Goal: Task Accomplishment & Management: Manage account settings

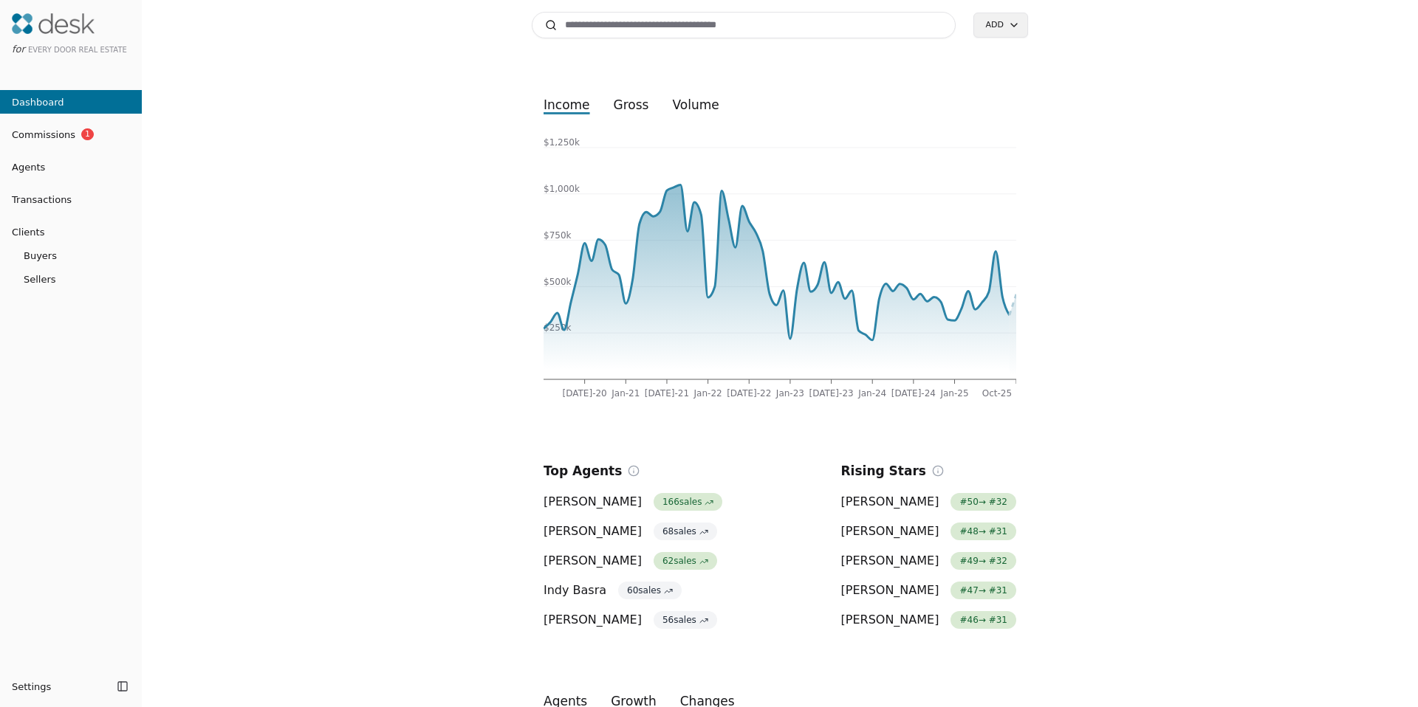
click at [650, 21] on input at bounding box center [744, 25] width 424 height 27
click at [591, 32] on input at bounding box center [744, 25] width 424 height 27
click at [591, 28] on input at bounding box center [744, 25] width 424 height 27
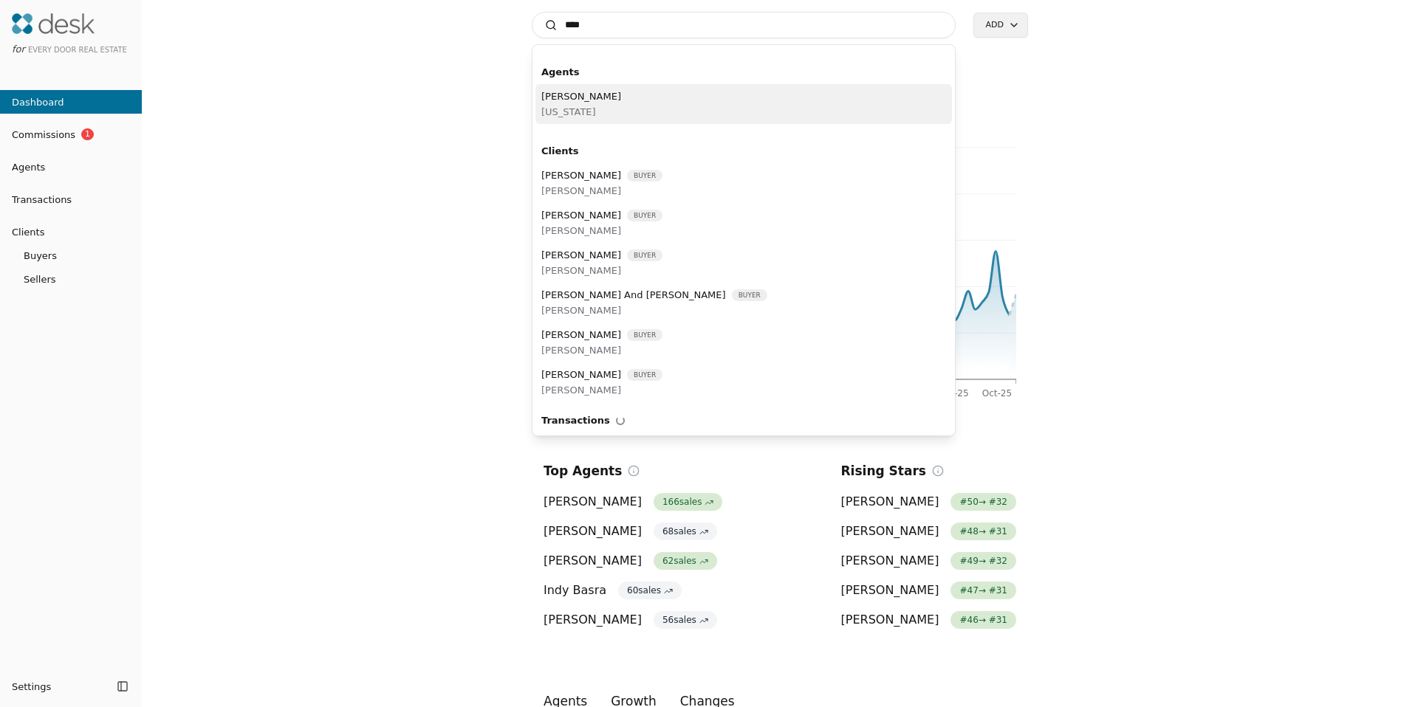
type input "****"
click at [574, 100] on span "Bree Brower" at bounding box center [581, 97] width 80 height 16
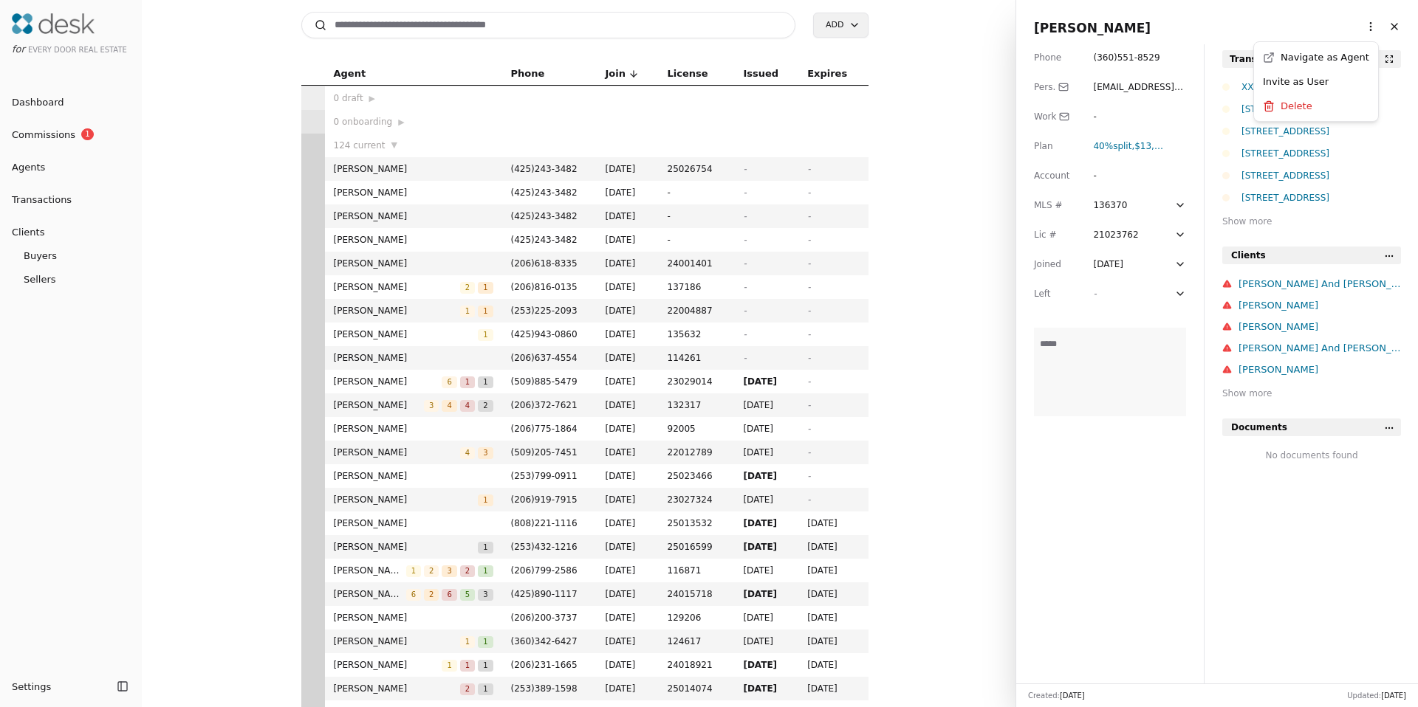
click at [1365, 27] on html "for Every Door Real Estate Dashboard Commissions 1 Agents Transactions Clients …" at bounding box center [709, 353] width 1418 height 707
click at [1360, 28] on html "for Every Door Real Estate Dashboard Commissions 1 Agents Transactions Clients …" at bounding box center [709, 353] width 1418 height 707
click at [1343, 52] on link "Navigate as Agent" at bounding box center [1316, 57] width 106 height 16
click at [466, 25] on input at bounding box center [548, 25] width 495 height 27
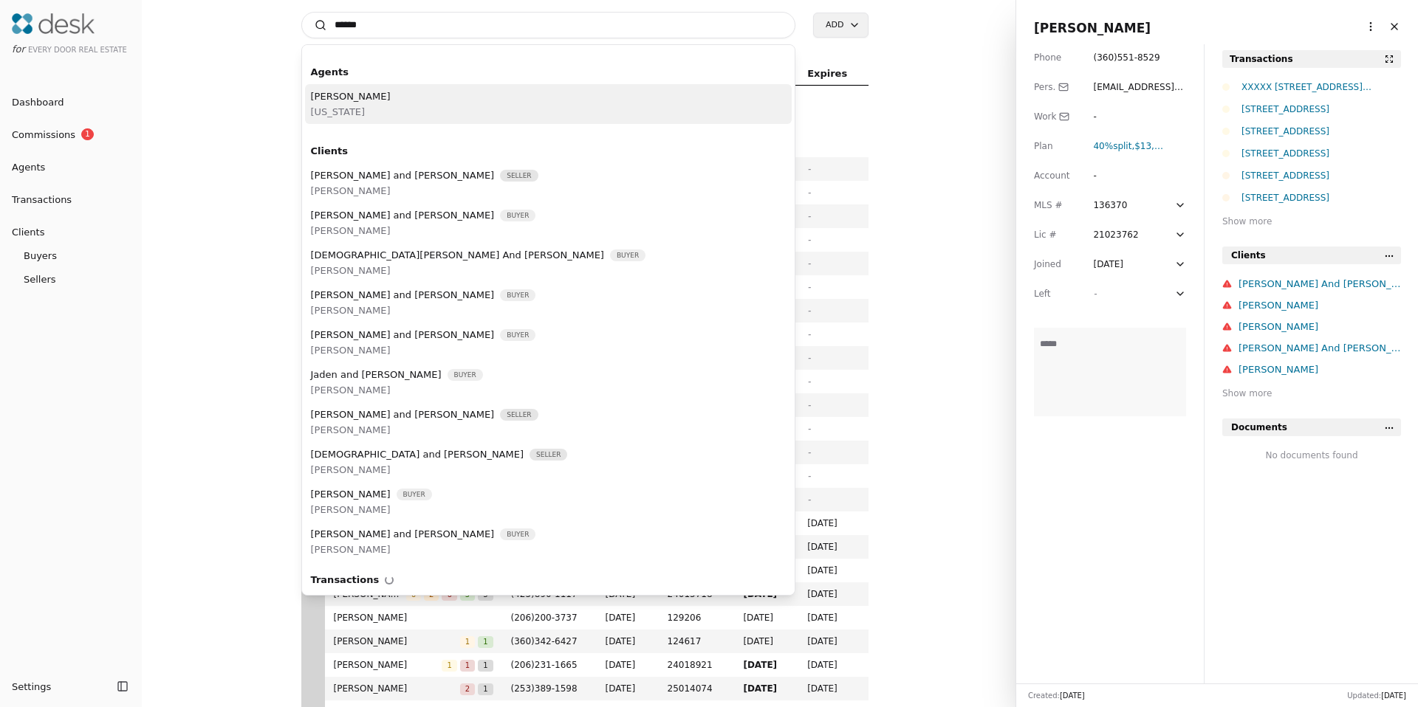
type input "******"
click at [388, 100] on div "Alicia Joslin Washington" at bounding box center [548, 104] width 487 height 40
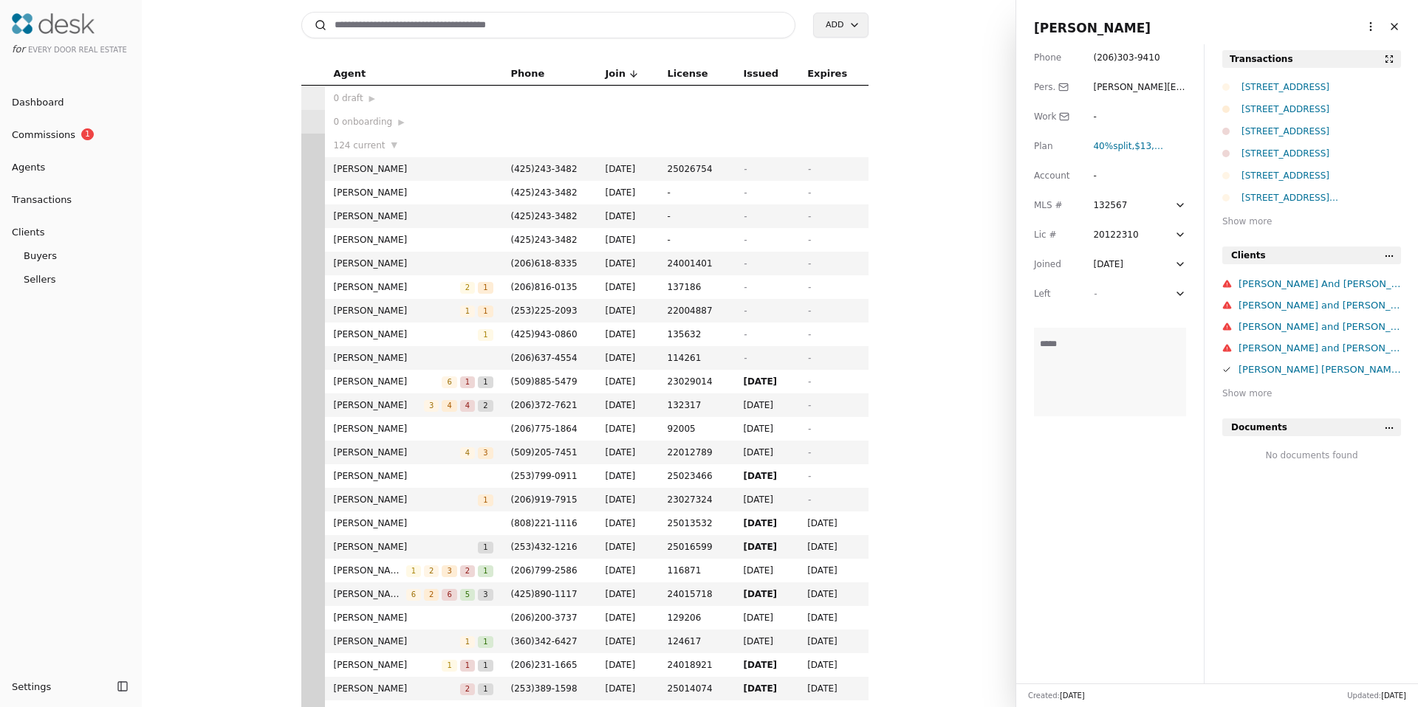
click at [1351, 32] on html "for Every Door Real Estate Dashboard Commissions 1 Agents Transactions Clients …" at bounding box center [709, 353] width 1418 height 707
click at [1326, 56] on link "Navigate as Agent" at bounding box center [1316, 57] width 106 height 16
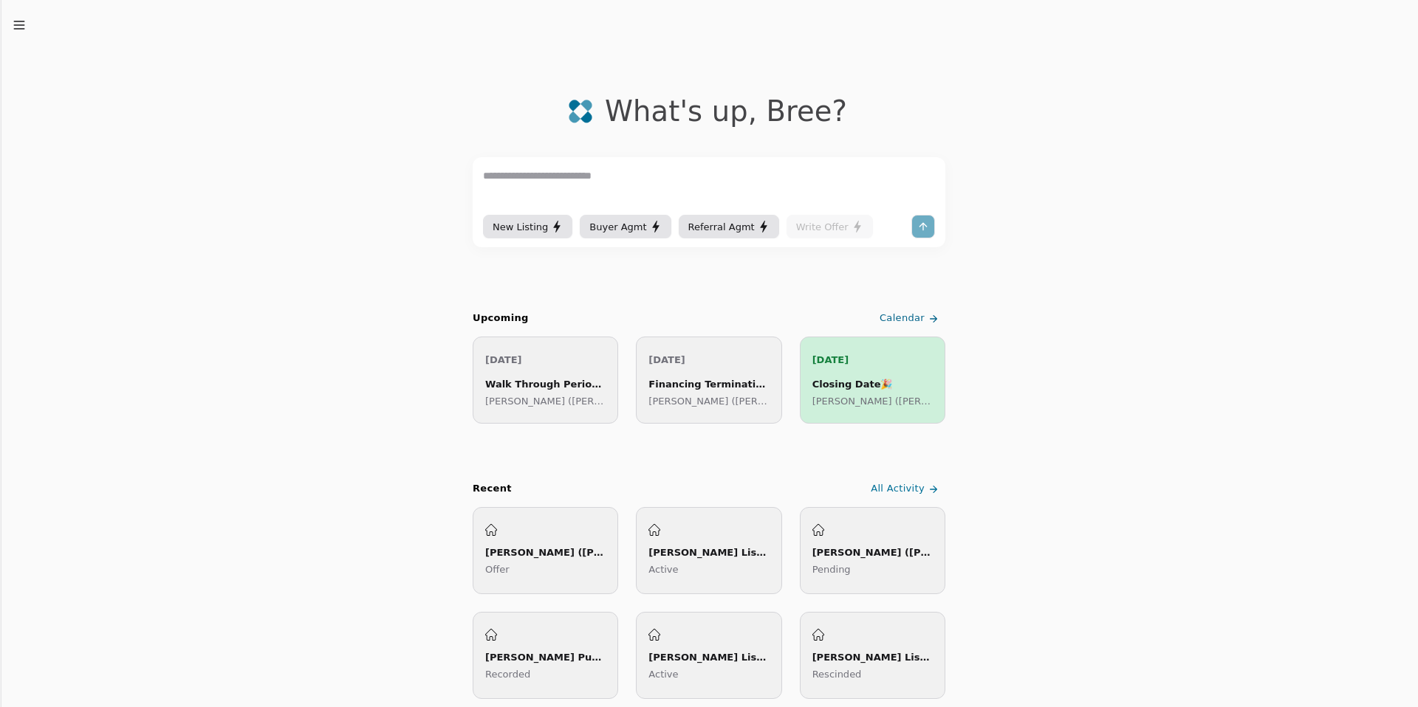
drag, startPoint x: 715, startPoint y: 116, endPoint x: 806, endPoint y: 114, distance: 91.6
click at [806, 114] on div "What's up , Bree ?" at bounding box center [726, 111] width 242 height 33
click at [15, 27] on icon "button" at bounding box center [19, 25] width 15 height 15
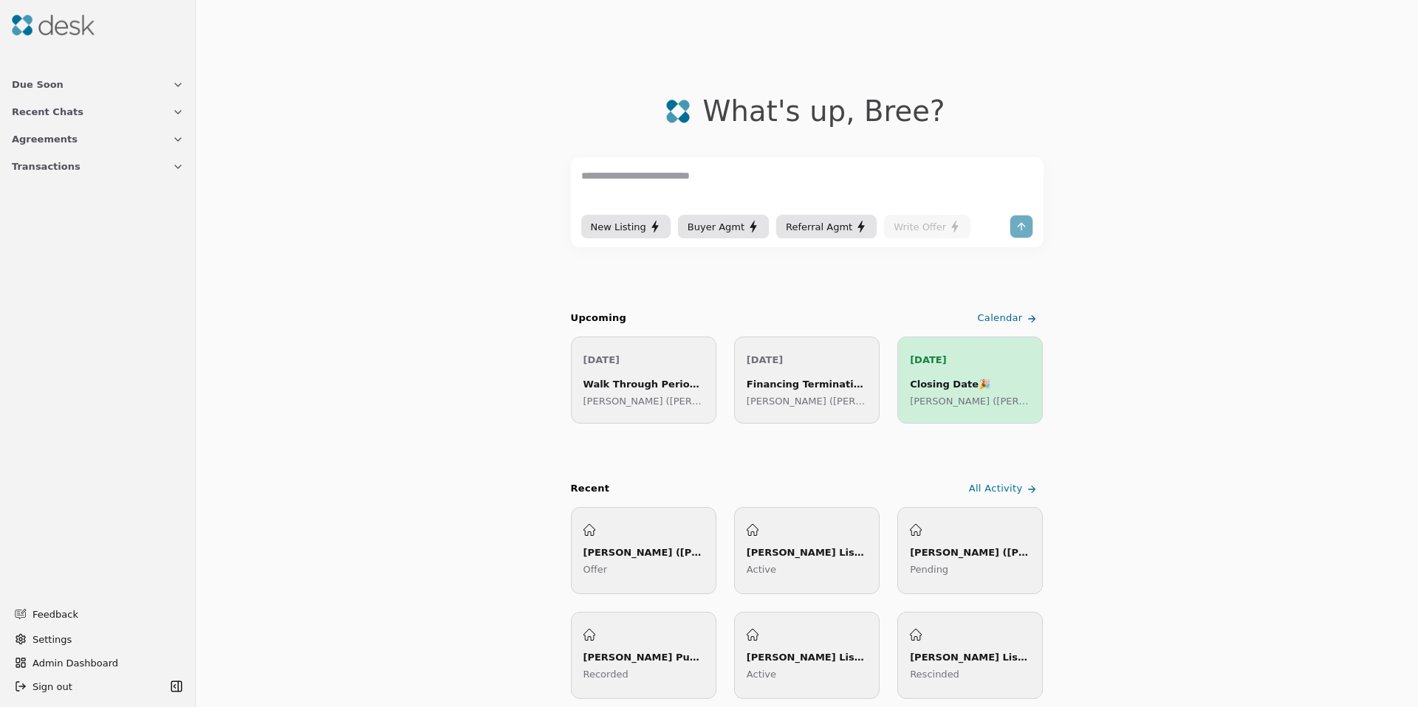
click at [35, 164] on span "Transactions" at bounding box center [46, 167] width 69 height 16
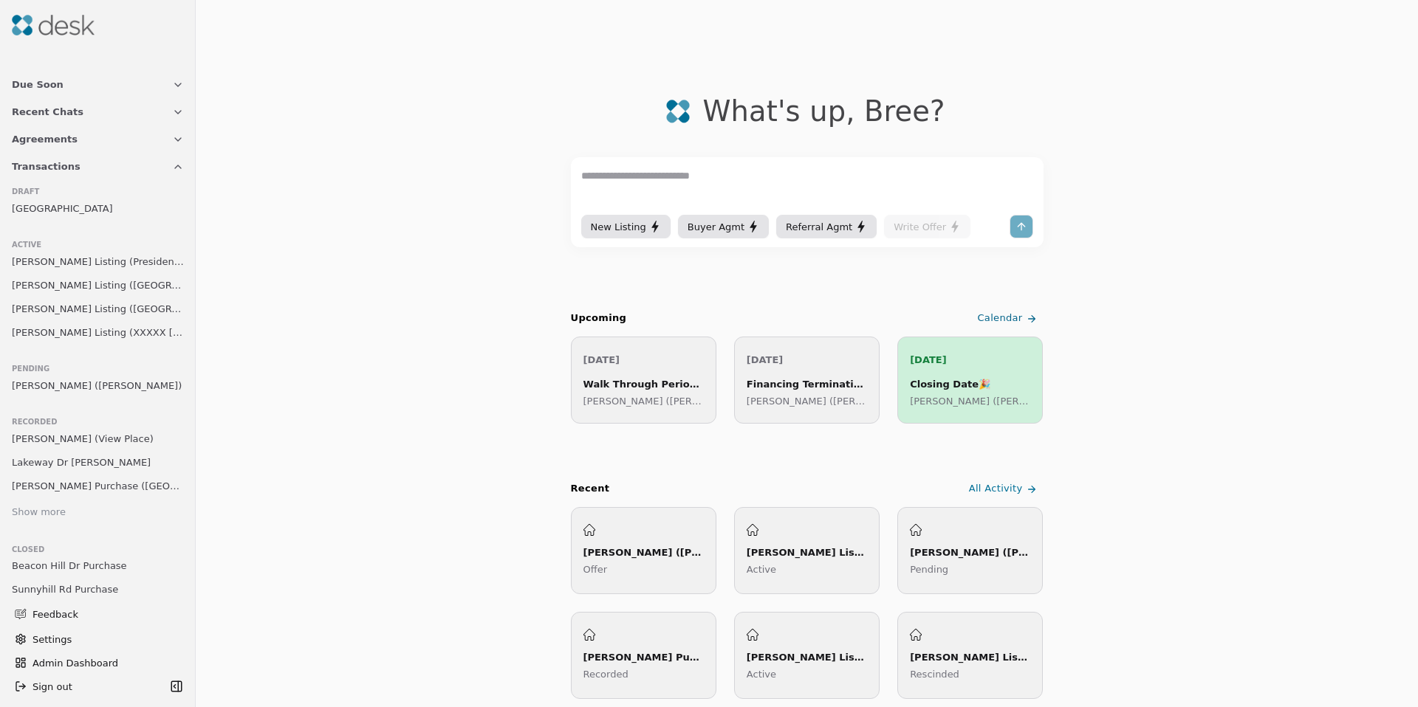
click at [47, 510] on div "Show more" at bounding box center [39, 513] width 54 height 16
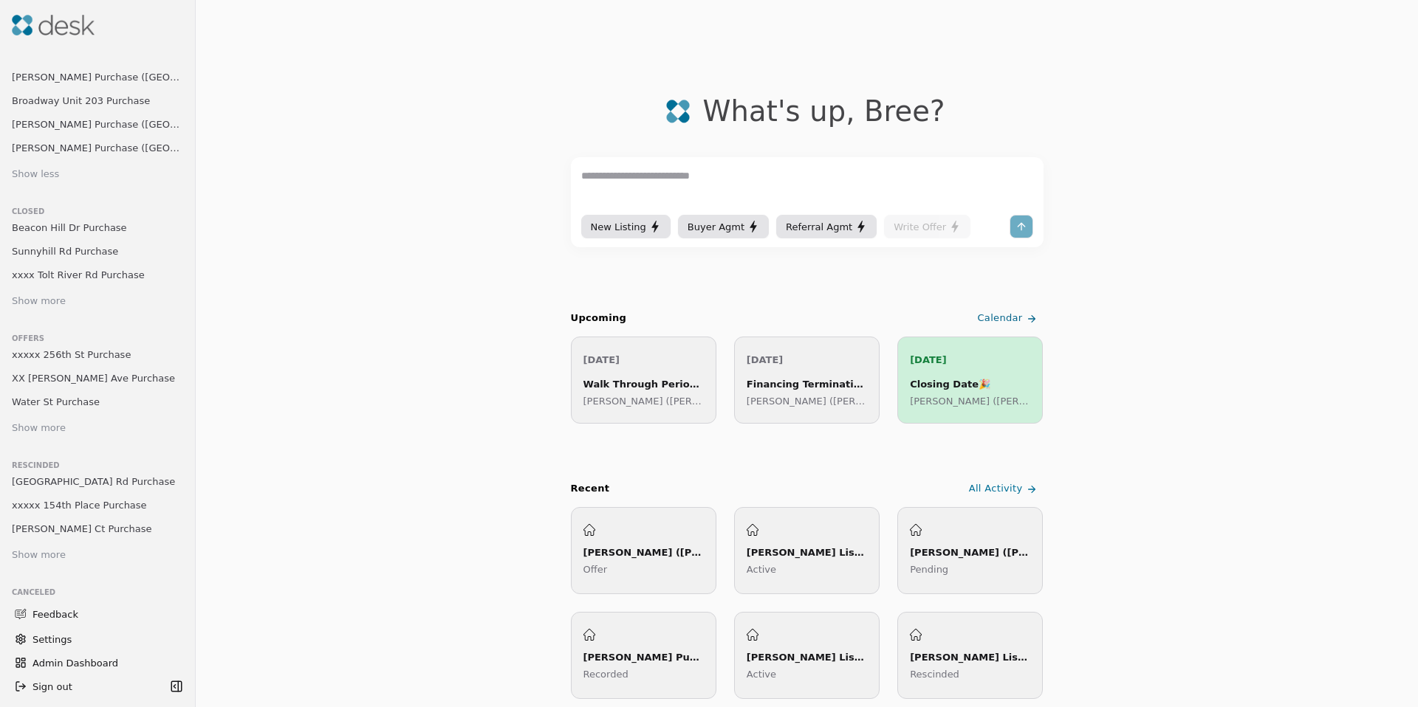
scroll to position [504, 0]
click at [52, 433] on div "Show more" at bounding box center [39, 428] width 54 height 16
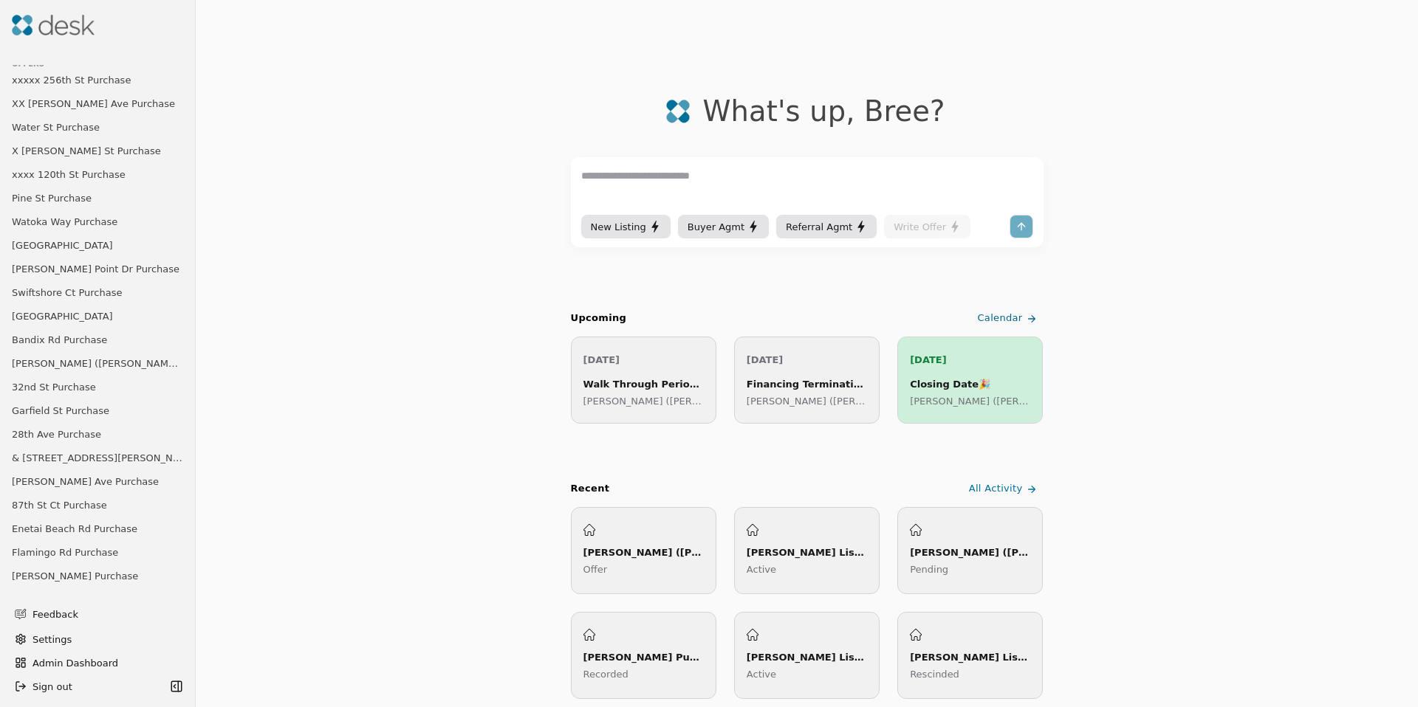
scroll to position [781, 0]
click at [61, 366] on span "Romero Purchase (Winfield Avenue)" at bounding box center [98, 361] width 172 height 16
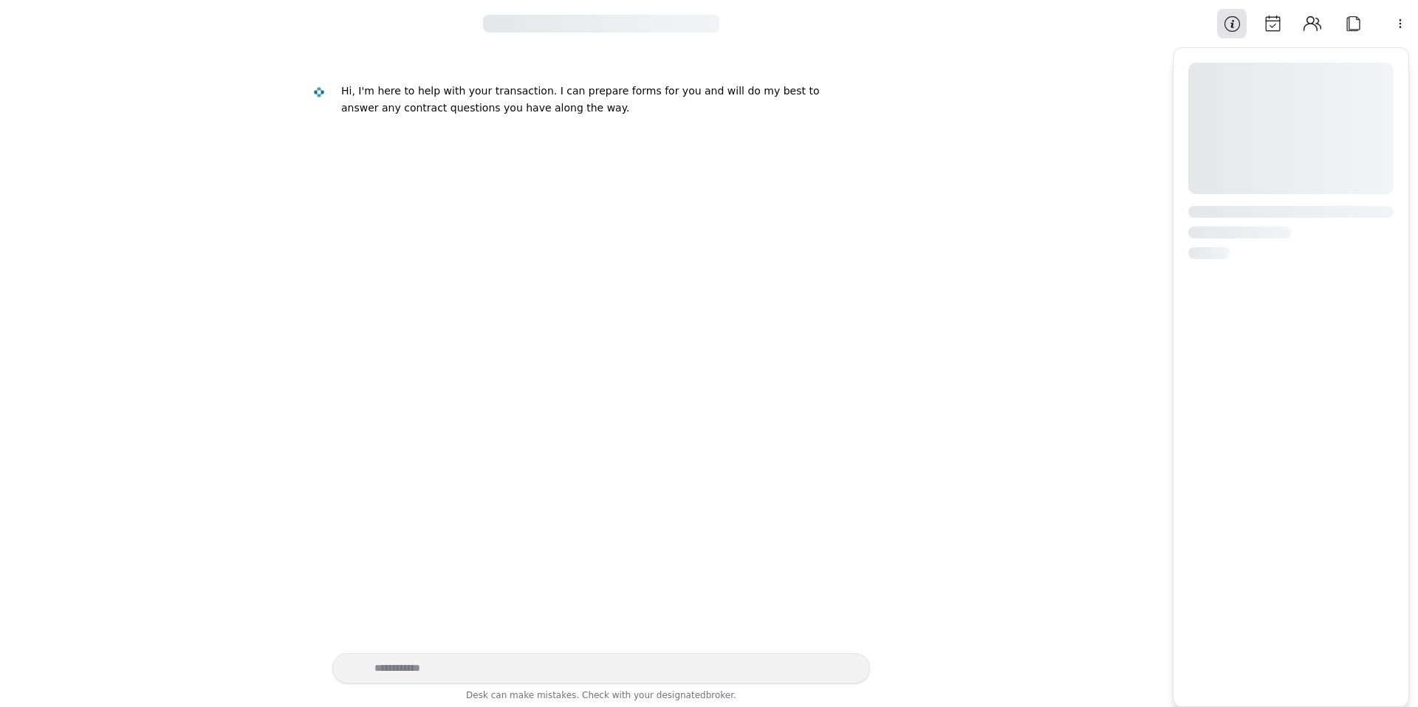
scroll to position [59, 0]
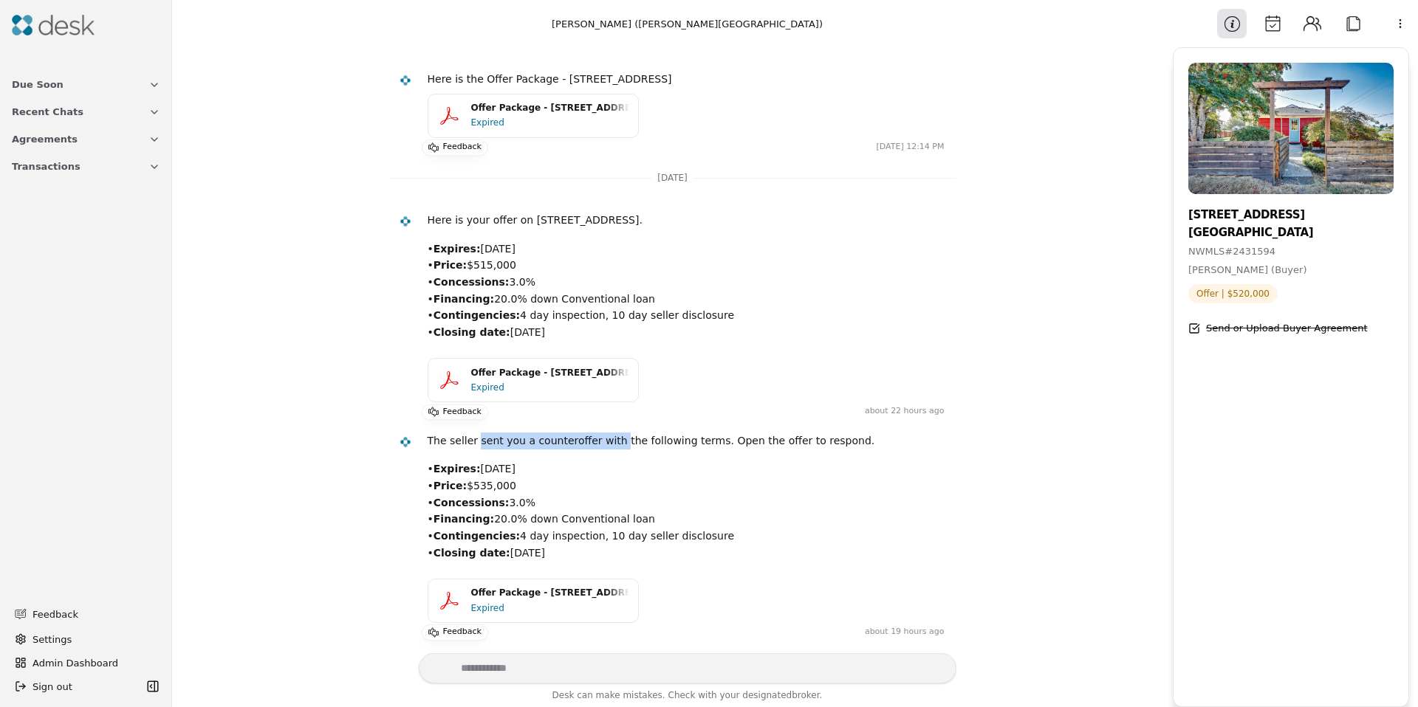
drag, startPoint x: 473, startPoint y: 439, endPoint x: 610, endPoint y: 445, distance: 137.5
click at [610, 445] on p "The seller sent you a counteroffer with the following terms. Open the offer to …" at bounding box center [686, 441] width 517 height 17
drag, startPoint x: 626, startPoint y: 441, endPoint x: 724, endPoint y: 456, distance: 99.4
click at [724, 456] on div "The seller sent you a counteroffer with the following terms. Open the offer to …" at bounding box center [686, 497] width 517 height 128
click at [504, 508] on p "• Expires: October 14, 2025 • Price: $535,000 • Concessions: 3.0% • Financing: …" at bounding box center [686, 511] width 517 height 100
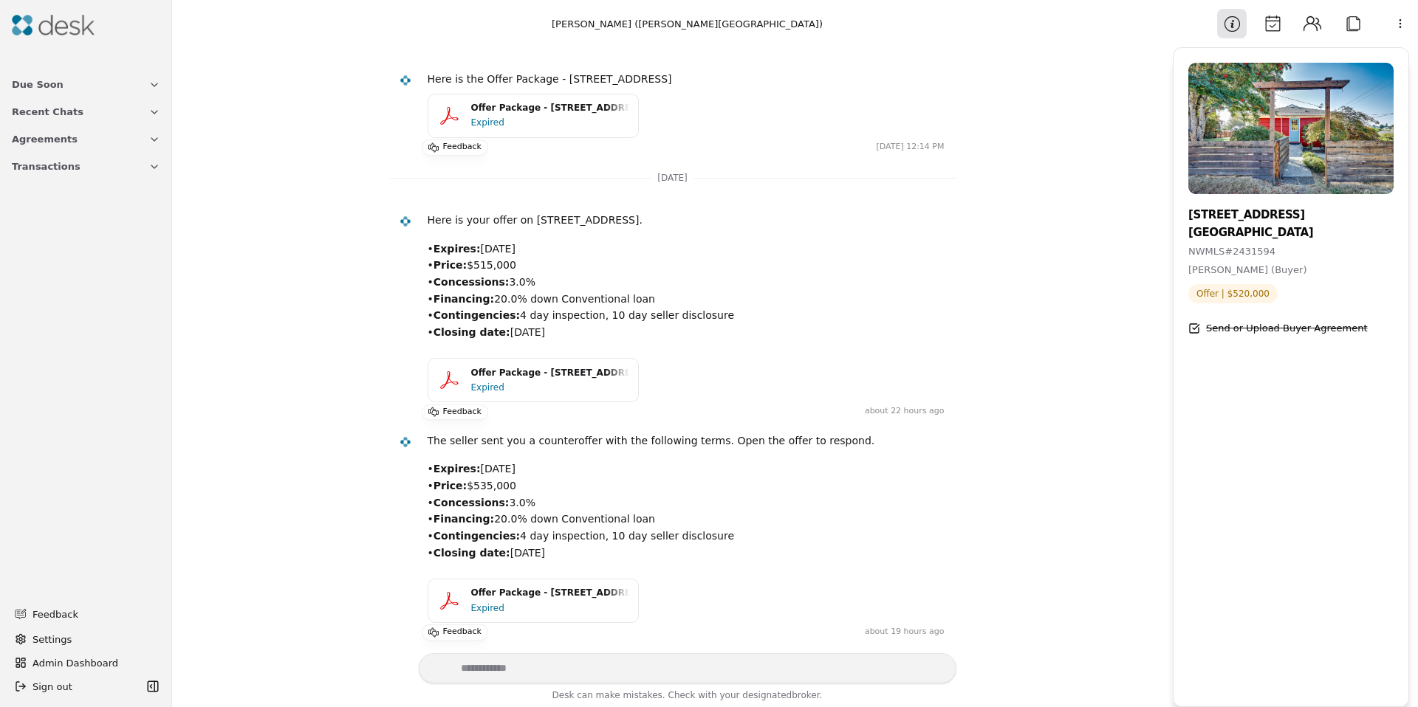
click at [482, 609] on div "Expired" at bounding box center [491, 608] width 41 height 15
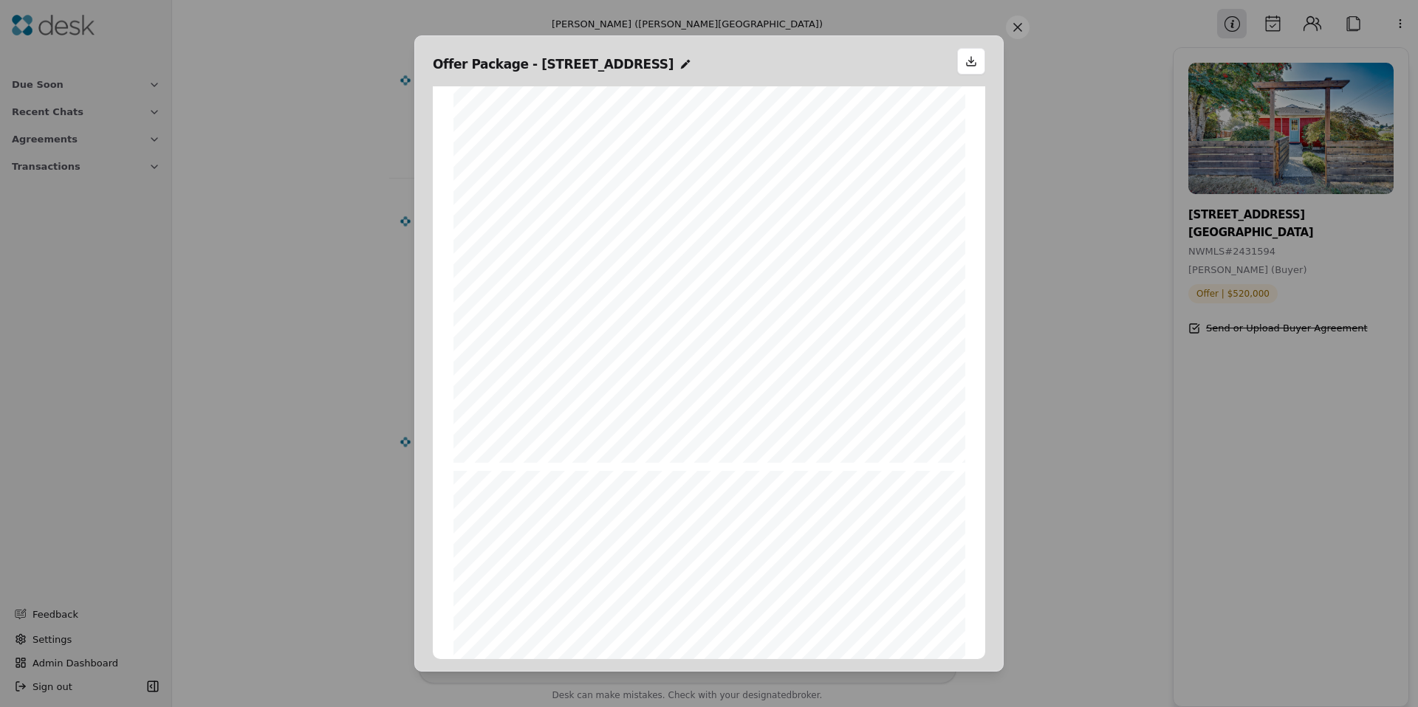
scroll to position [81, 0]
click at [1026, 24] on button at bounding box center [1018, 28] width 24 height 24
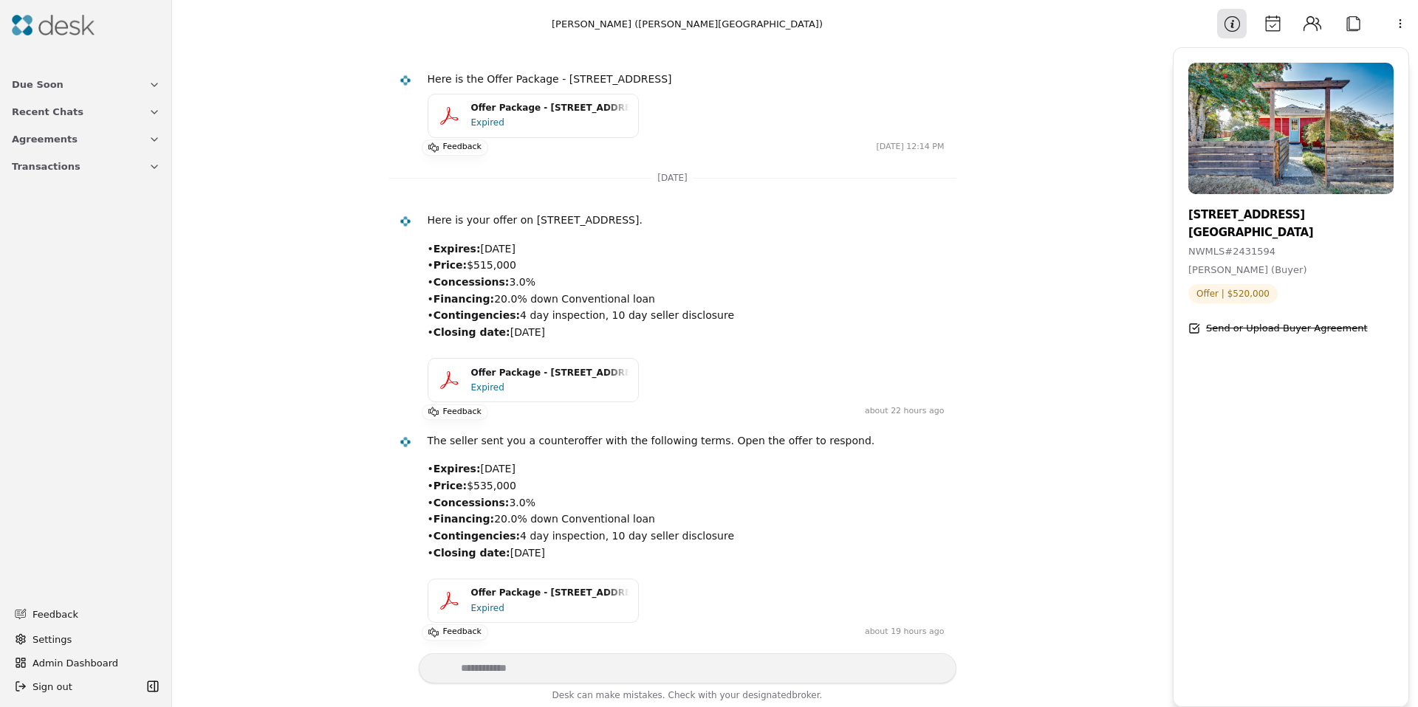
click at [483, 611] on div "Expired" at bounding box center [491, 608] width 41 height 15
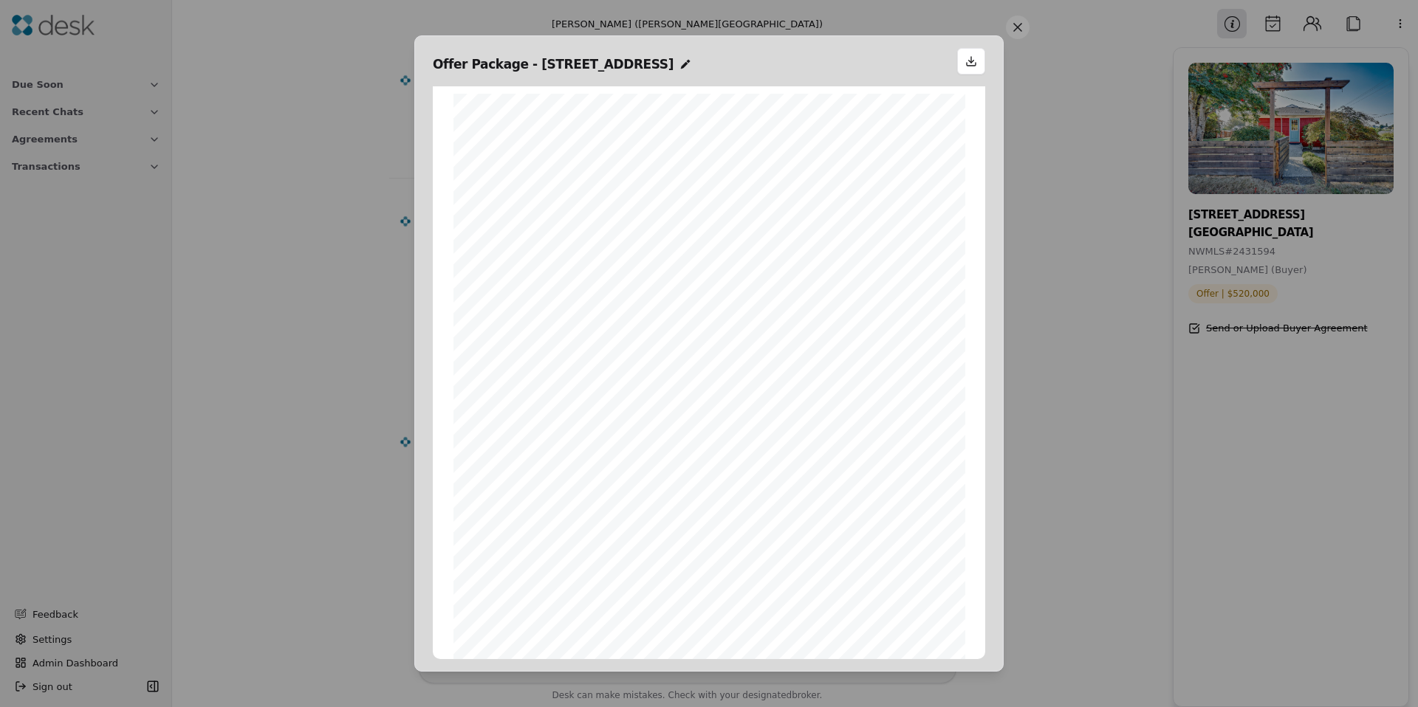
scroll to position [7, 0]
click at [865, 151] on div "Form 36 ©Copyright 2011 Counteroffer Addendum Northwest Multiple Listing Servic…" at bounding box center [709, 417] width 512 height 662
click at [1018, 32] on button at bounding box center [1018, 28] width 24 height 24
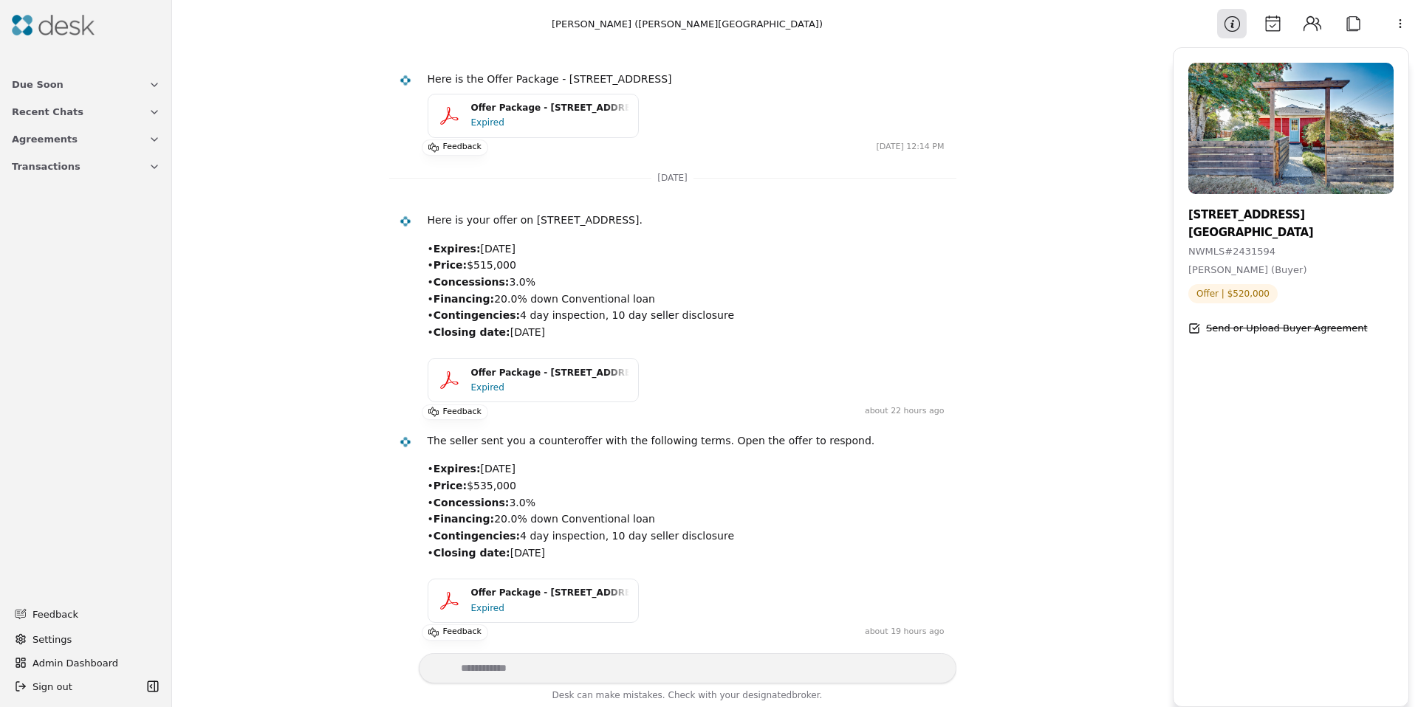
click at [1360, 29] on button "Attach" at bounding box center [1353, 24] width 30 height 30
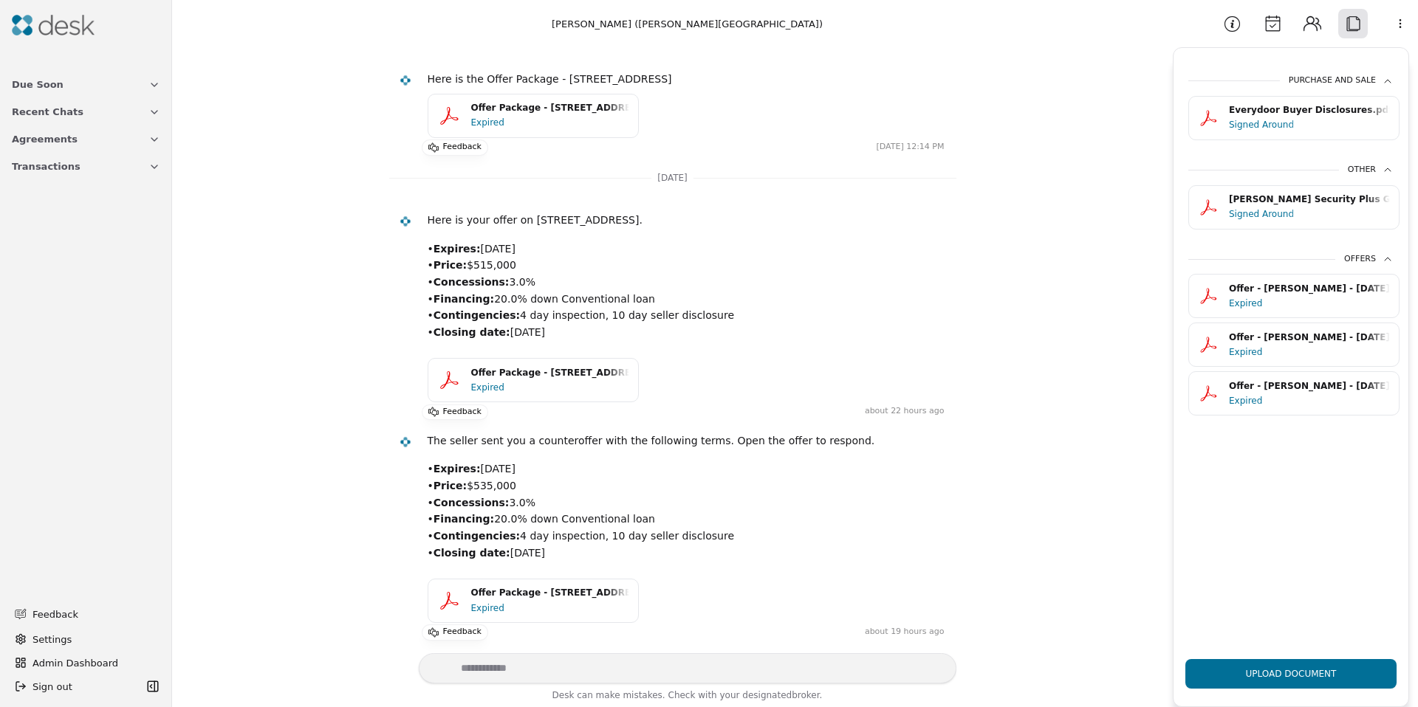
click at [1276, 296] on div "Offer - Romero - 10/08/2025.pdf" at bounding box center [1309, 289] width 161 height 14
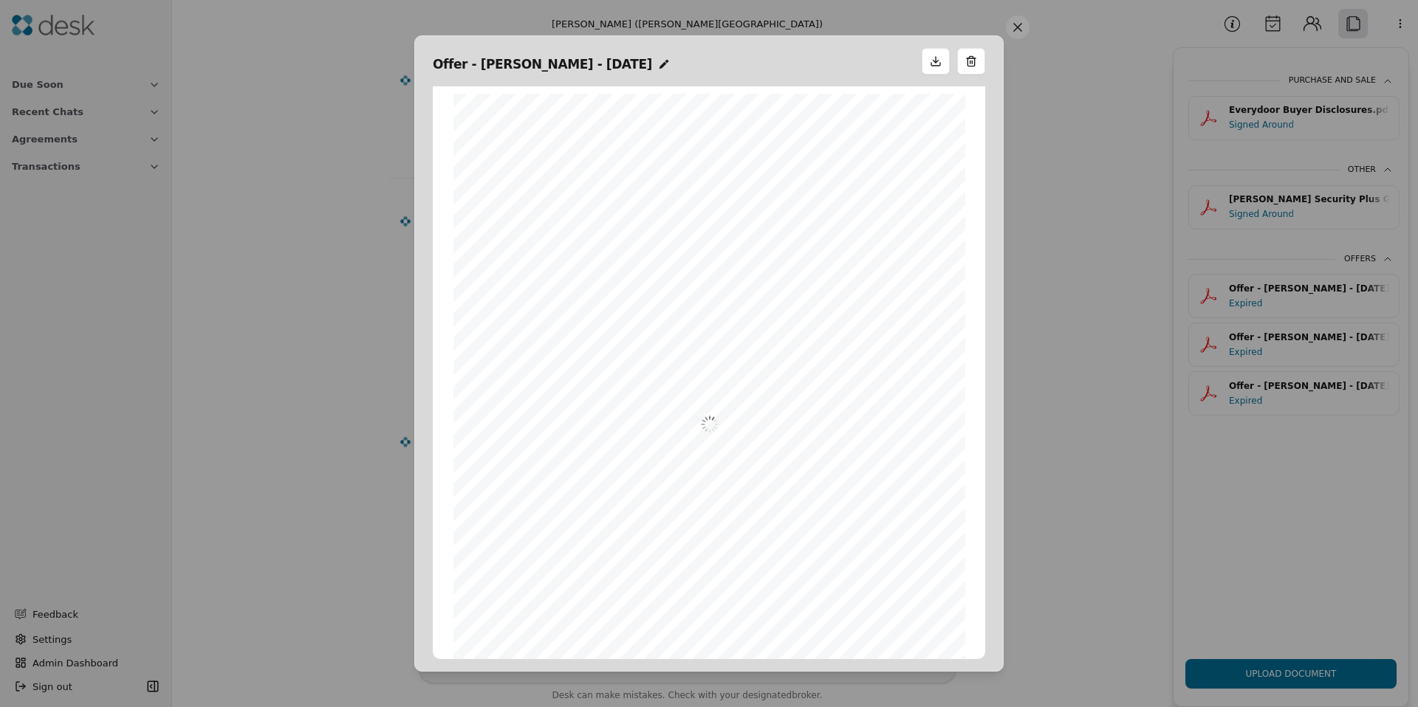
scroll to position [7, 0]
click at [1016, 28] on button at bounding box center [1018, 28] width 24 height 24
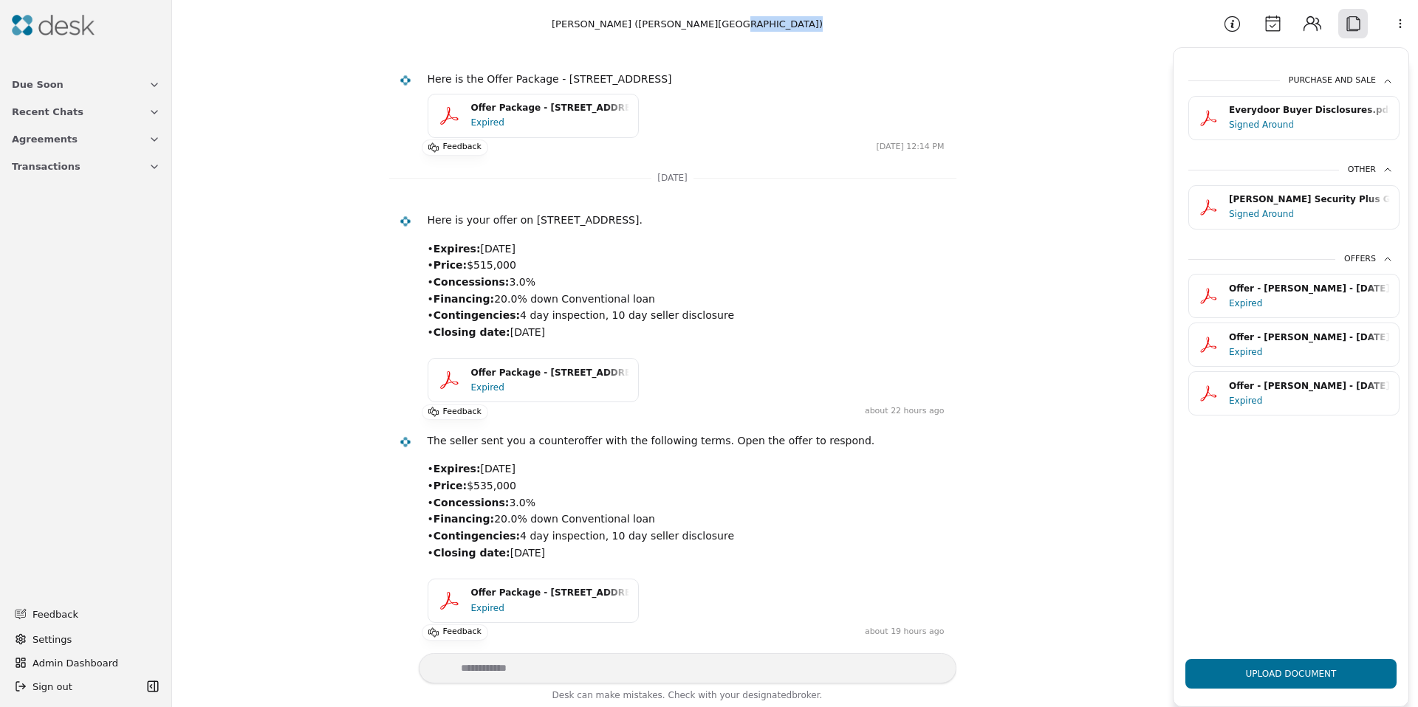
click at [1016, 28] on h1 "Romero Purchase (Winfield Avenue)" at bounding box center [686, 24] width 953 height 16
click at [1257, 362] on button "Offer - Romero - 10/08/2025.pdf Expired" at bounding box center [1293, 345] width 211 height 44
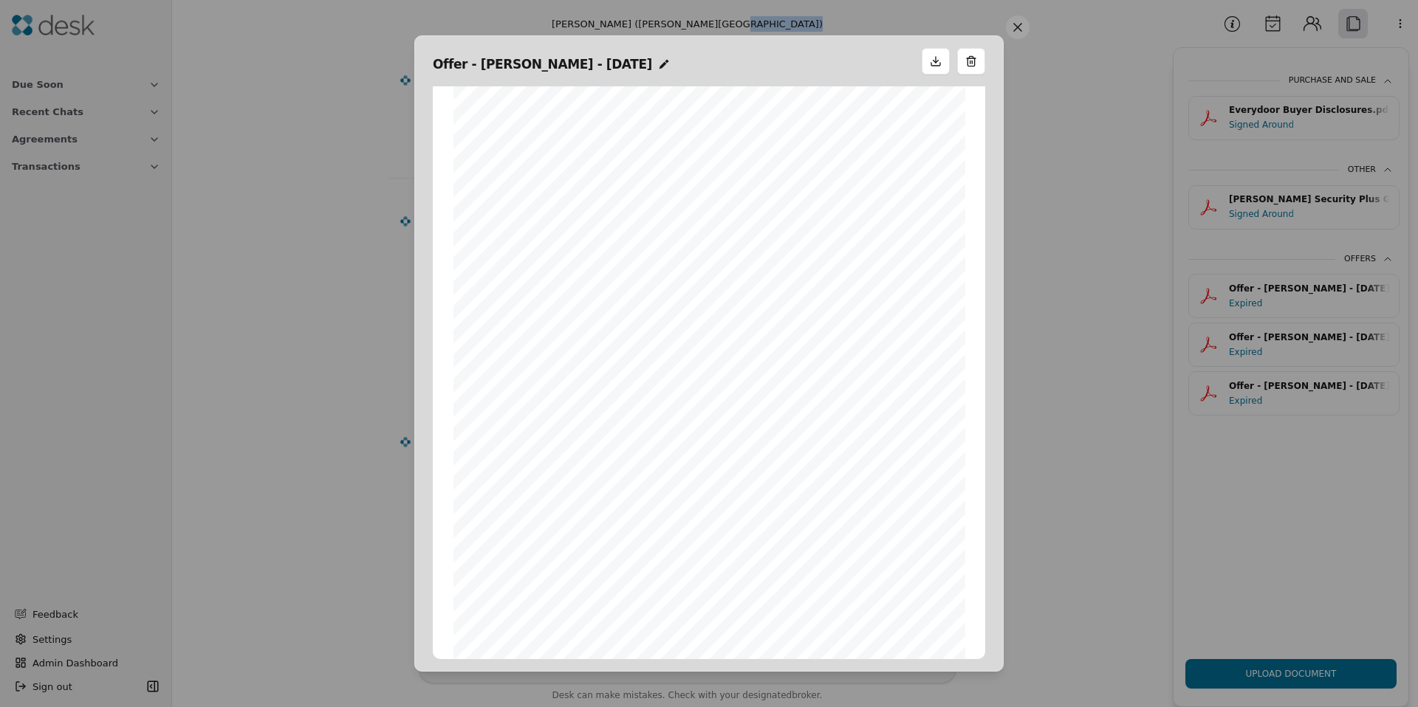
click at [1015, 27] on button at bounding box center [1018, 28] width 24 height 24
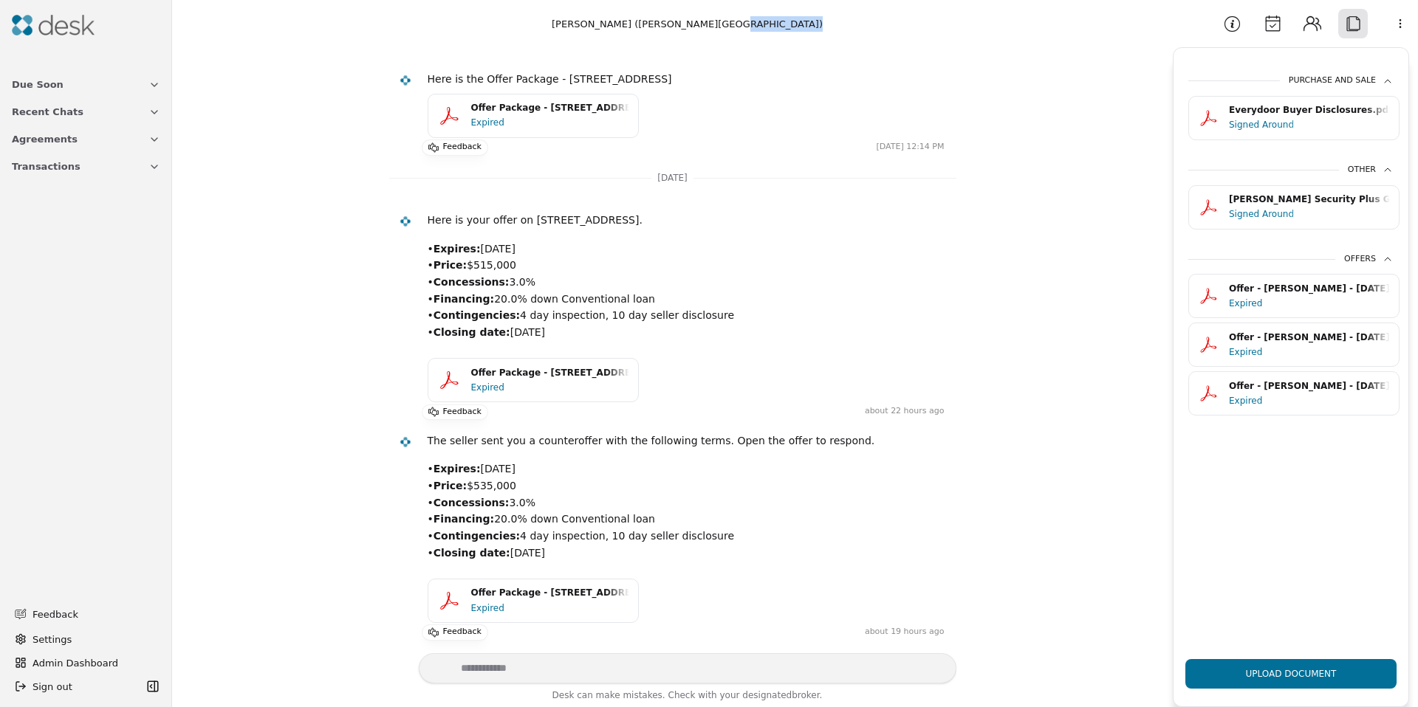
click at [1251, 396] on div "Expired" at bounding box center [1249, 401] width 41 height 15
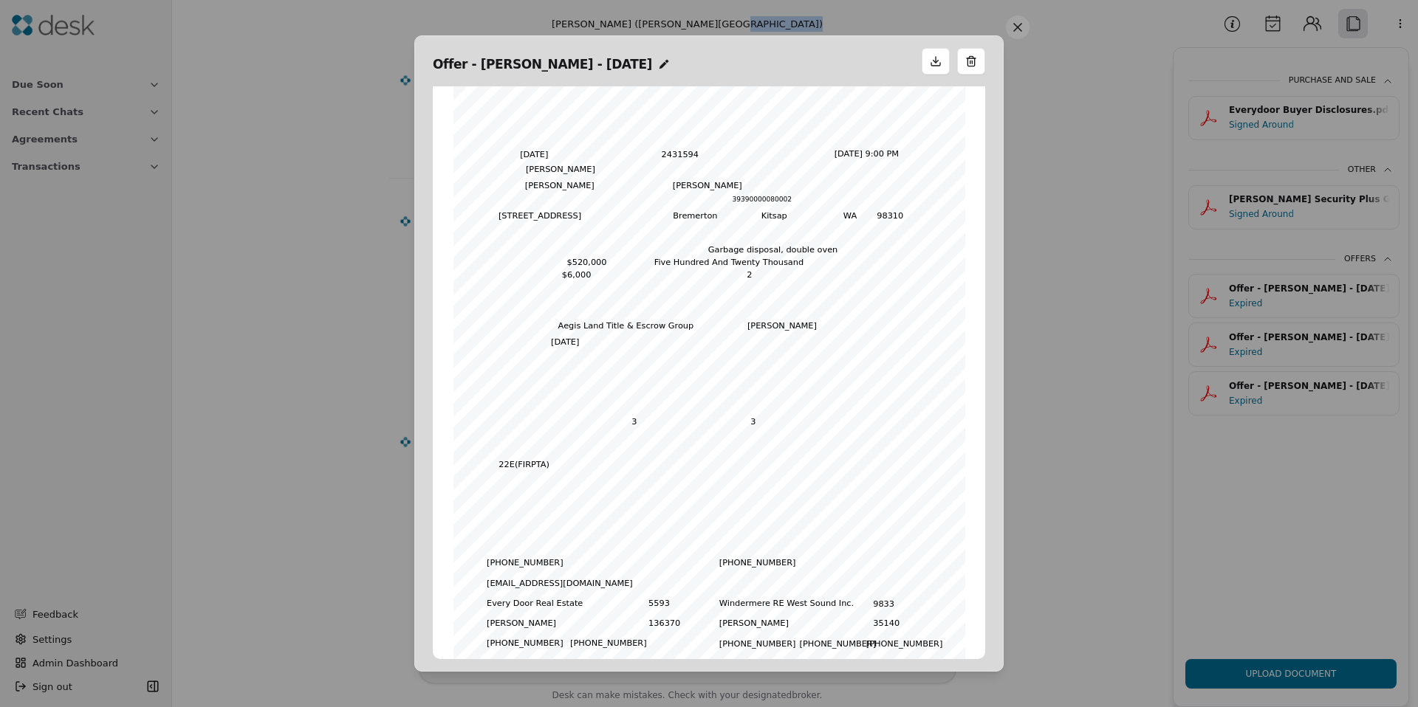
click at [1018, 32] on button at bounding box center [1018, 28] width 24 height 24
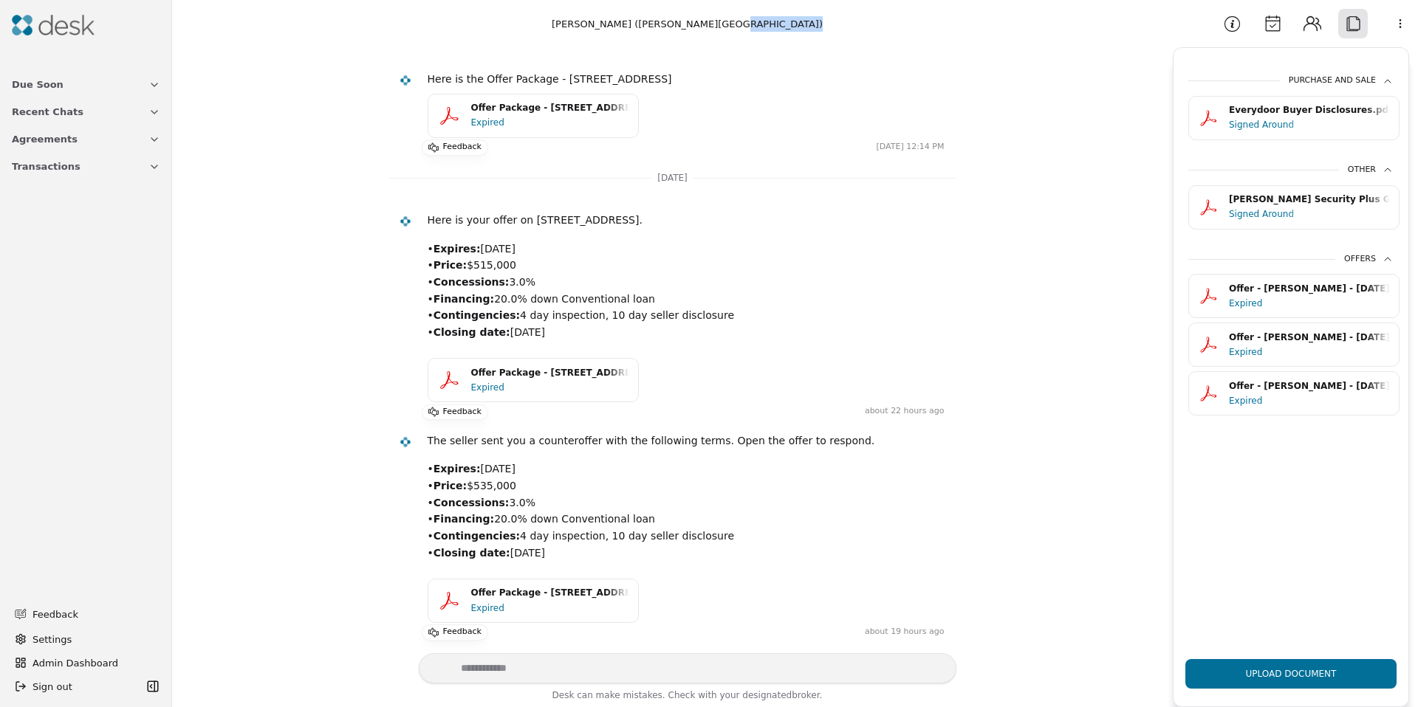
click at [1295, 202] on div "Romero Security Plus Guarantee.pdf" at bounding box center [1309, 200] width 161 height 14
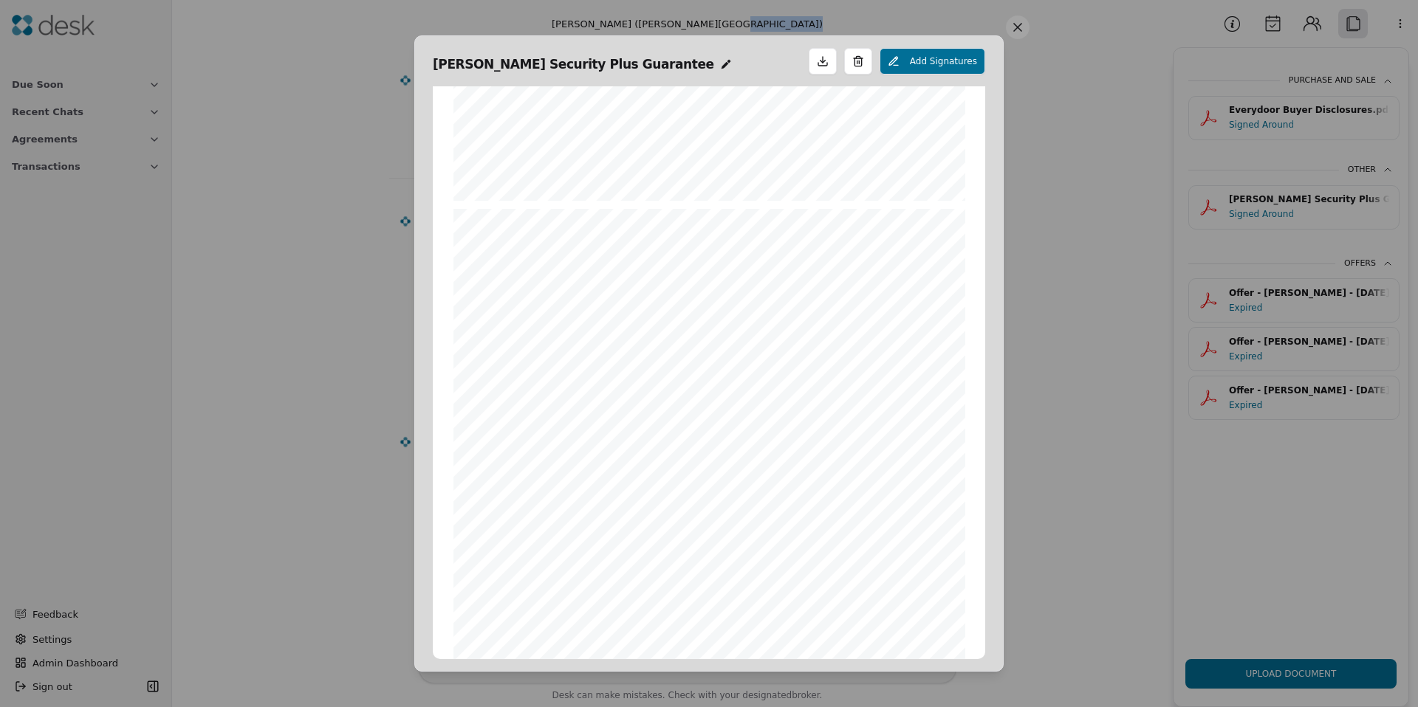
scroll to position [0, 0]
click at [934, 60] on button "Add Signatures" at bounding box center [933, 61] width 106 height 27
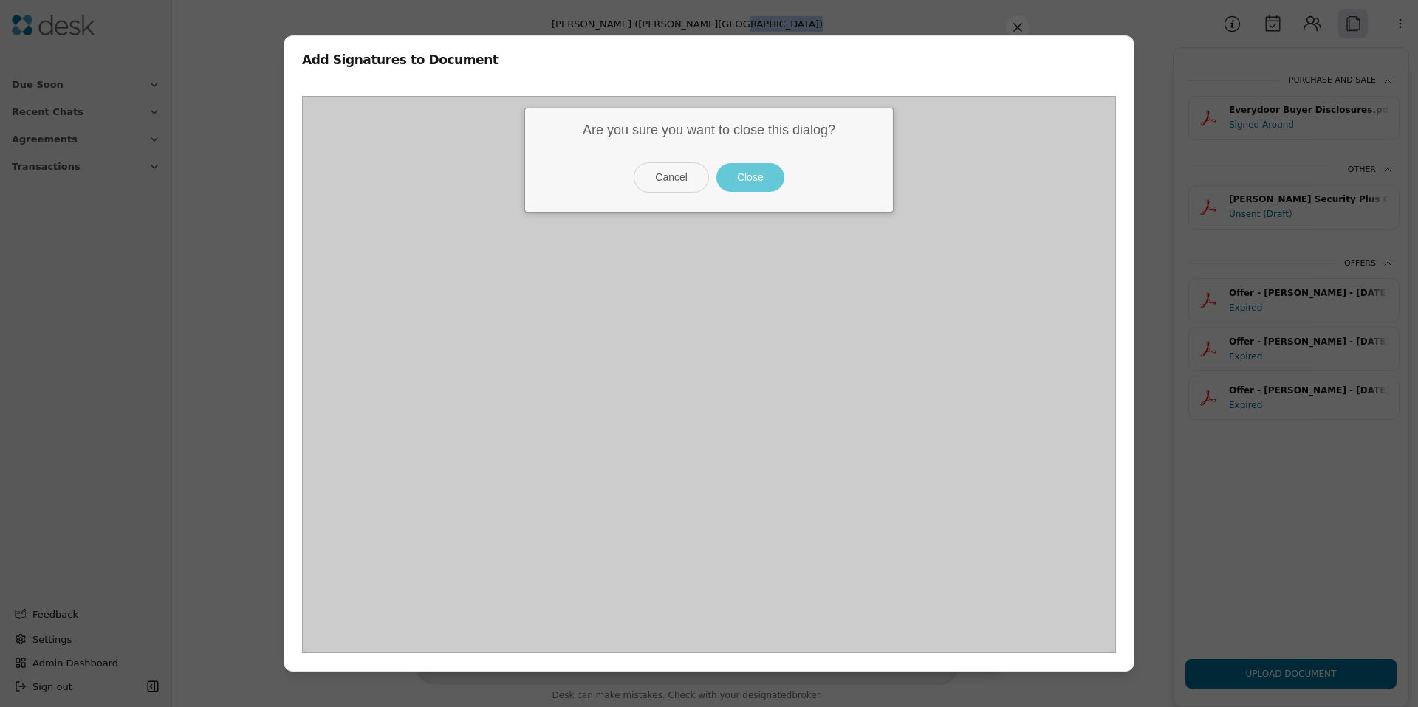
click at [766, 180] on button "Close" at bounding box center [750, 177] width 68 height 29
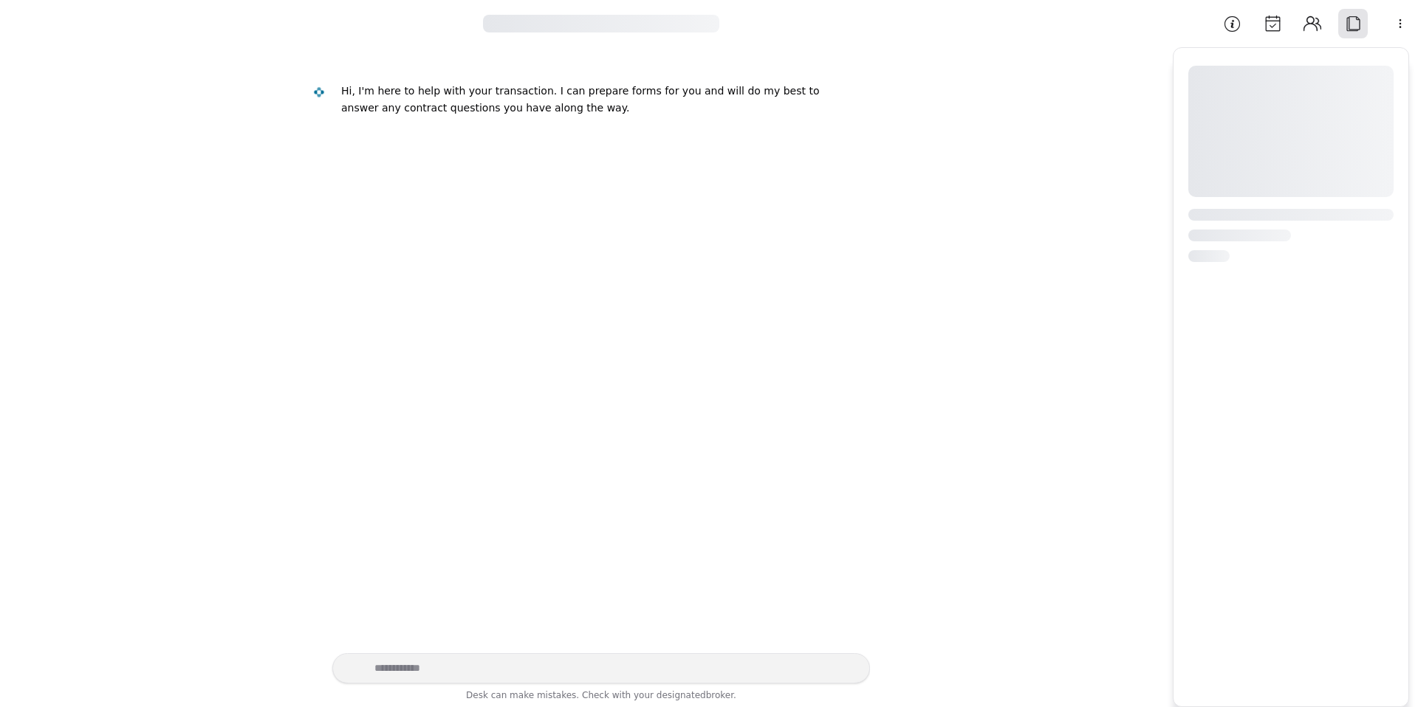
scroll to position [59, 0]
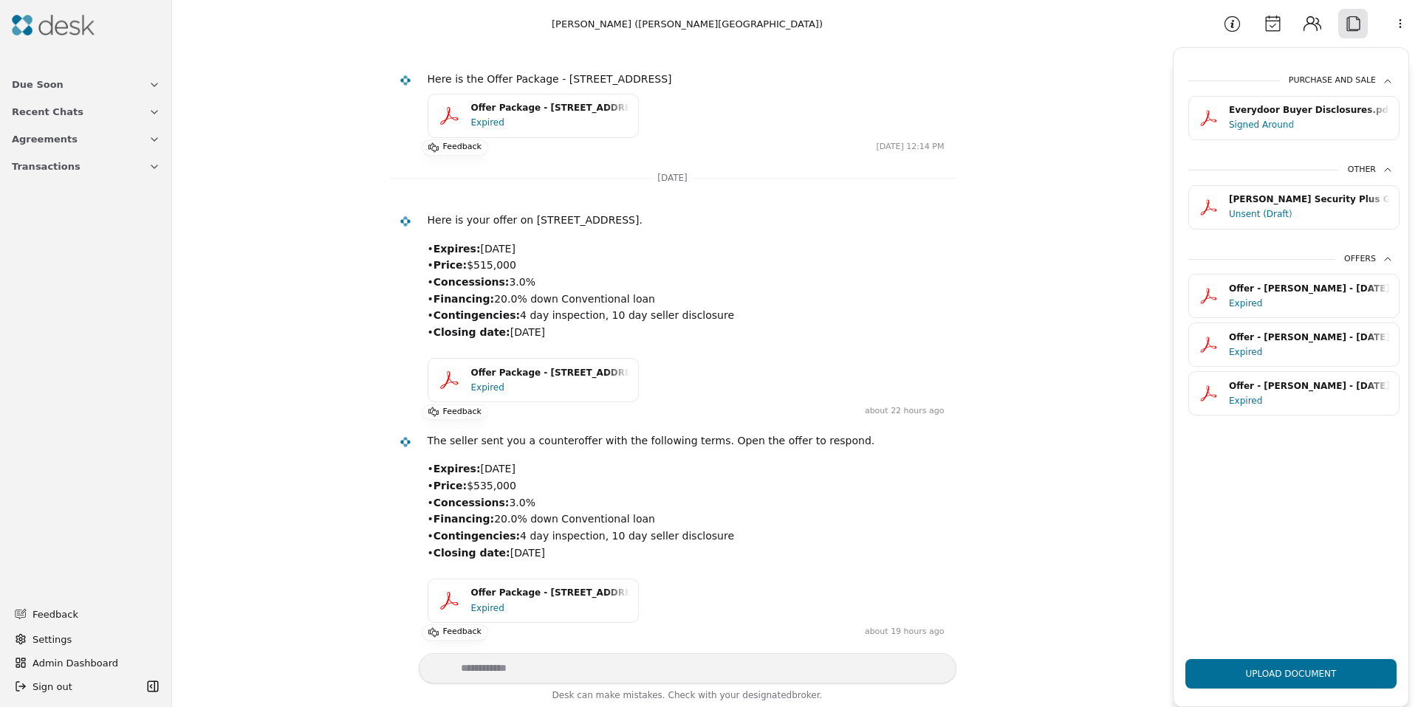
drag, startPoint x: 484, startPoint y: 597, endPoint x: 817, endPoint y: 496, distance: 348.1
click at [817, 497] on div "The seller sent you a counteroffer with the following terms. Open the offer to …" at bounding box center [686, 532] width 517 height 199
click at [1292, 669] on button "Upload Document" at bounding box center [1290, 674] width 211 height 30
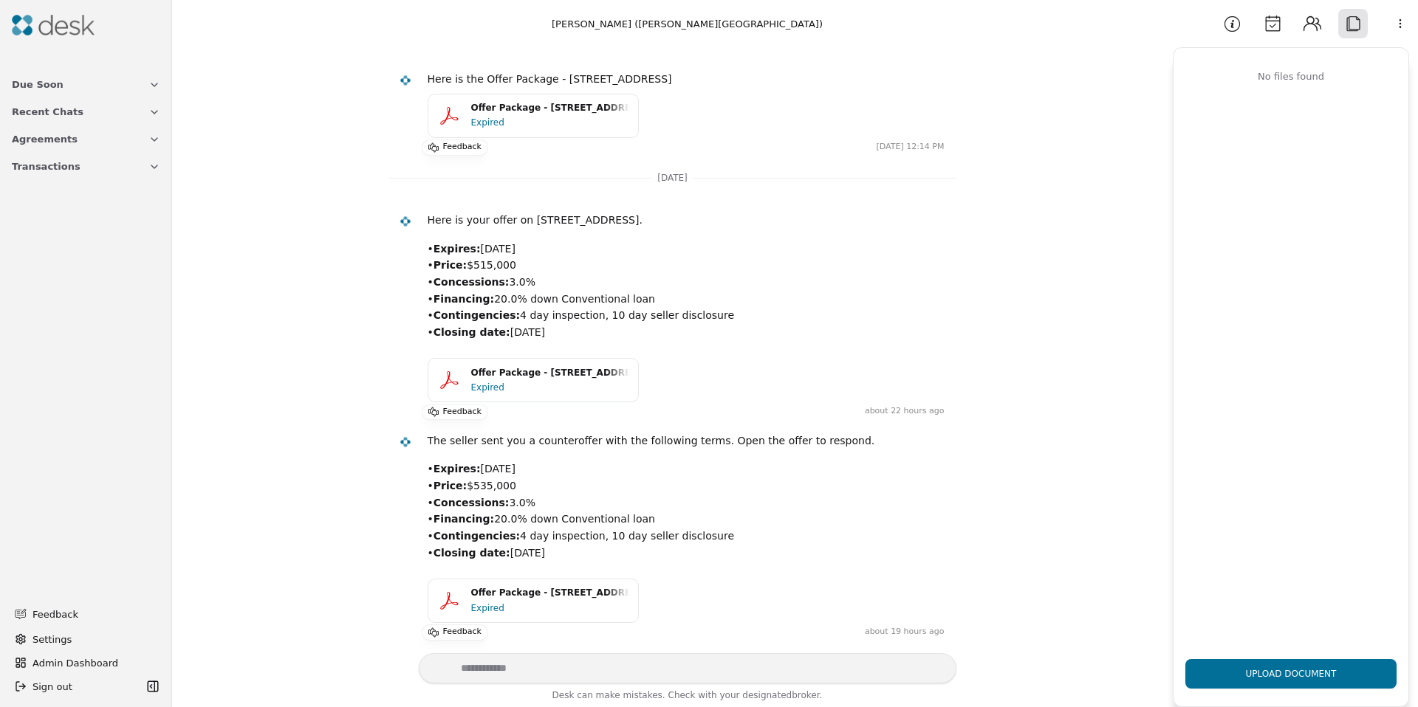
click at [1308, 20] on button "Contacts" at bounding box center [1312, 24] width 30 height 30
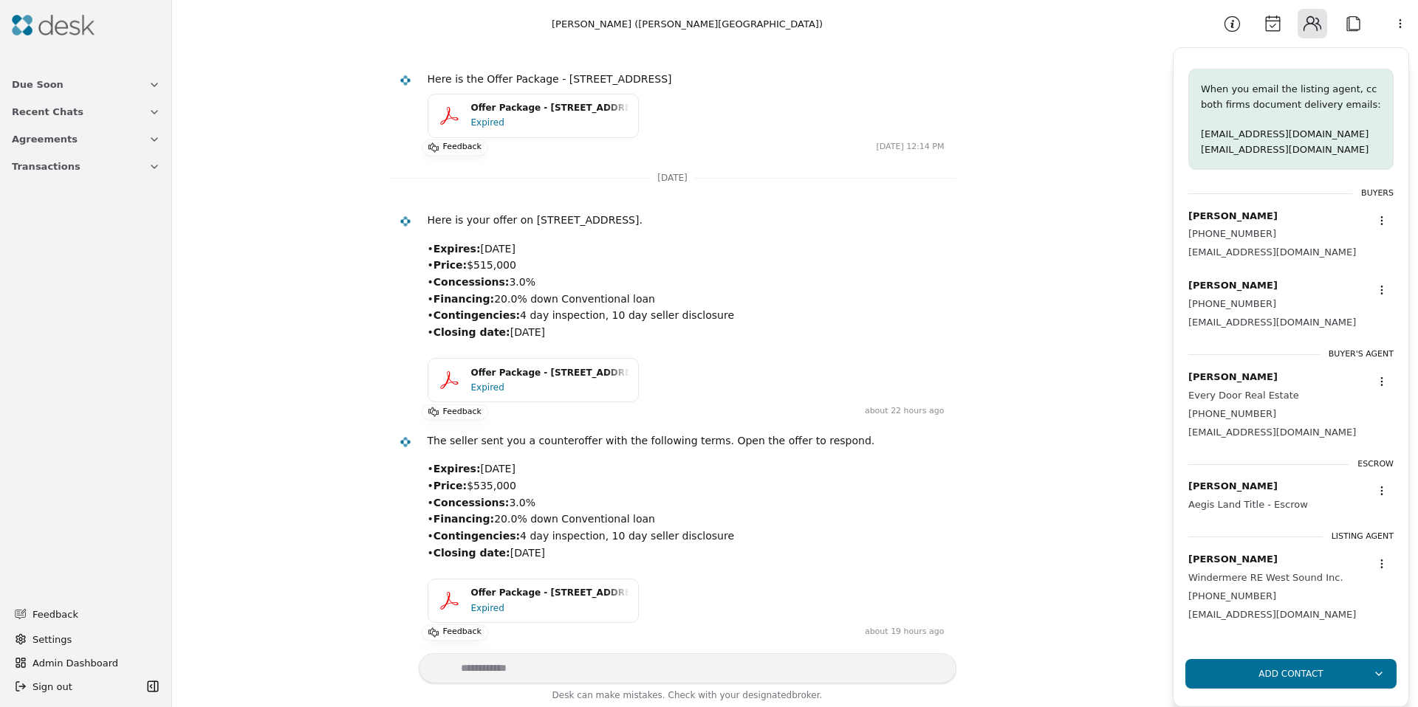
click at [1358, 21] on button "Attach" at bounding box center [1353, 24] width 30 height 30
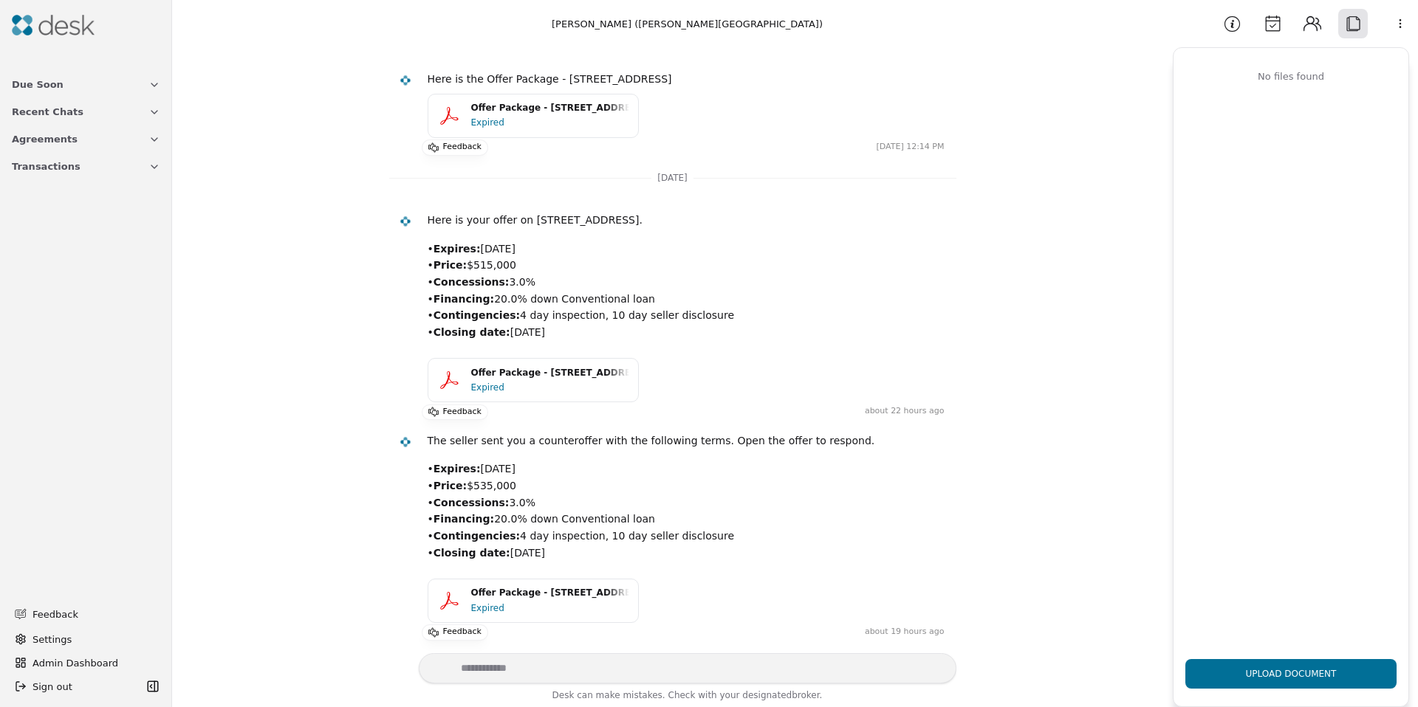
click at [498, 600] on div "Offer Package - 1518 Winfield Avenue, Bremerton, WA 98310" at bounding box center [550, 593] width 158 height 14
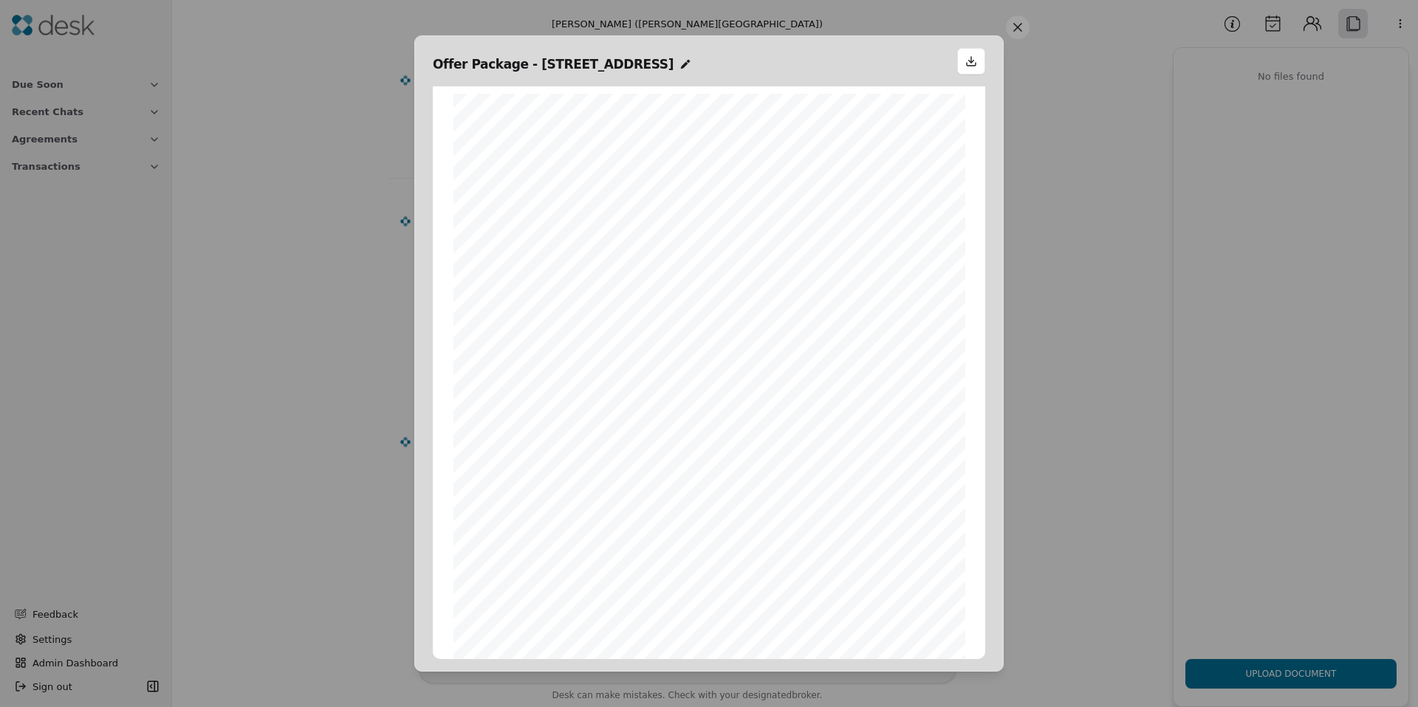
scroll to position [7, 0]
click at [1023, 23] on button at bounding box center [1018, 28] width 24 height 24
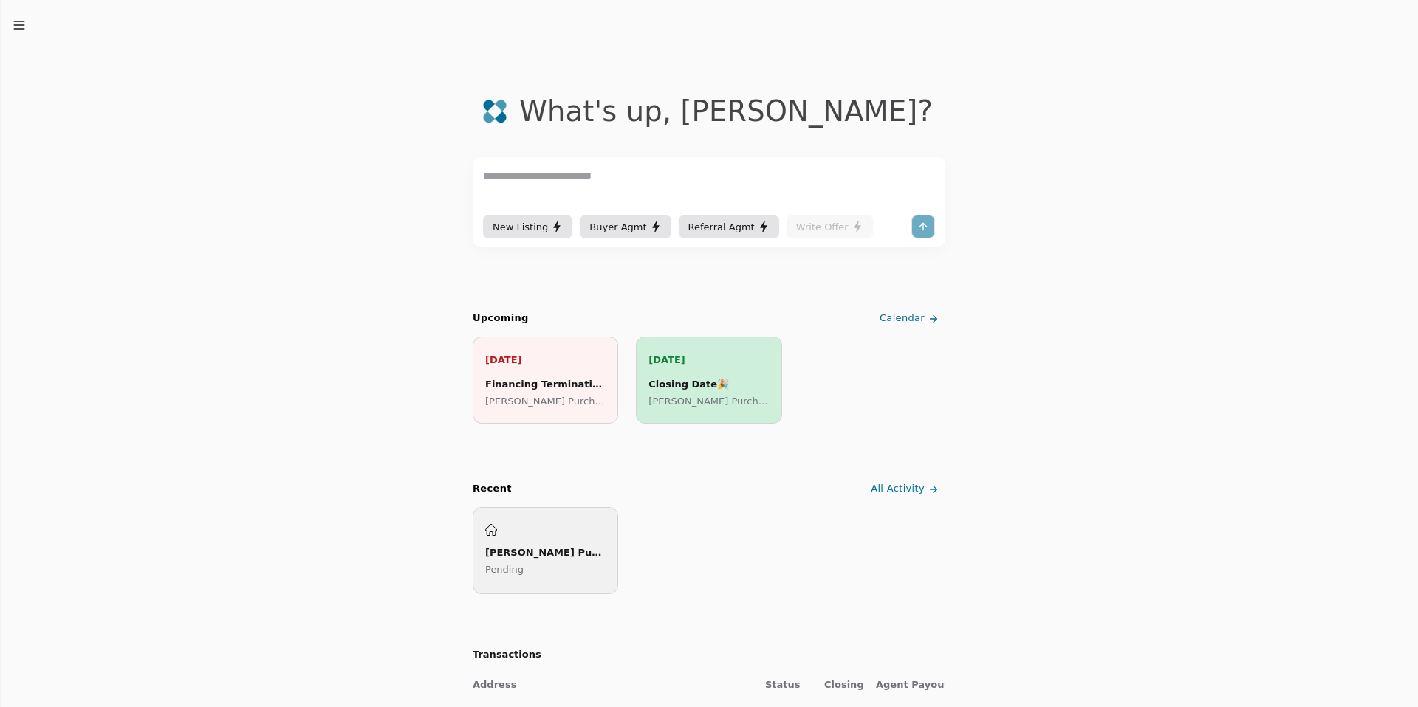
click at [21, 28] on icon "button" at bounding box center [19, 25] width 15 height 15
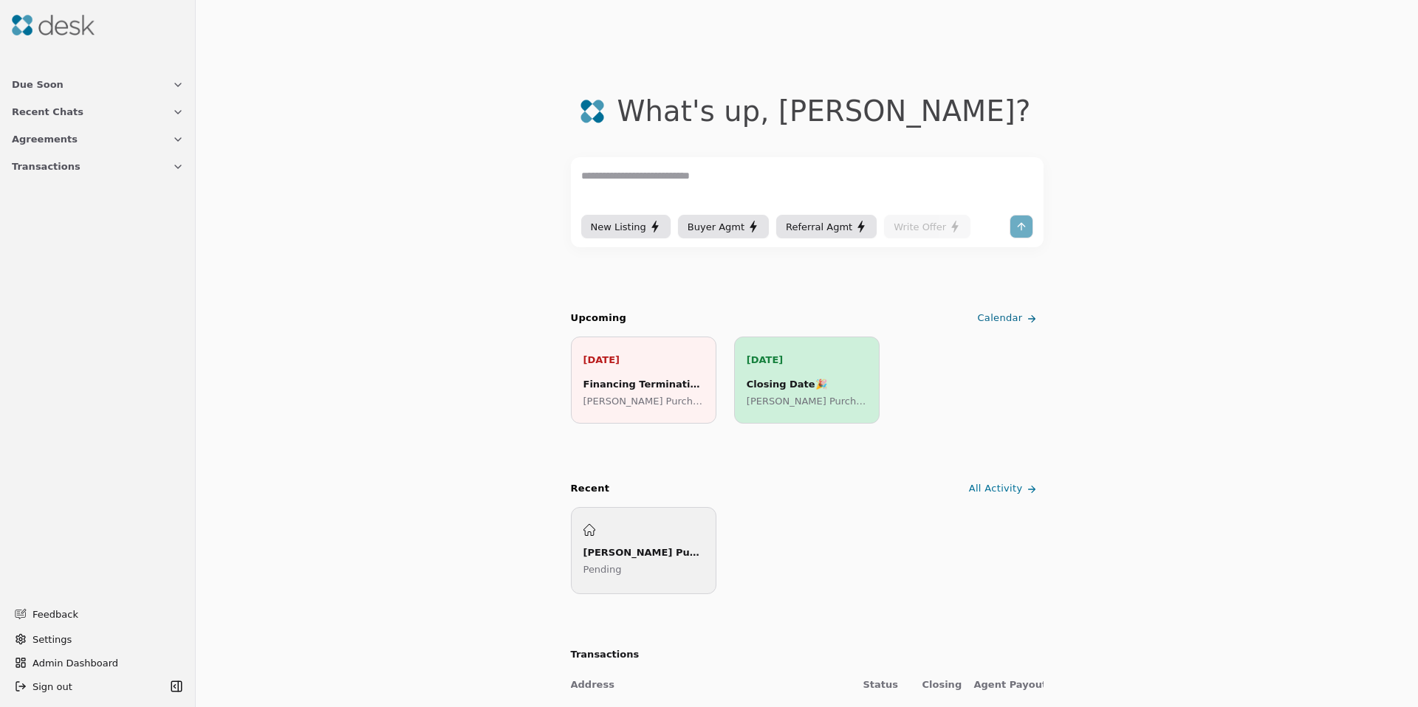
click at [58, 174] on span "Transactions" at bounding box center [46, 167] width 69 height 16
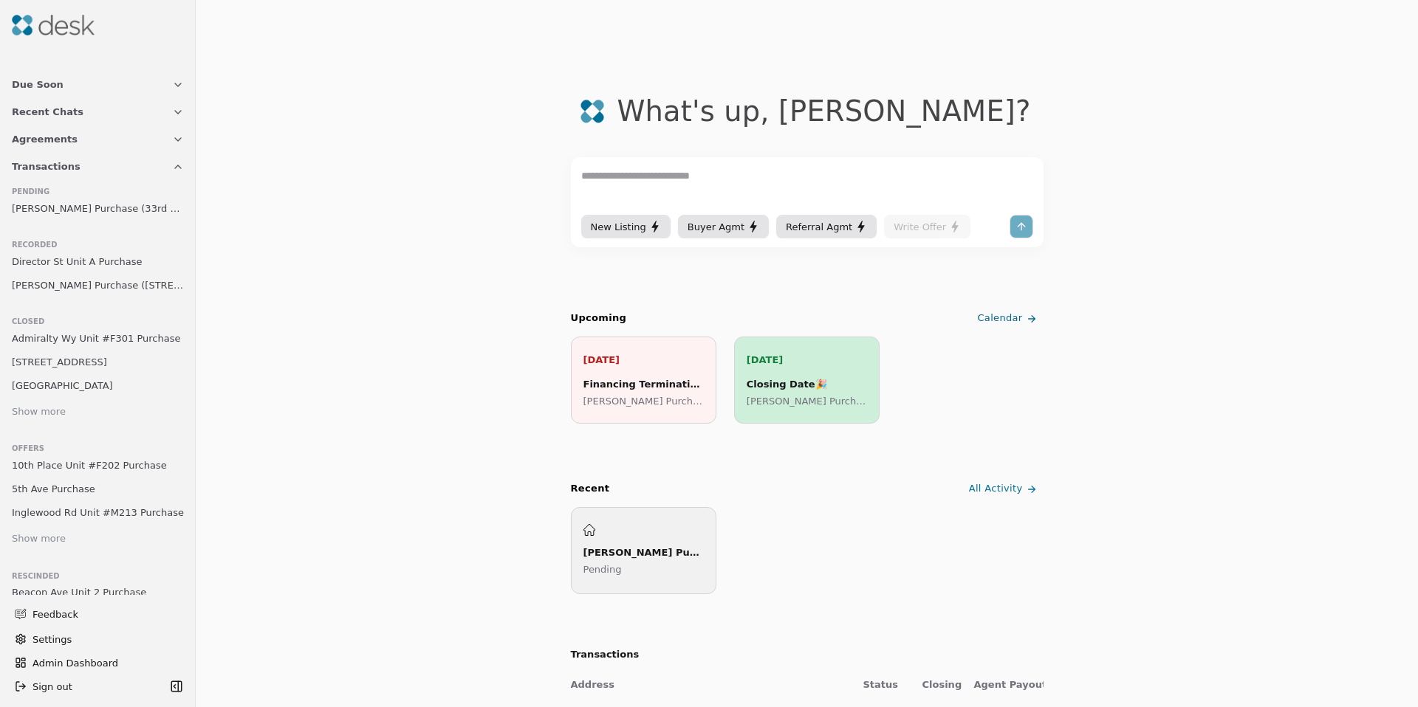
click at [55, 209] on span "Thao Purchase (33rd Place Unit 3)" at bounding box center [98, 209] width 172 height 16
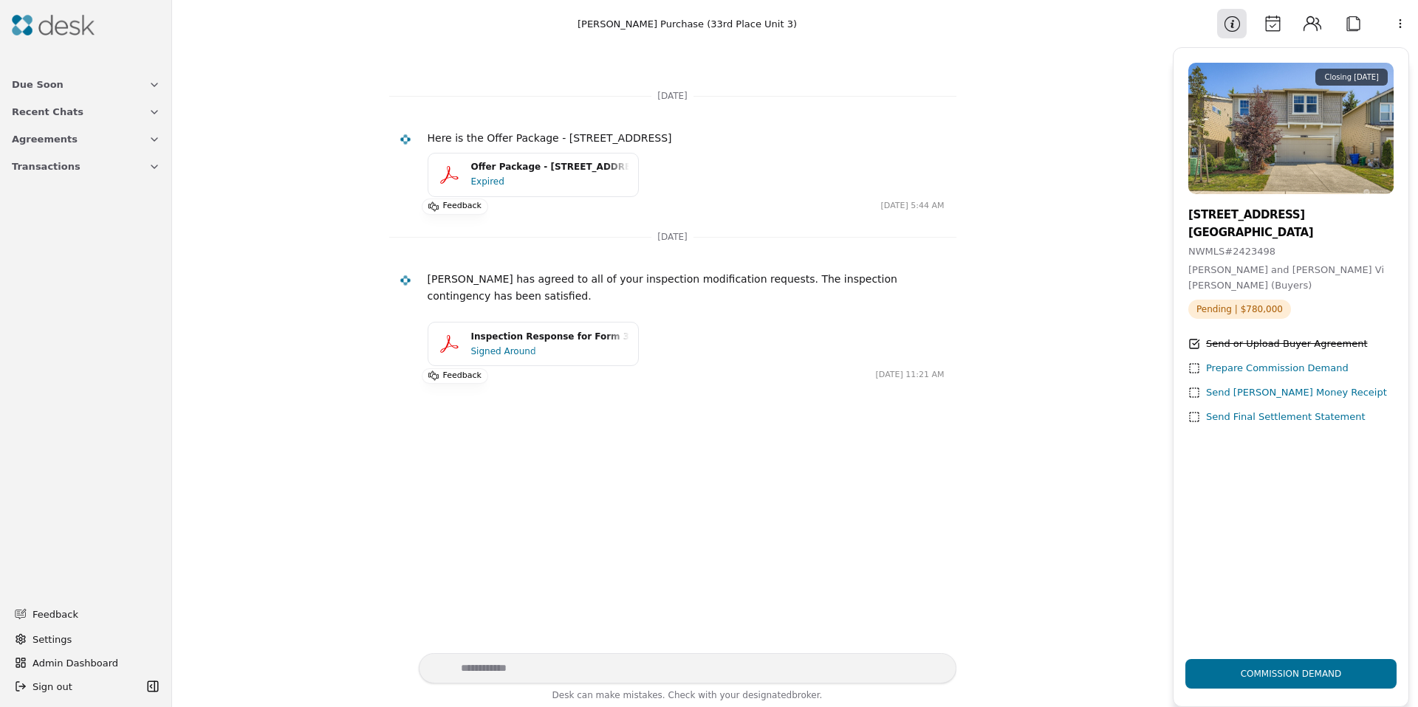
click at [1401, 28] on html "Due Soon Recent Chats Agreements Transactions Feedback Settings Admin Dashboard…" at bounding box center [709, 353] width 1418 height 707
click at [1352, 103] on div "Available Actions" at bounding box center [1362, 106] width 114 height 24
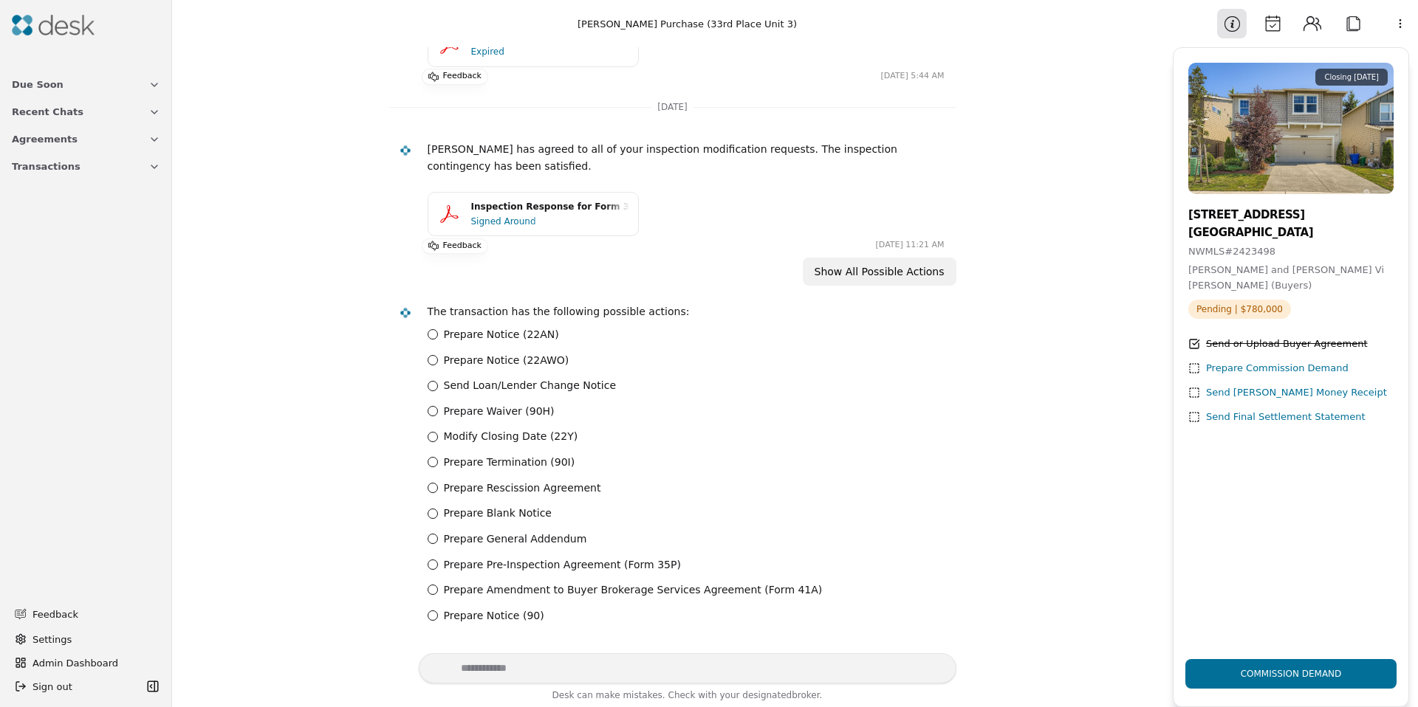
scroll to position [131, 0]
click at [473, 387] on label "Send Loan/Lender Change Notice" at bounding box center [530, 385] width 173 height 17
click at [438, 387] on Notice "Send Loan/Lender Change Notice" at bounding box center [433, 385] width 10 height 10
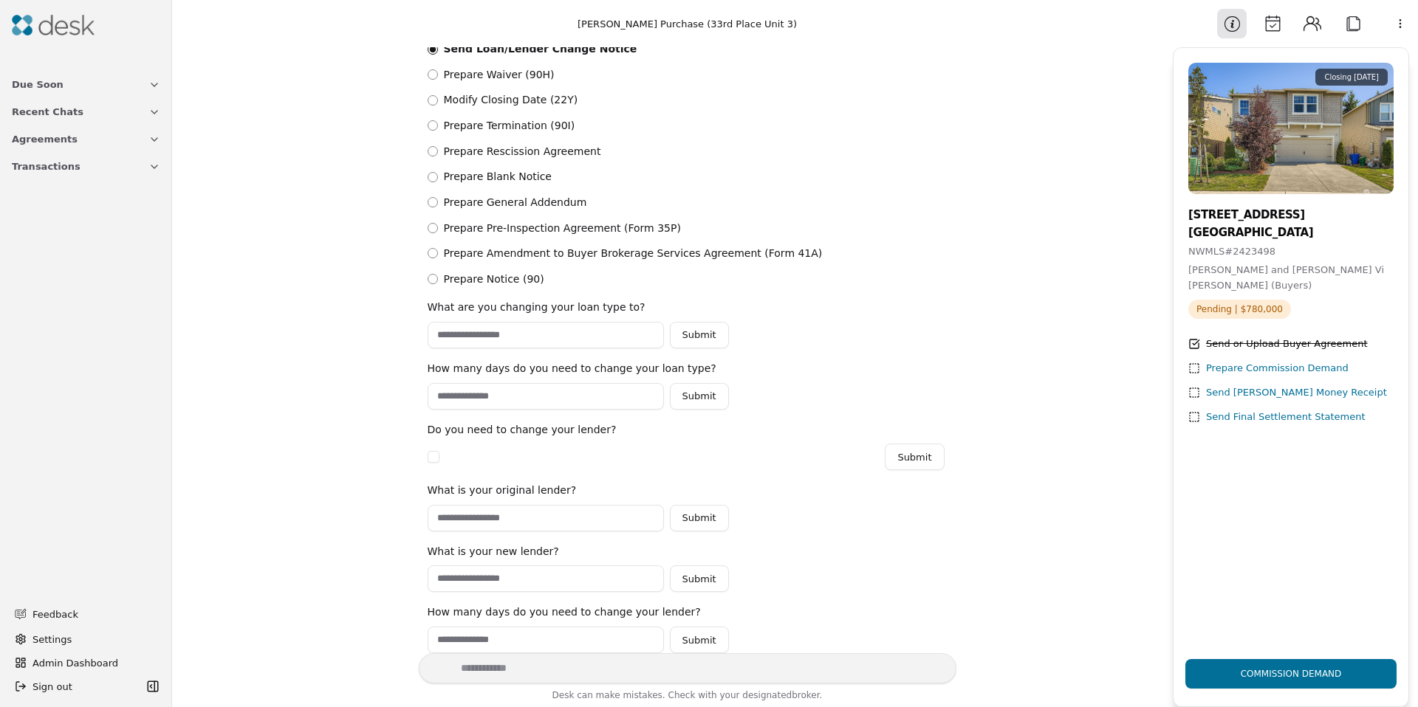
click at [450, 518] on input "text" at bounding box center [546, 518] width 236 height 27
click at [1269, 25] on button "Calendar" at bounding box center [1273, 24] width 30 height 30
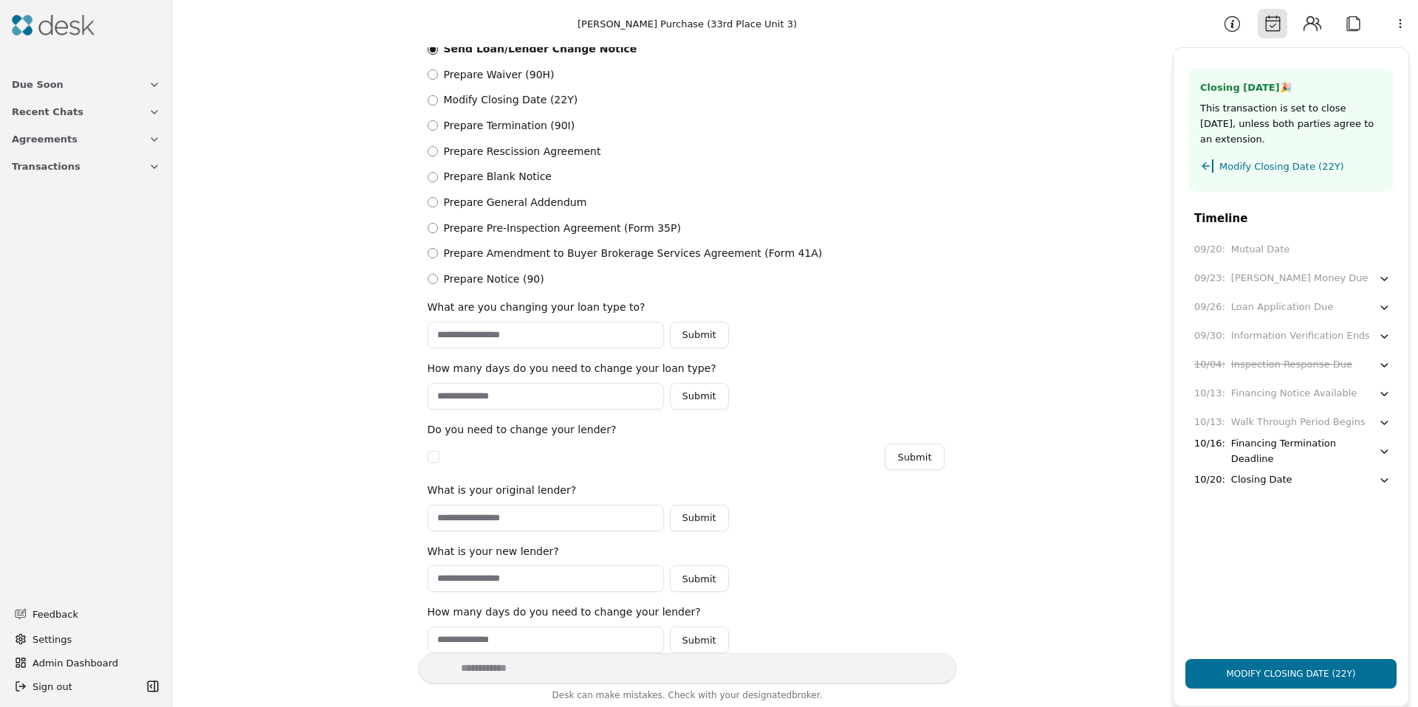
click at [1323, 27] on button "Contacts" at bounding box center [1312, 24] width 30 height 30
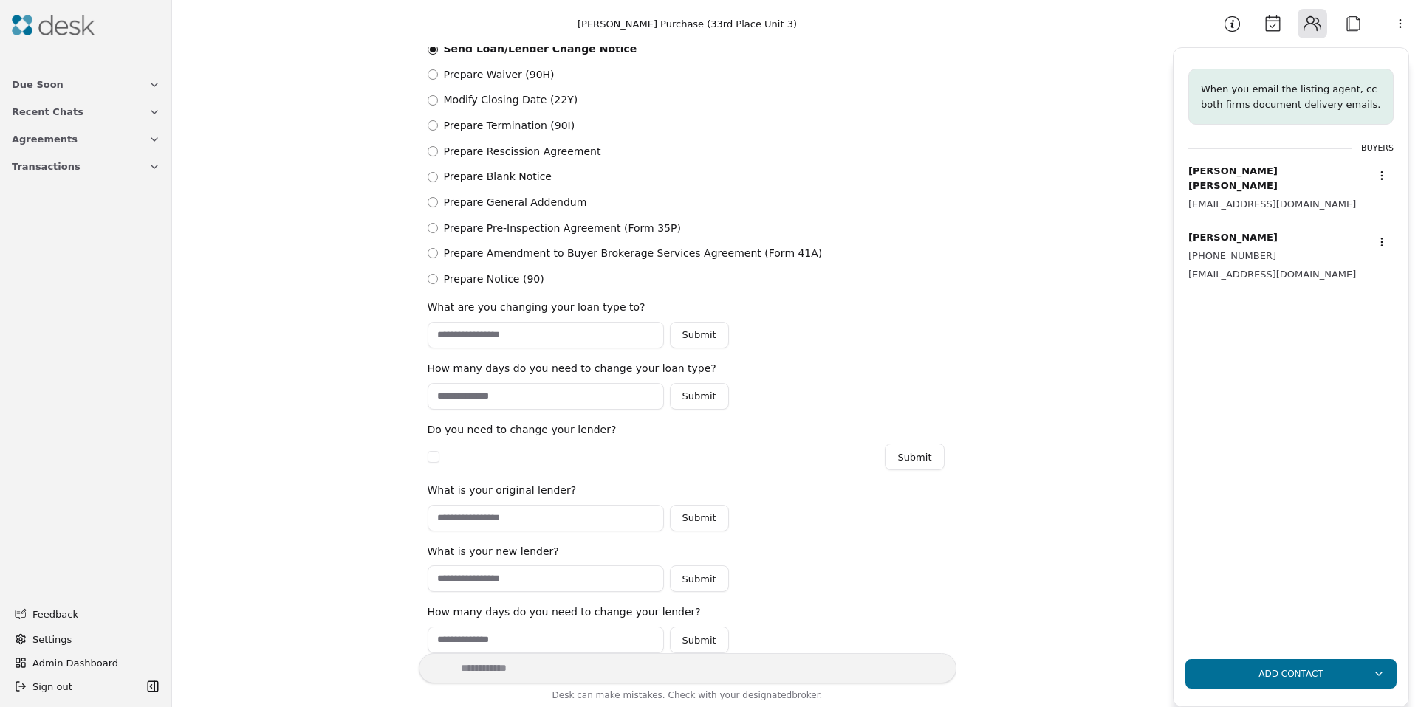
click at [1347, 27] on button "Attach" at bounding box center [1353, 24] width 30 height 30
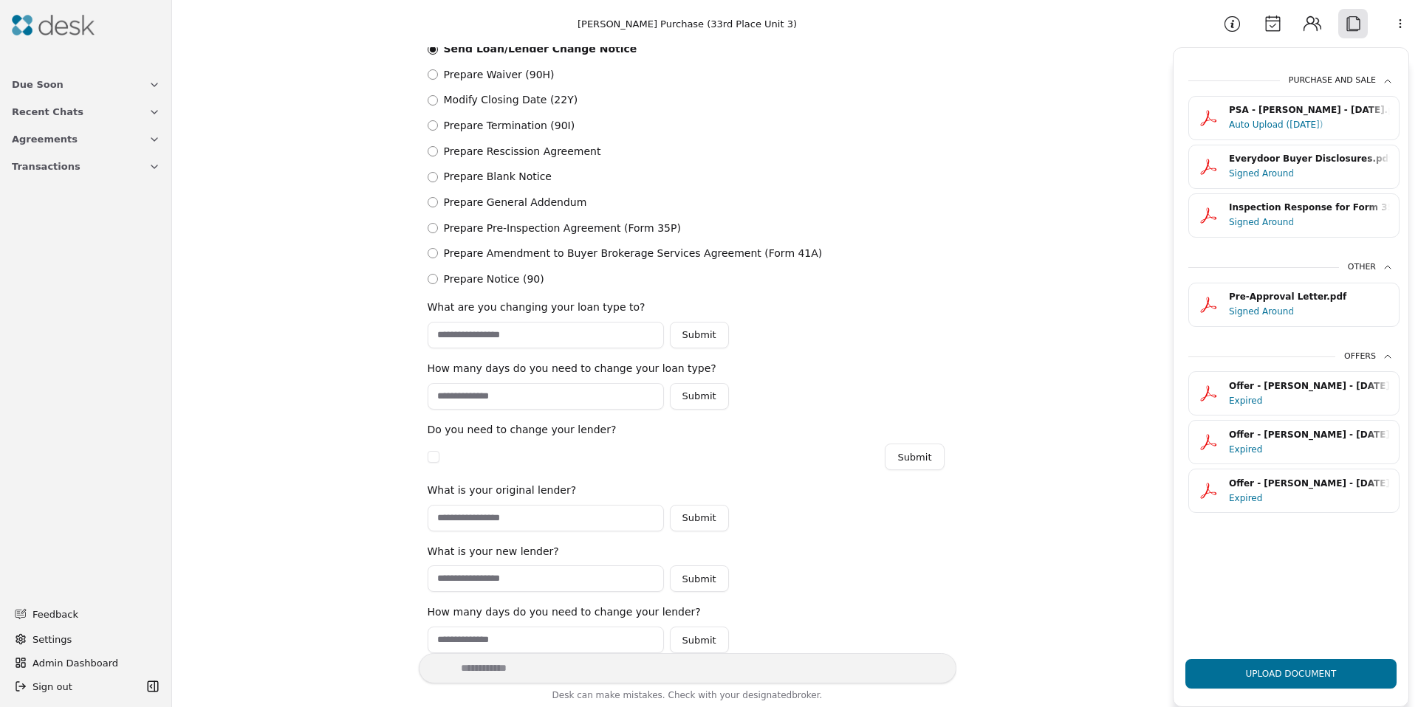
click at [1320, 24] on button "Contacts" at bounding box center [1312, 24] width 30 height 30
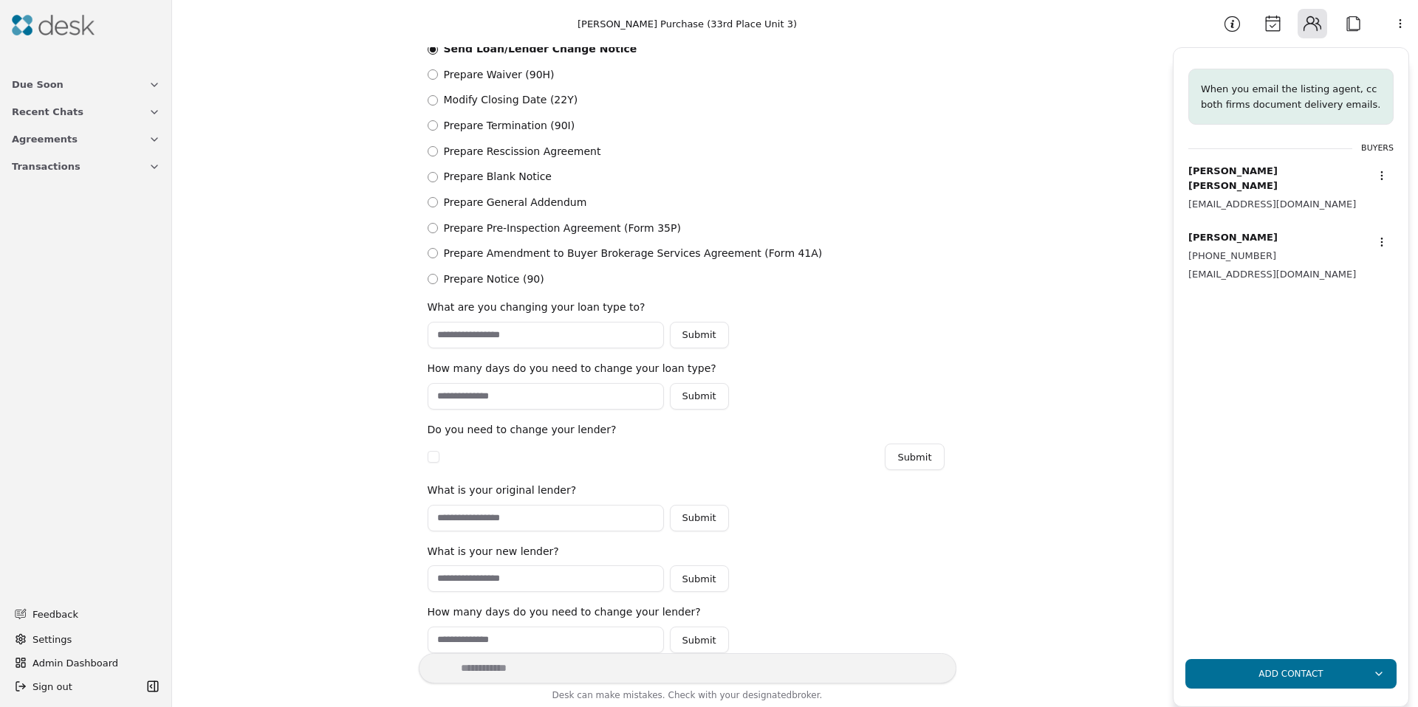
click at [1353, 11] on button "Attach" at bounding box center [1353, 24] width 30 height 30
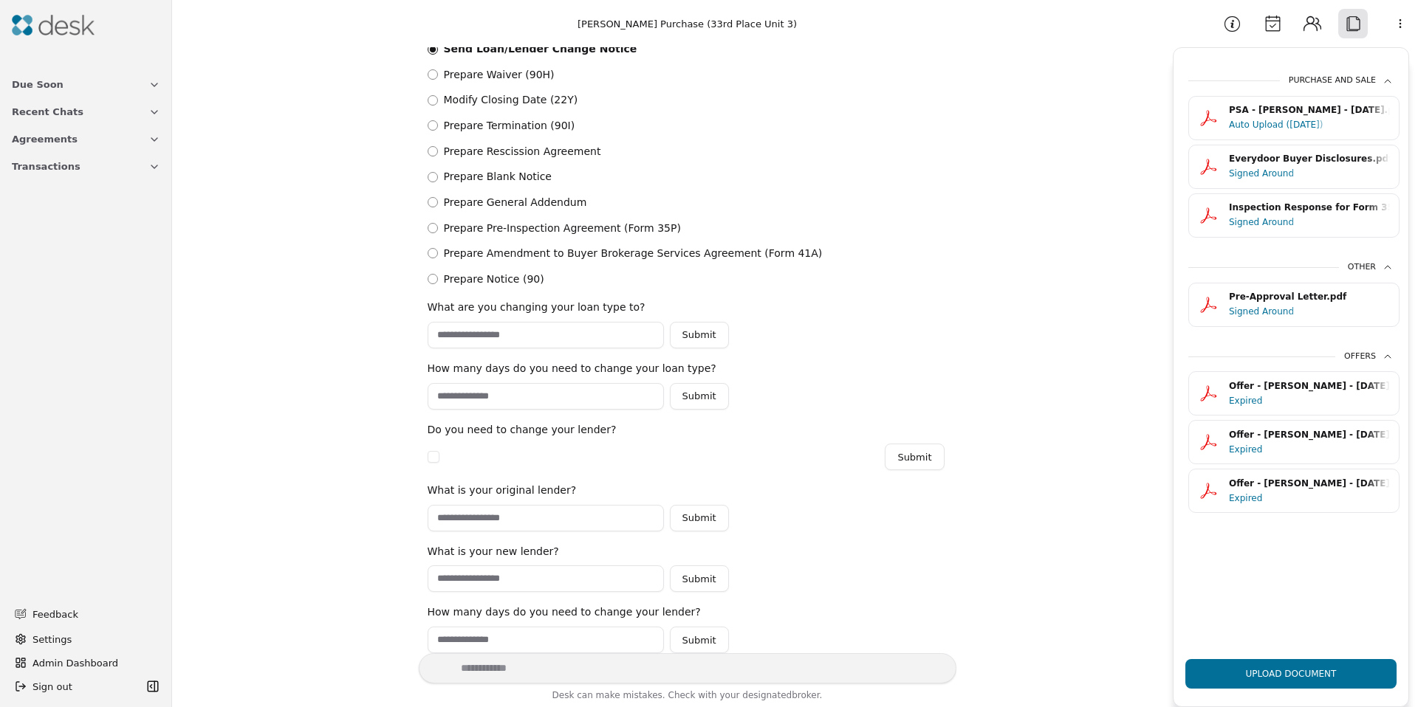
click at [1265, 316] on div "Signed Around" at bounding box center [1265, 311] width 72 height 15
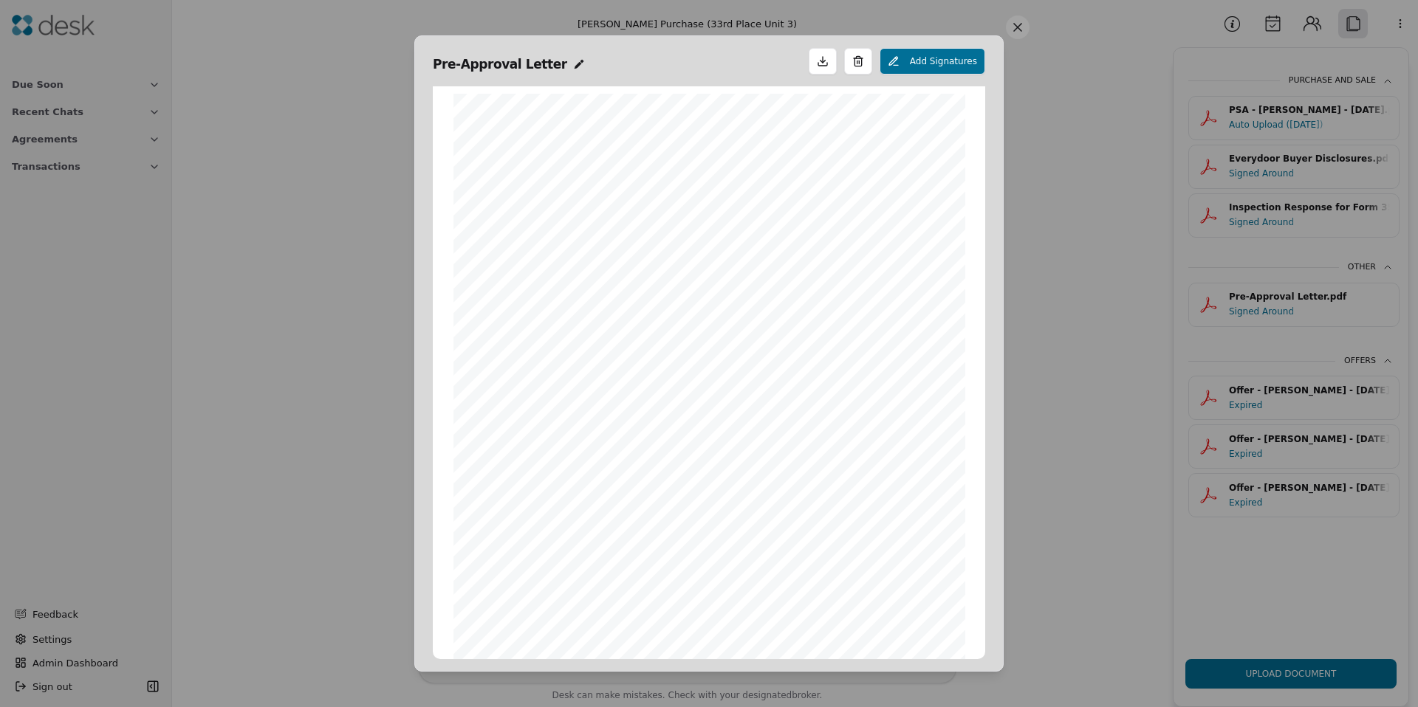
click at [1028, 24] on button at bounding box center [1018, 28] width 24 height 24
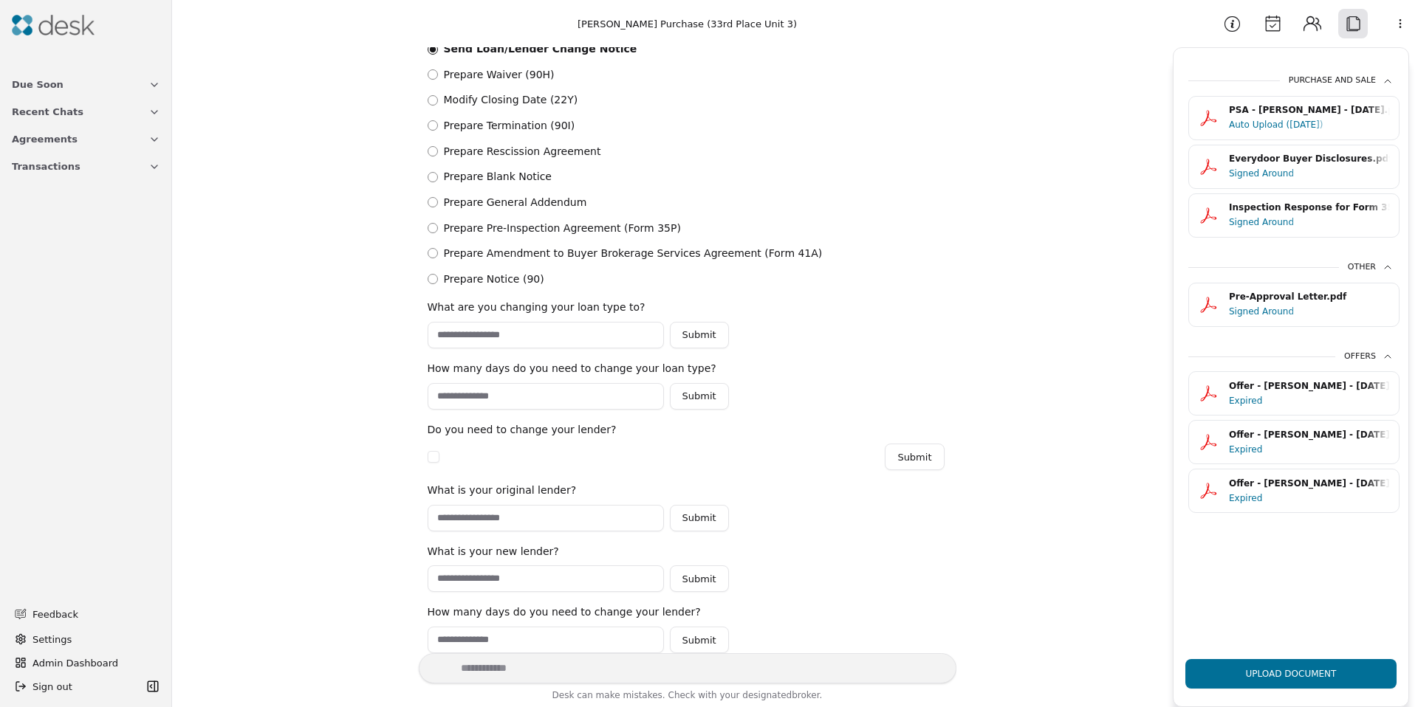
click at [470, 515] on input "text" at bounding box center [546, 518] width 236 height 27
click at [1263, 308] on div "Signed Around" at bounding box center [1265, 311] width 72 height 15
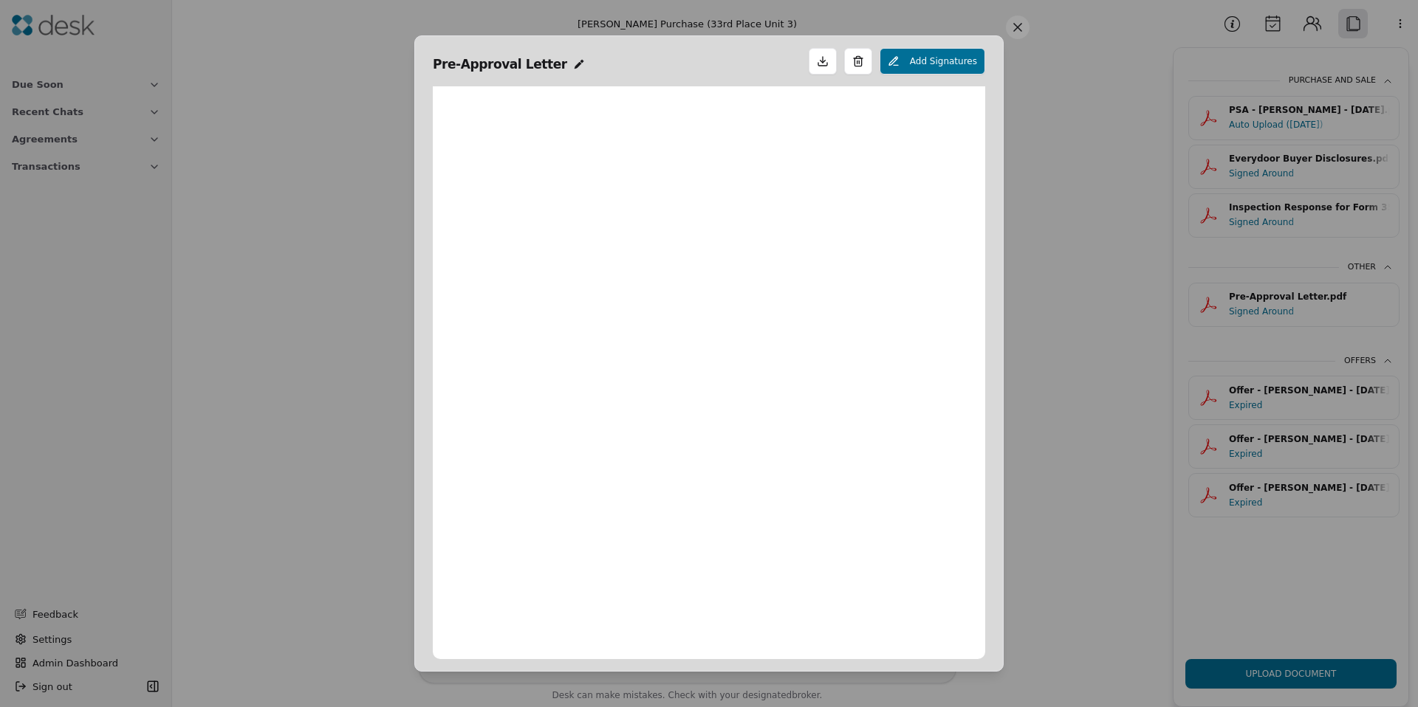
scroll to position [7, 0]
click at [1015, 28] on button at bounding box center [1018, 28] width 24 height 24
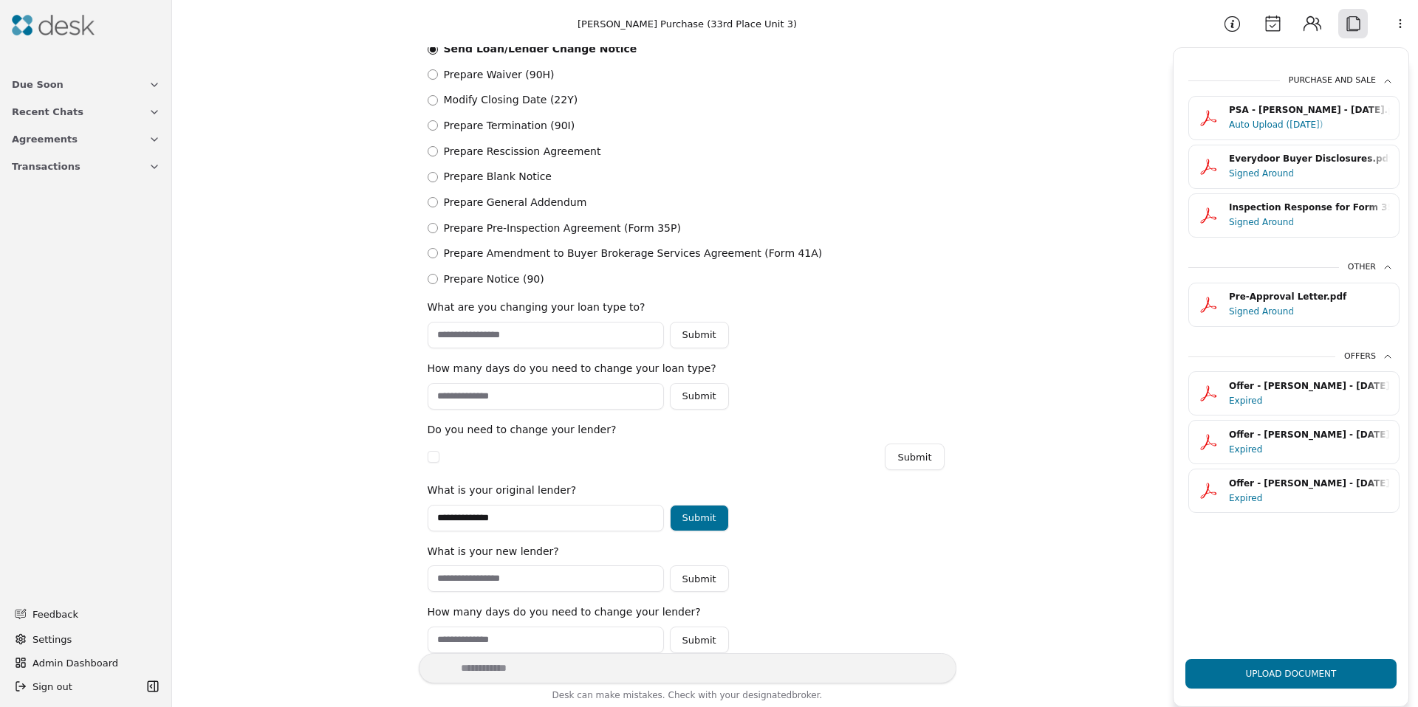
click at [500, 523] on input "**********" at bounding box center [546, 518] width 236 height 27
type input "**********"
click at [675, 513] on button "Submit" at bounding box center [699, 518] width 59 height 27
click at [554, 579] on input "text" at bounding box center [546, 579] width 236 height 27
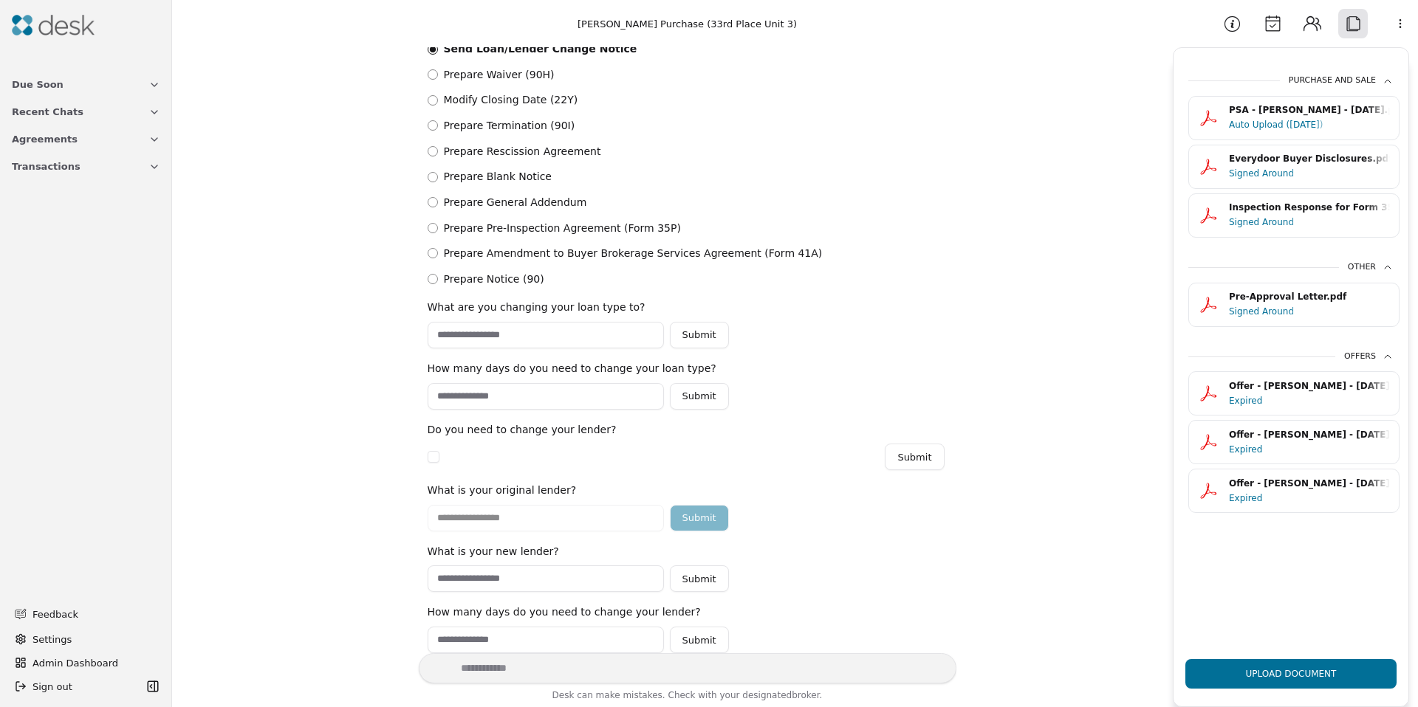
click at [476, 590] on input "text" at bounding box center [546, 579] width 236 height 27
paste input "**********"
type input "**********"
click at [697, 580] on button "Submit" at bounding box center [699, 579] width 59 height 27
click at [562, 637] on input "number" at bounding box center [546, 640] width 236 height 27
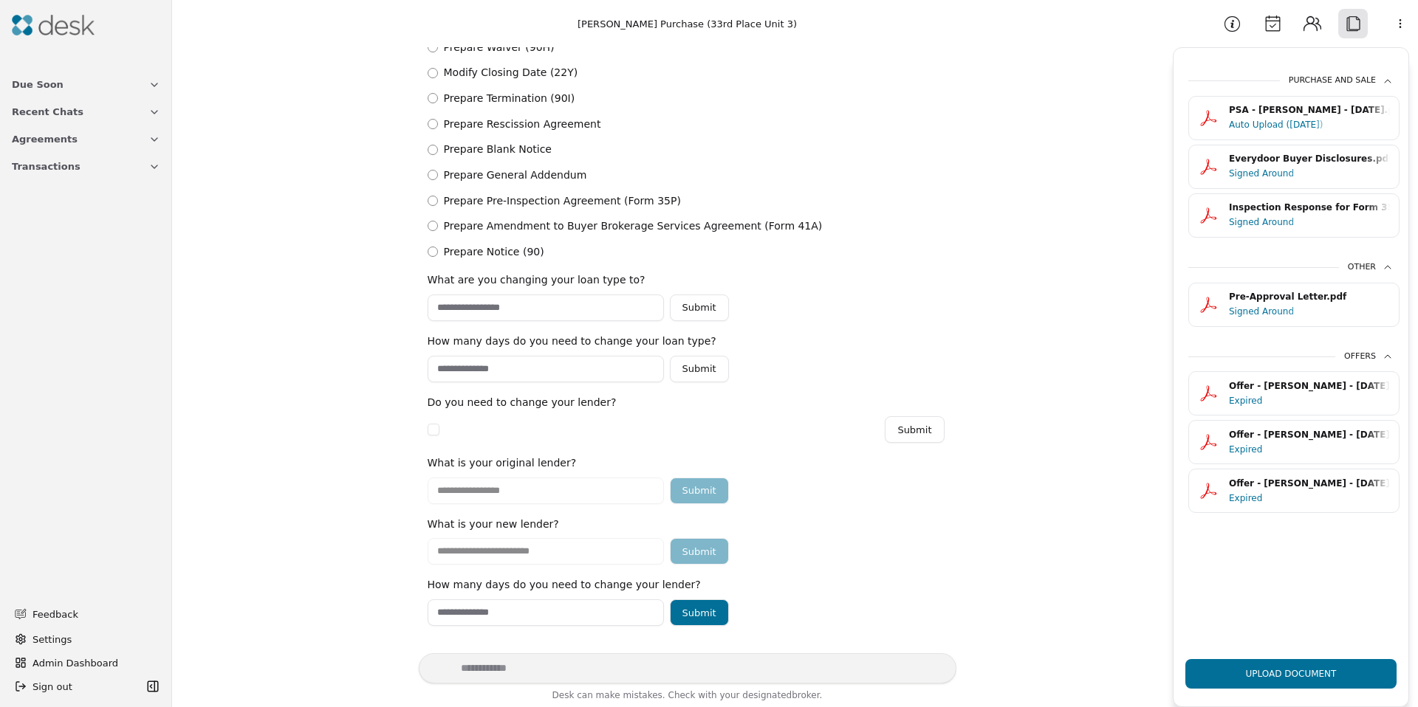
scroll to position [499, 0]
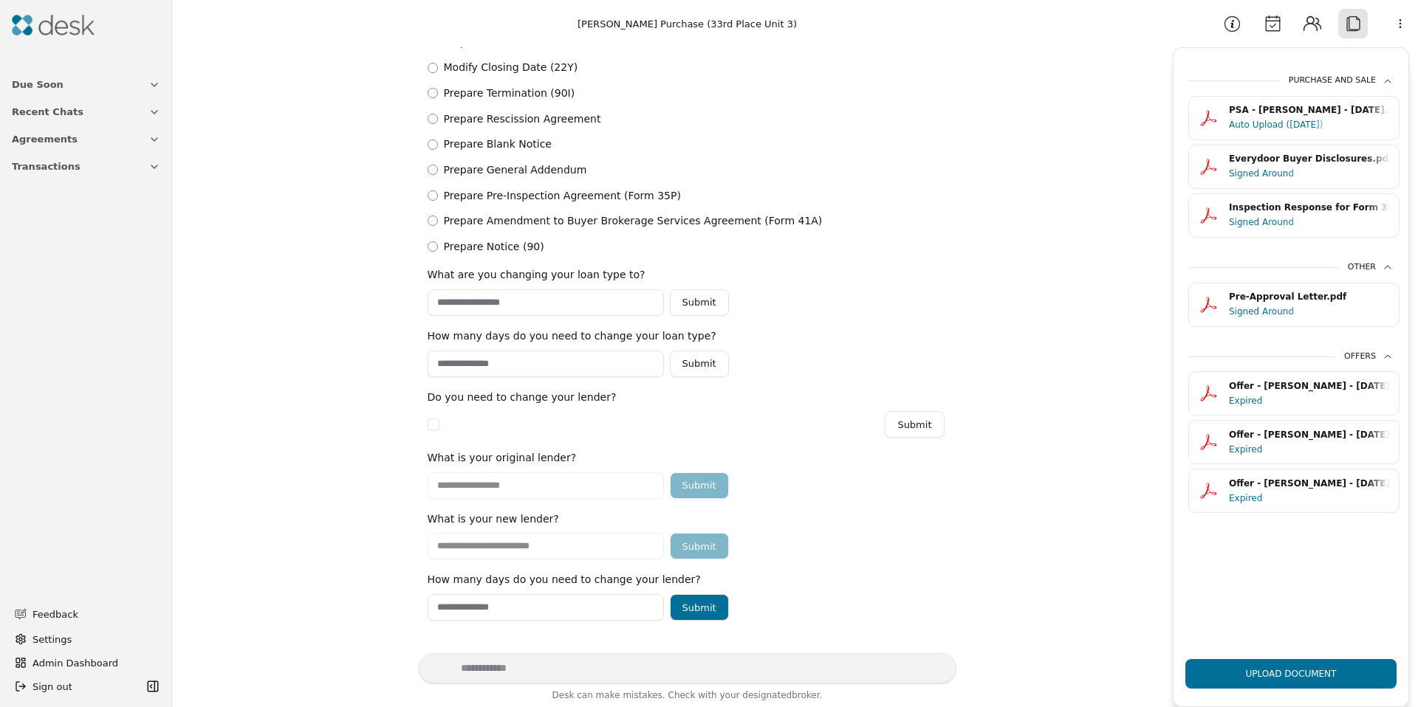
type input "**"
type input "*"
click at [691, 618] on button "Submit" at bounding box center [699, 607] width 59 height 27
click at [431, 423] on button "button" at bounding box center [434, 425] width 12 height 12
click at [921, 430] on button "Submit" at bounding box center [914, 424] width 59 height 27
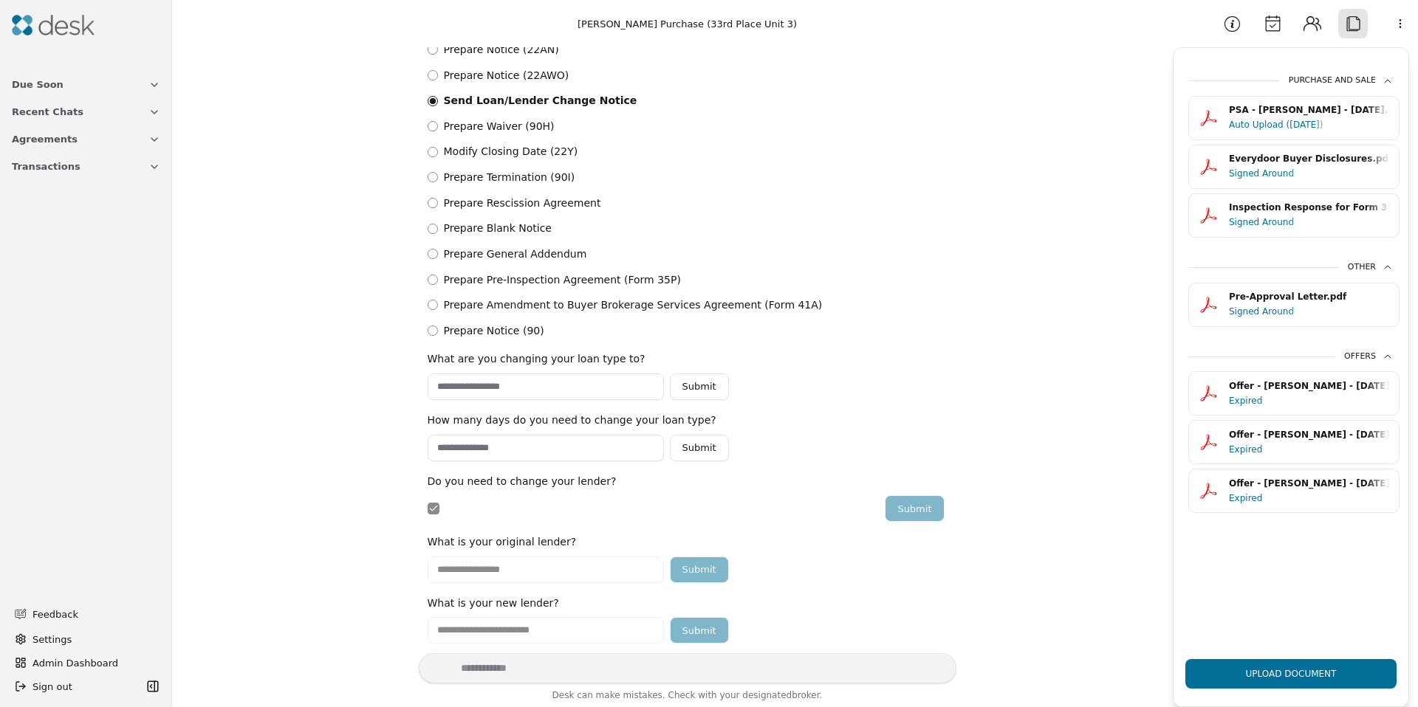
scroll to position [395, 0]
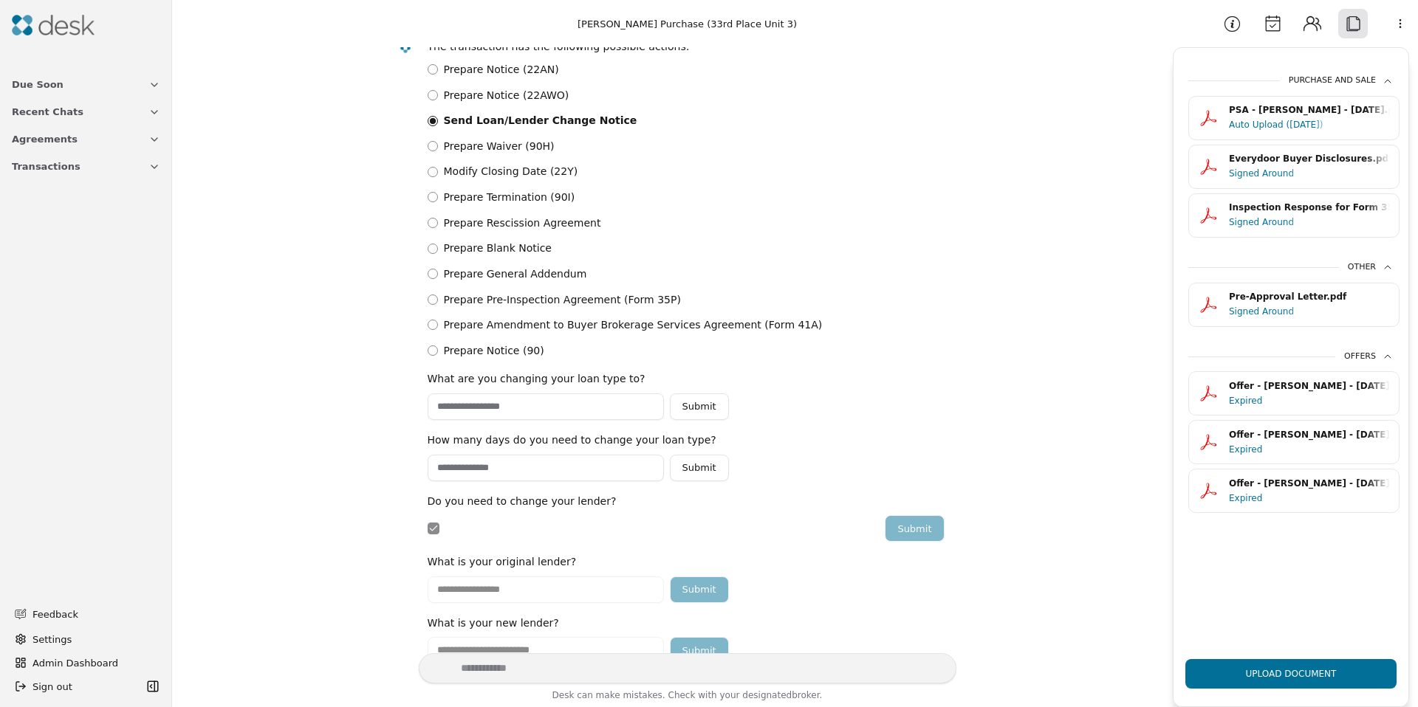
click at [477, 410] on input "text" at bounding box center [546, 407] width 236 height 27
type input "****"
click at [694, 410] on button "Submit" at bounding box center [699, 407] width 59 height 27
click at [519, 479] on input "number" at bounding box center [546, 468] width 236 height 27
type input "*"
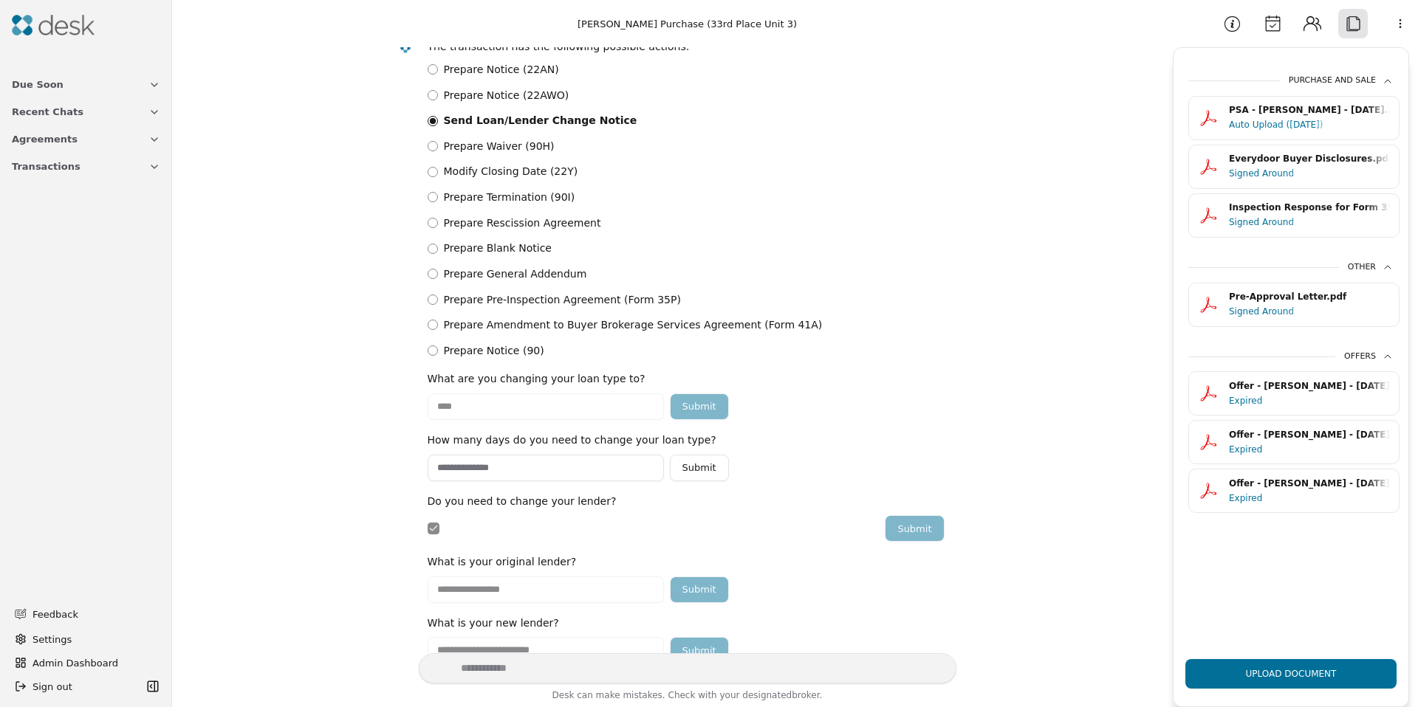
click at [685, 475] on button "Submit" at bounding box center [699, 468] width 59 height 27
click at [631, 473] on div "* Submit" at bounding box center [686, 468] width 517 height 27
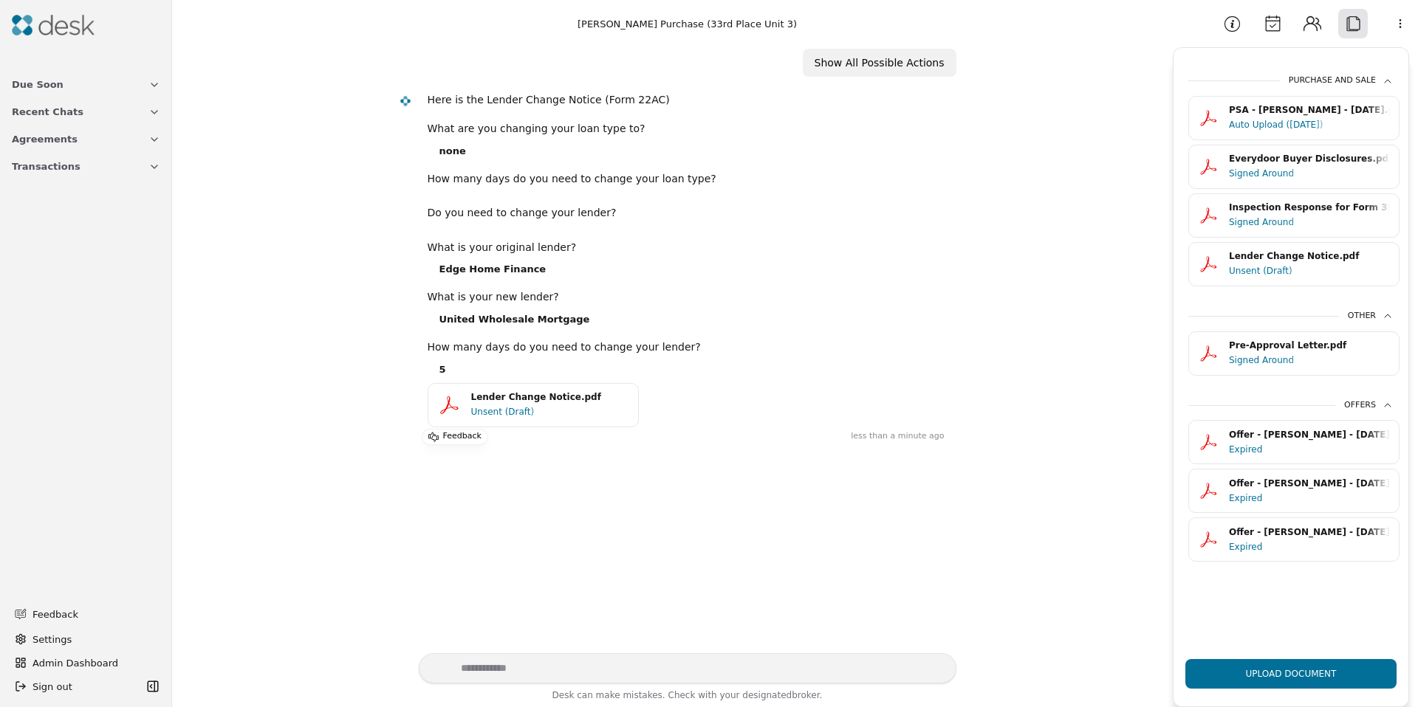
scroll to position [391, 0]
click at [535, 405] on div "Unsent (Draft)" at bounding box center [550, 410] width 158 height 15
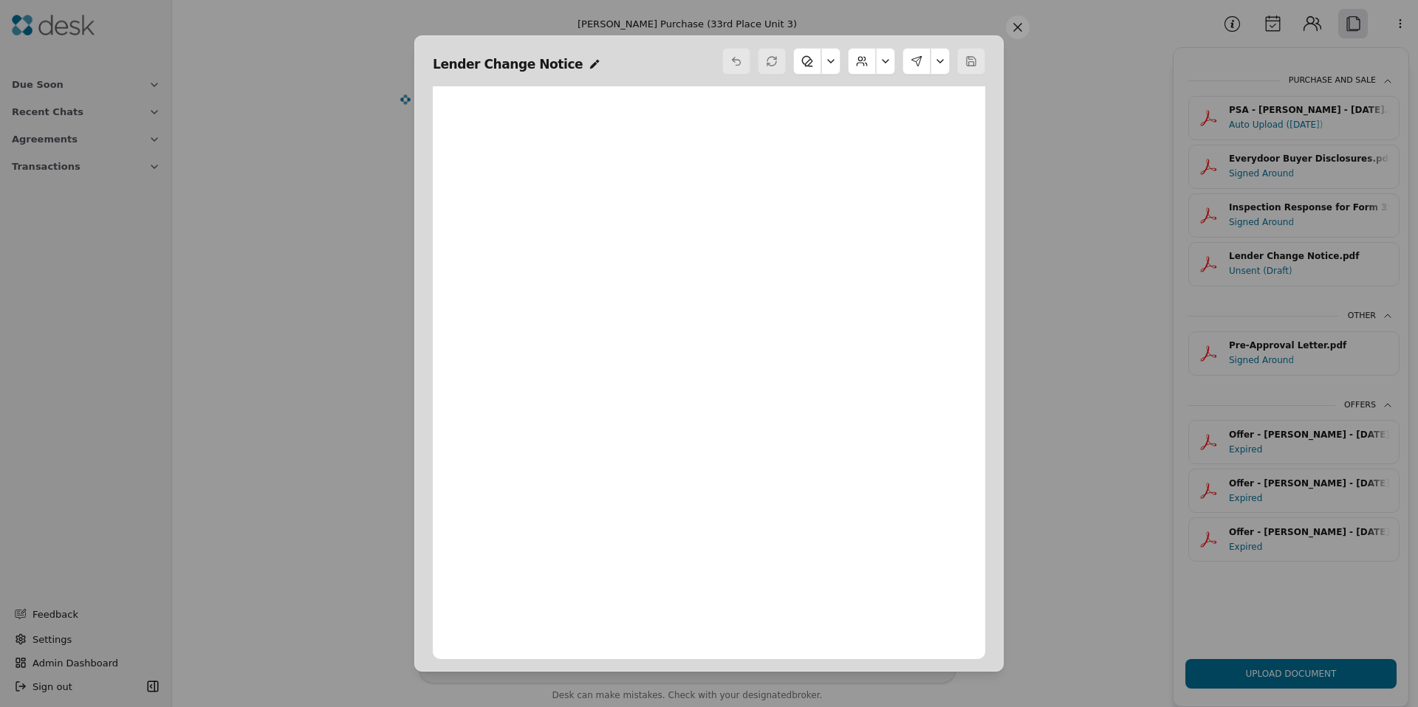
scroll to position [7, 0]
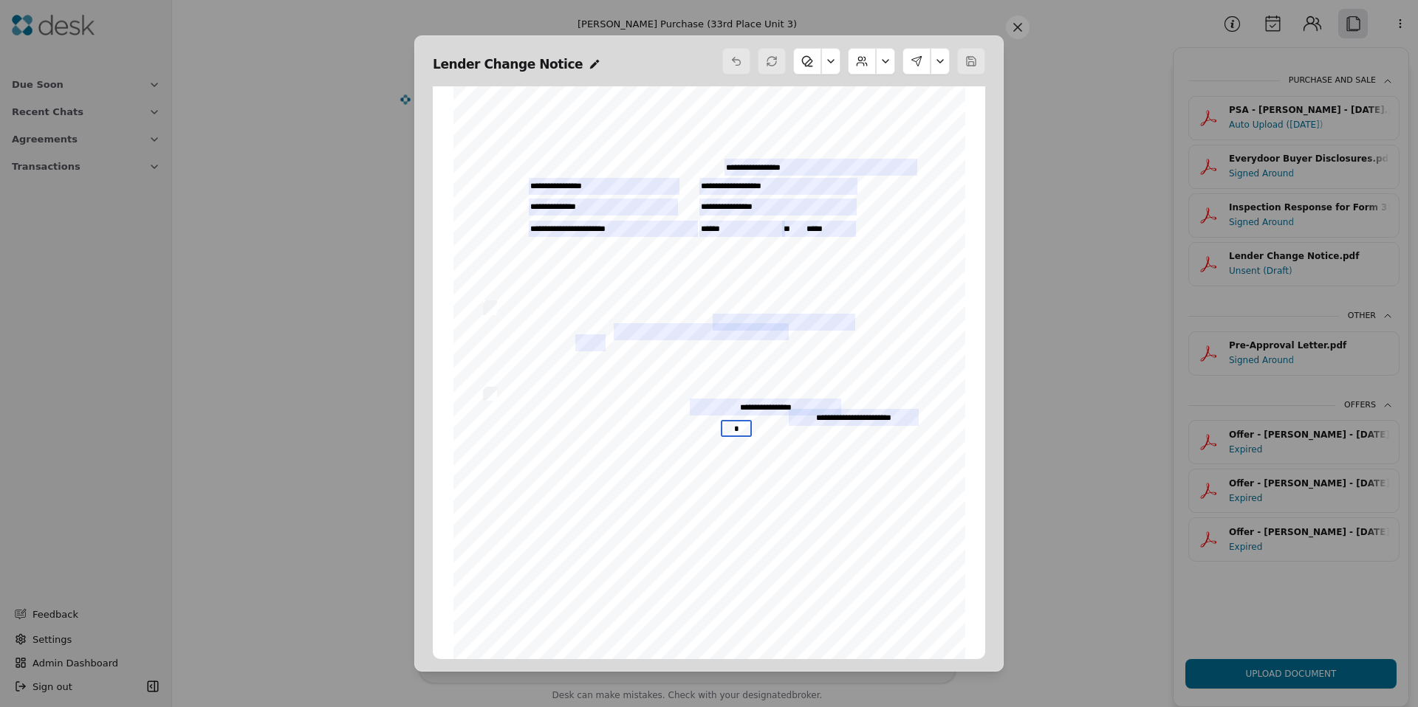
click at [727, 425] on input "*" at bounding box center [736, 428] width 31 height 17
click at [733, 426] on input "*" at bounding box center [736, 428] width 31 height 17
type input "*"
click at [683, 438] on span "Seller’s consent. If Buyer does not timely apply, Buyer waives the Financing Co…" at bounding box center [708, 439] width 421 height 8
click at [737, 427] on input "*" at bounding box center [736, 428] width 31 height 17
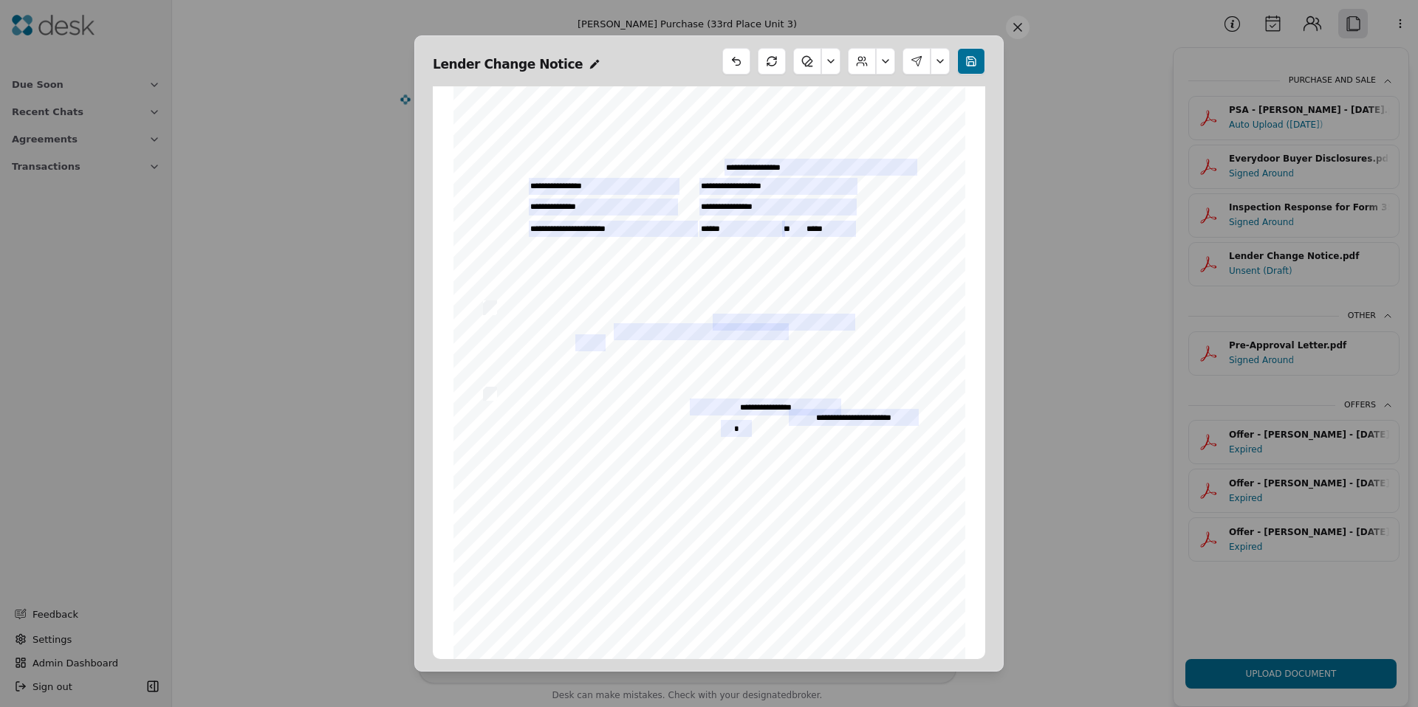
click at [882, 66] on button at bounding box center [885, 61] width 19 height 27
click at [979, 58] on button at bounding box center [971, 61] width 28 height 27
click at [941, 57] on button at bounding box center [939, 61] width 19 height 27
click at [885, 58] on button at bounding box center [885, 61] width 19 height 27
click at [873, 94] on button "Edit Buyers" at bounding box center [847, 97] width 82 height 27
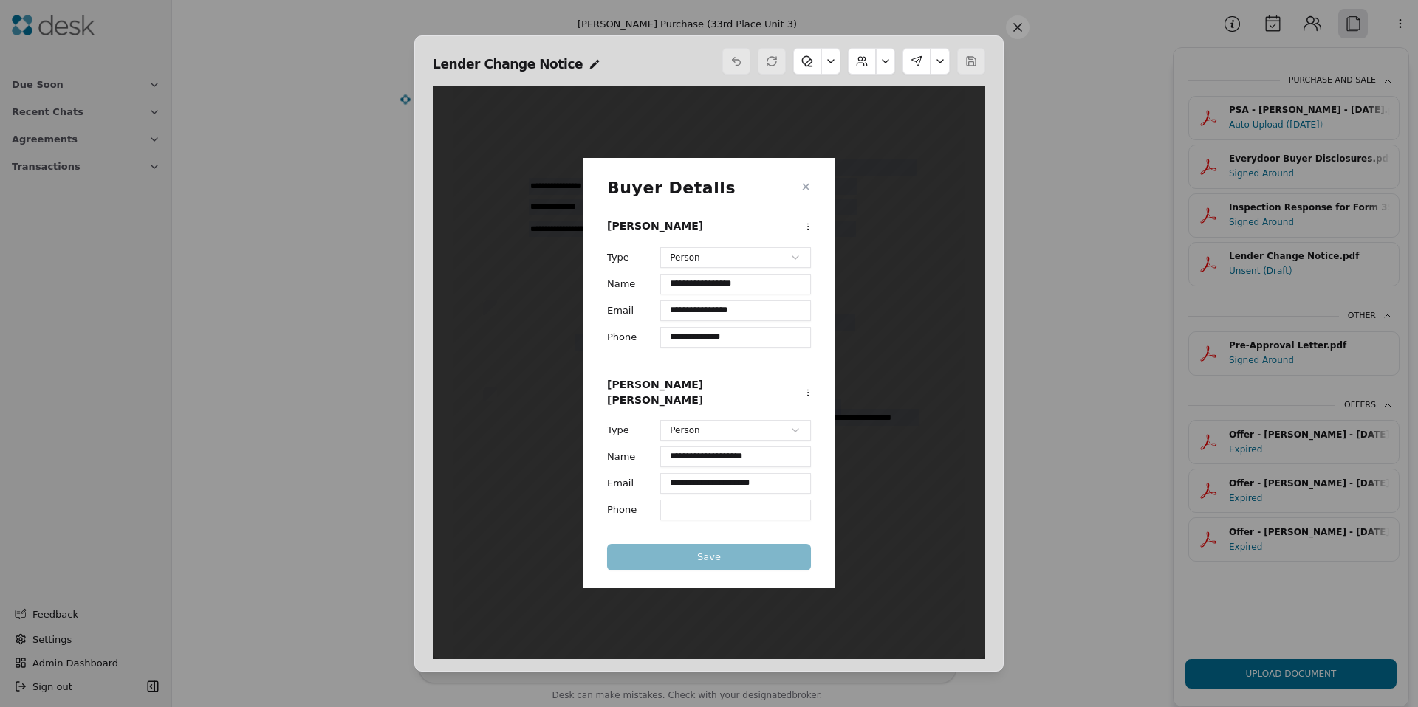
click at [806, 193] on button "✕" at bounding box center [806, 188] width 10 height 18
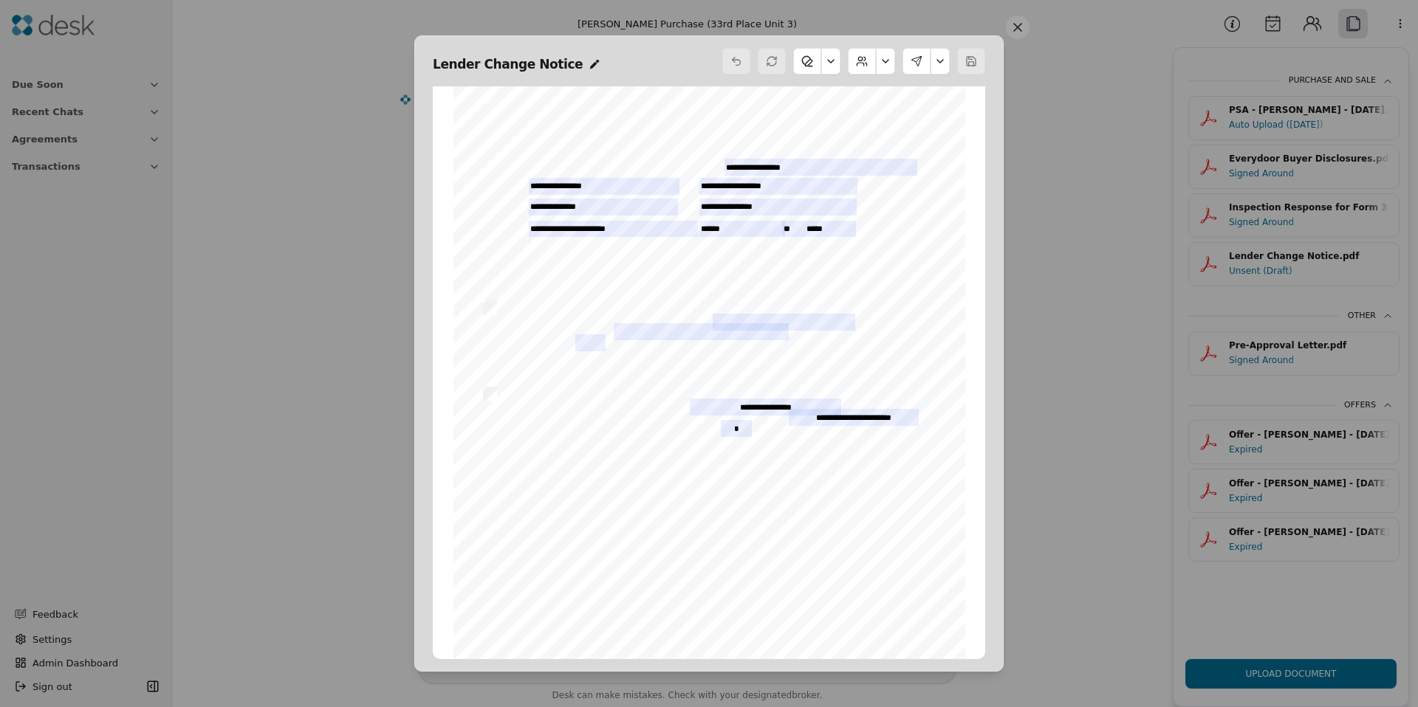
click at [943, 61] on button at bounding box center [939, 61] width 19 height 27
click at [898, 175] on button "Send Signing" at bounding box center [893, 177] width 94 height 27
click at [531, 589] on span "JLT" at bounding box center [538, 590] width 15 height 9
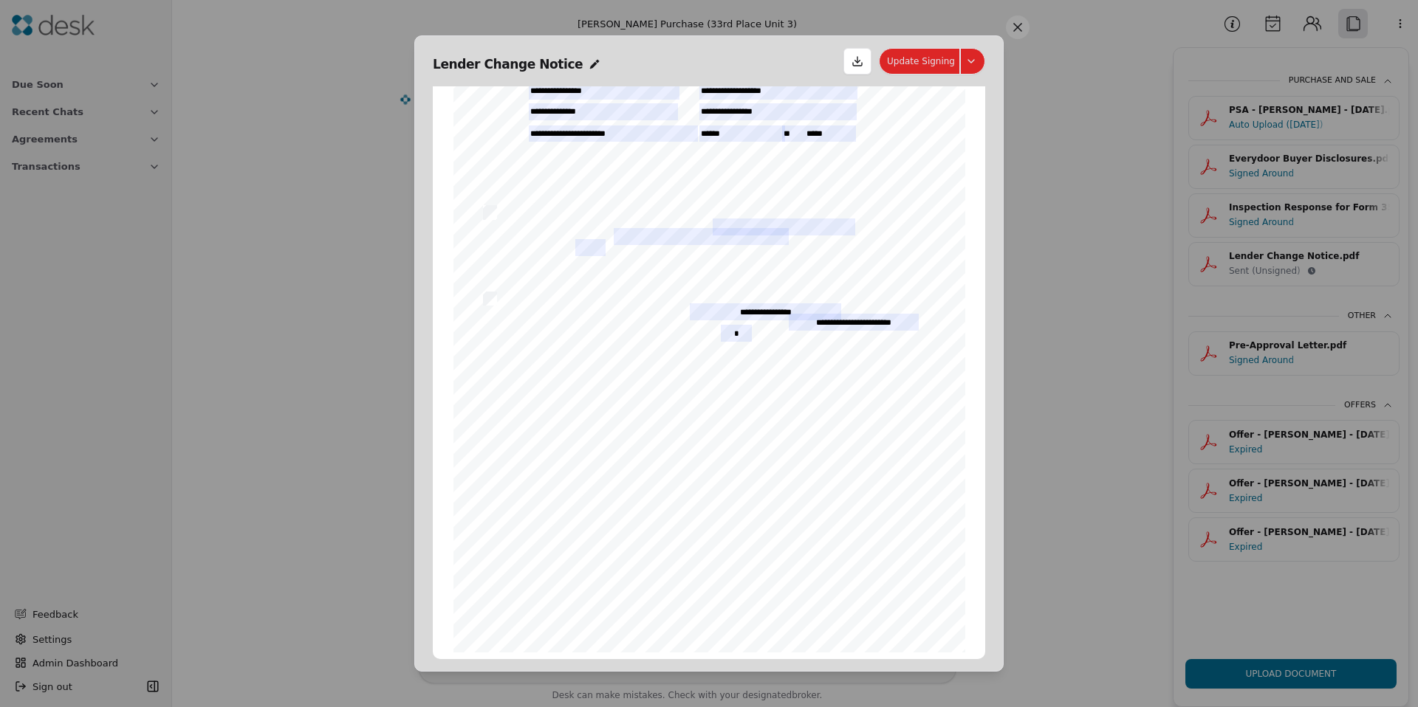
click at [535, 498] on span "JLT" at bounding box center [538, 494] width 15 height 9
click at [713, 490] on span "BVTQ" at bounding box center [720, 494] width 25 height 9
click at [973, 64] on button "Update Signing" at bounding box center [932, 61] width 106 height 27
click at [931, 125] on button "Correct Signing" at bounding box center [929, 124] width 105 height 27
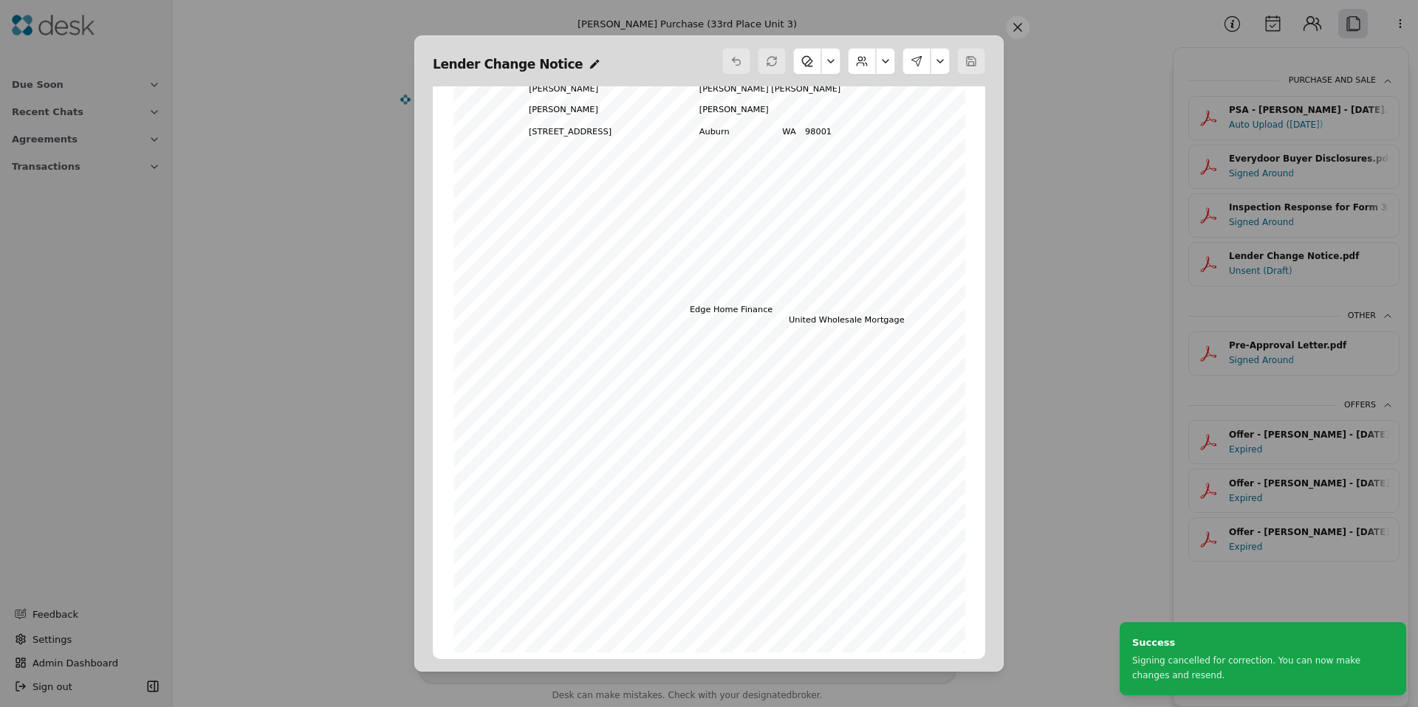
click at [530, 501] on div "Form 22AC ©Copyright 2015 Loan/Lender Change Addendum Northwest Multiple Listin…" at bounding box center [709, 322] width 512 height 662
click at [538, 496] on span "JLT" at bounding box center [538, 494] width 15 height 9
click at [885, 55] on button at bounding box center [885, 61] width 19 height 27
click at [836, 64] on button at bounding box center [830, 61] width 19 height 27
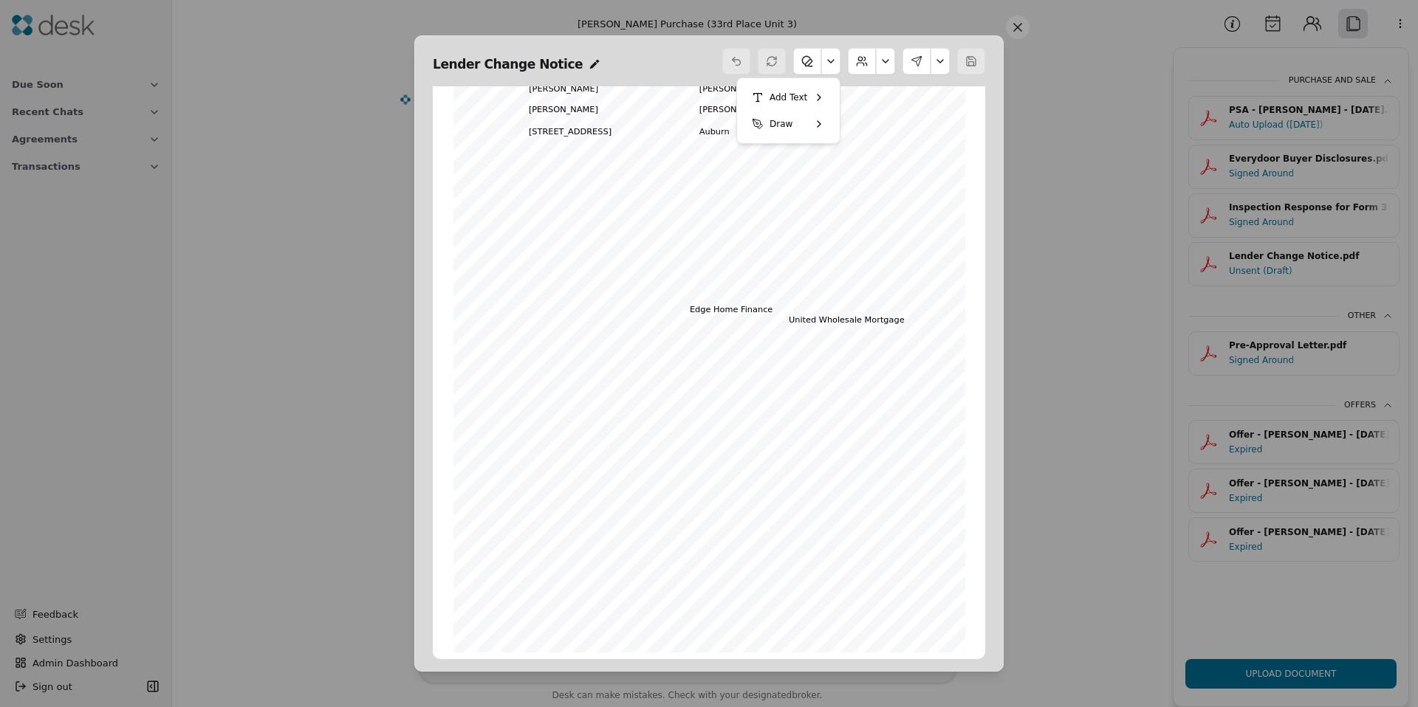
click at [885, 64] on button at bounding box center [885, 61] width 19 height 27
click at [857, 96] on button "Edit Buyers" at bounding box center [847, 97] width 82 height 27
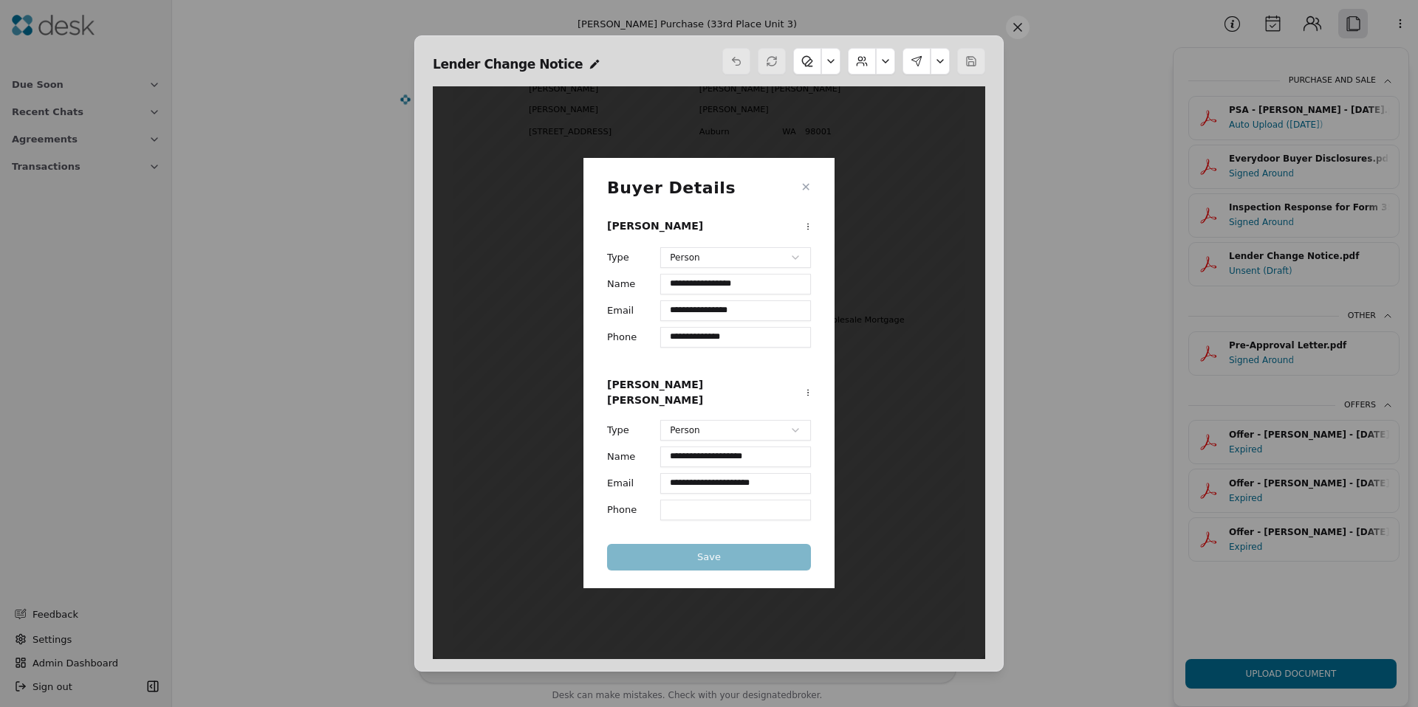
click at [809, 191] on button "✕" at bounding box center [806, 188] width 10 height 18
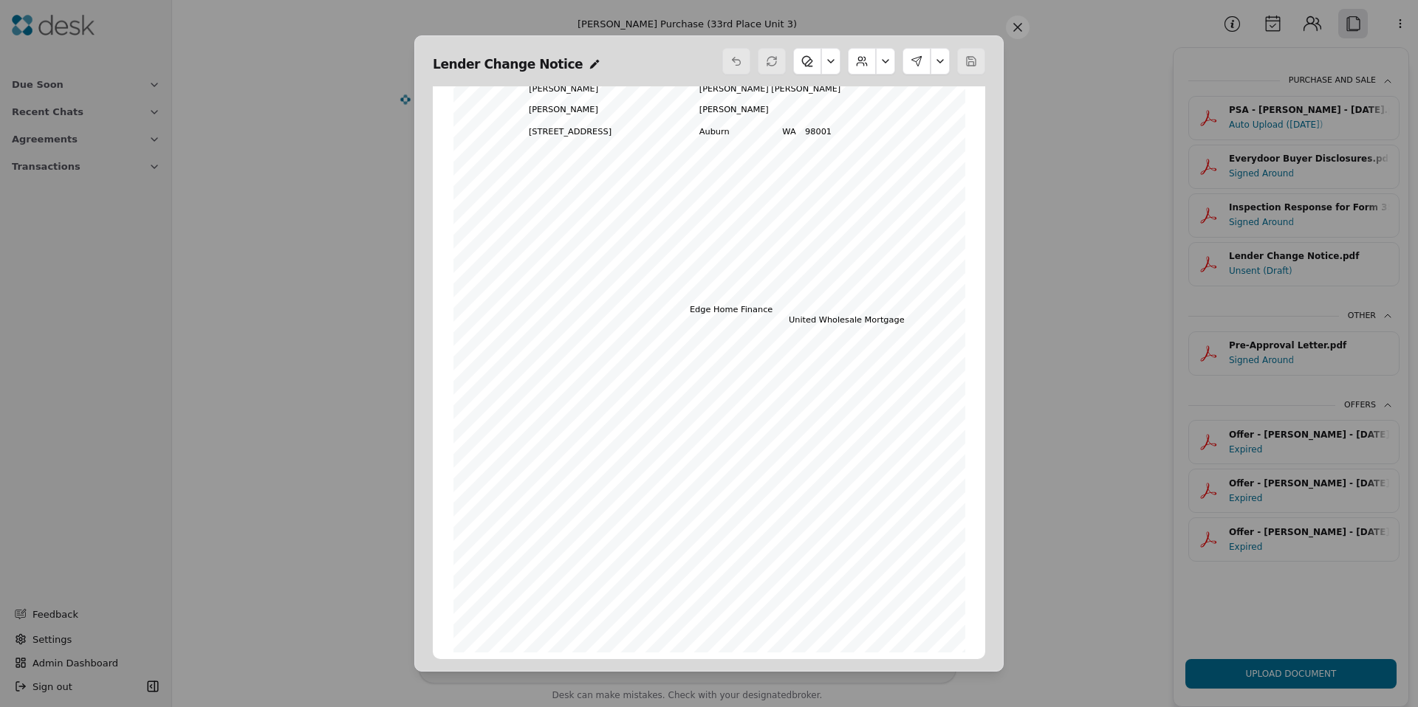
click at [938, 62] on button at bounding box center [939, 61] width 19 height 27
click at [892, 148] on button "Edit Signers" at bounding box center [890, 150] width 89 height 27
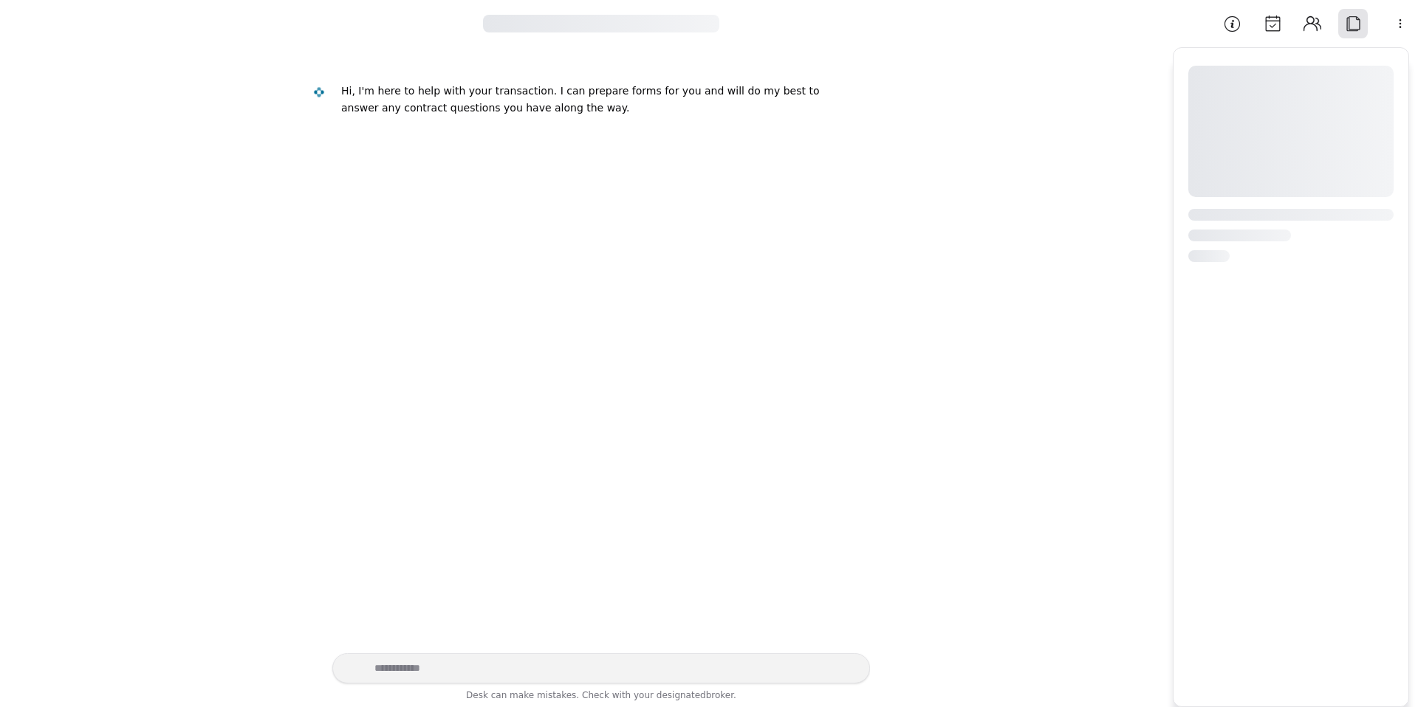
scroll to position [193, 0]
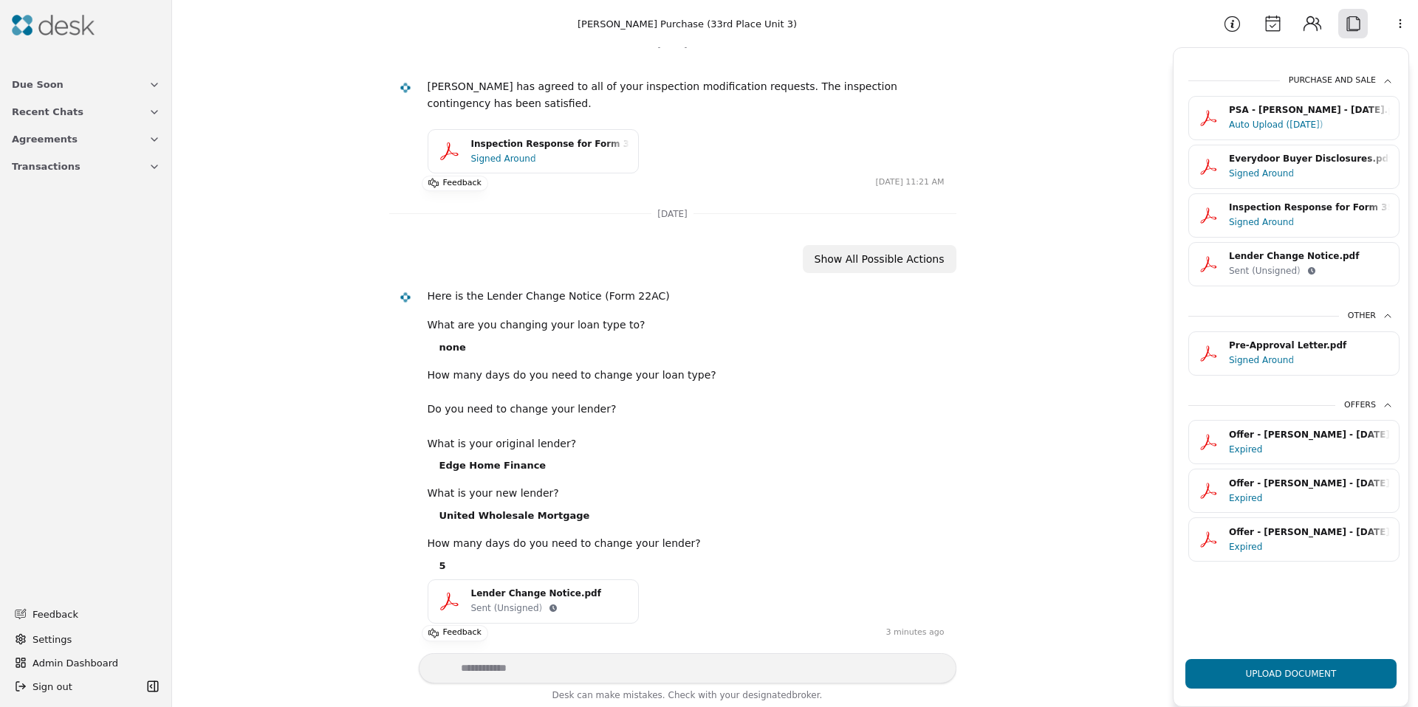
click at [549, 606] on div "button" at bounding box center [552, 608] width 7 height 7
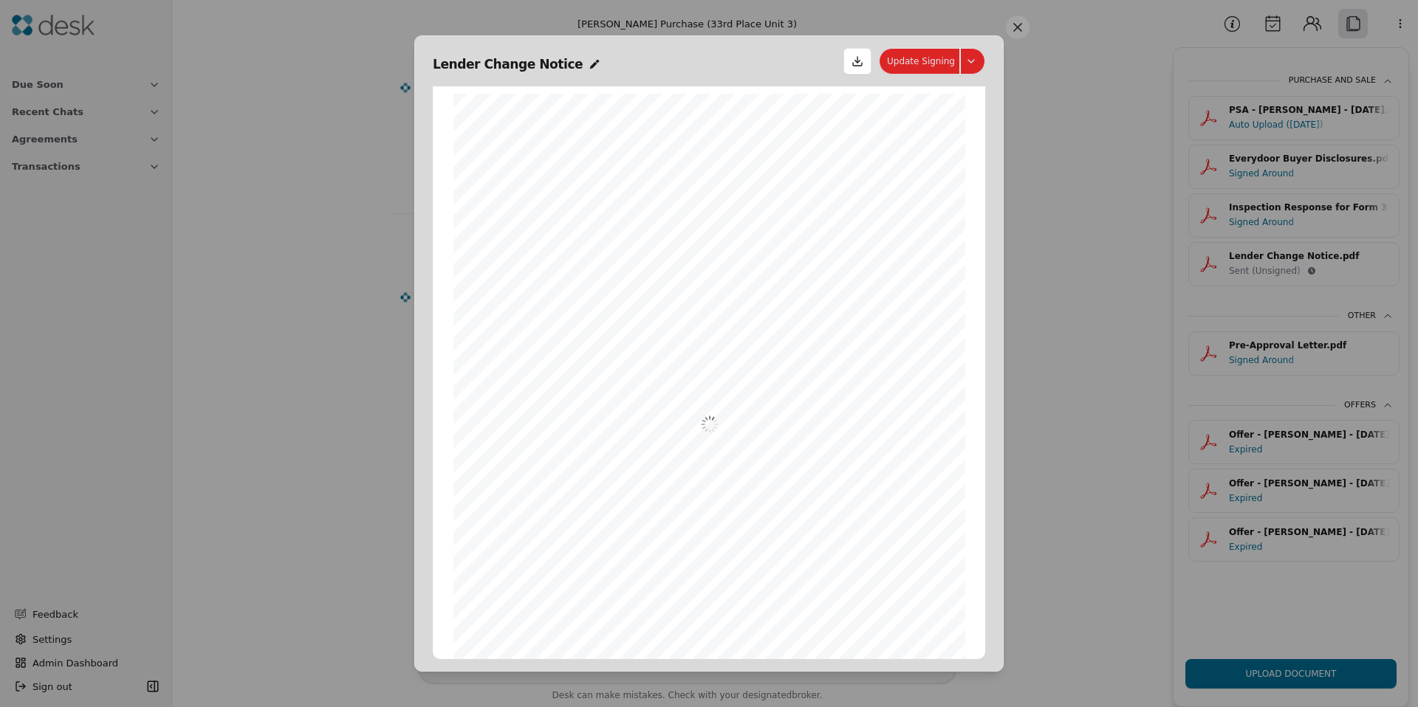
scroll to position [7, 0]
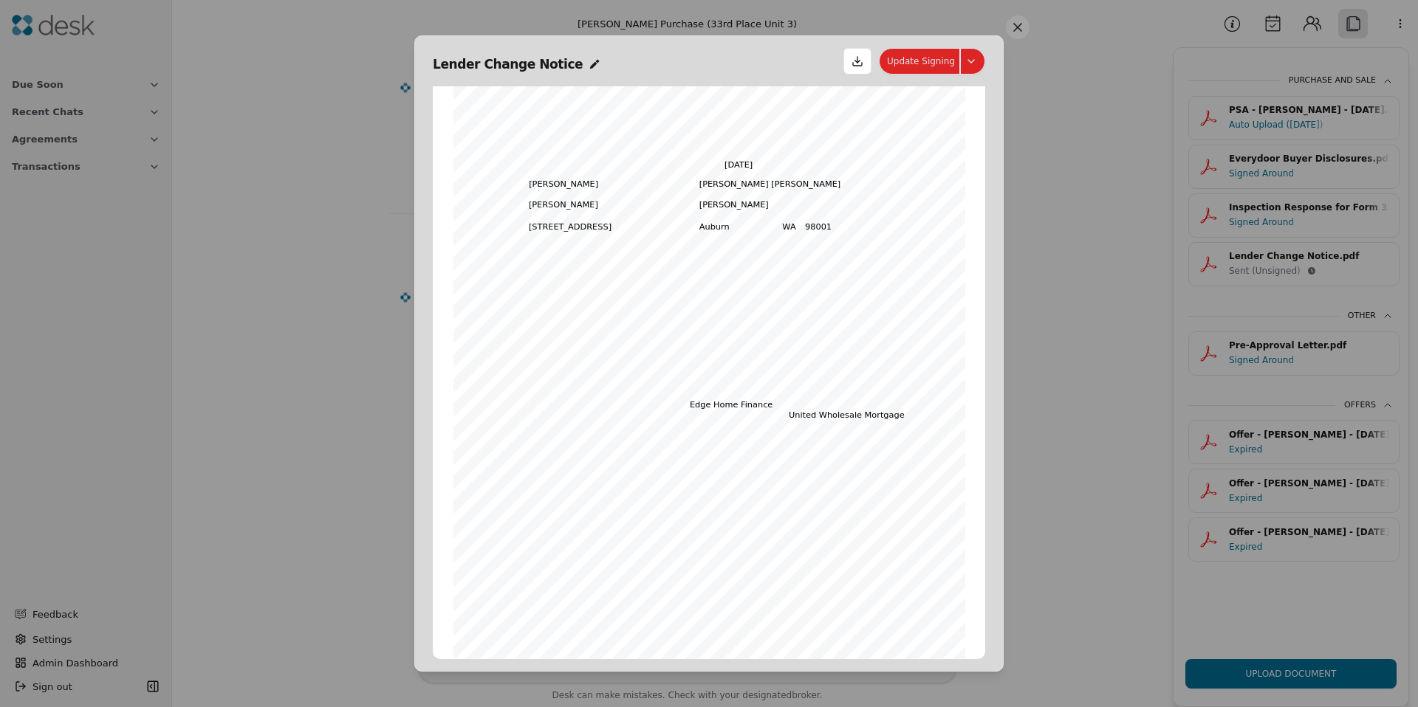
click at [976, 56] on button "Update Signing" at bounding box center [932, 61] width 106 height 27
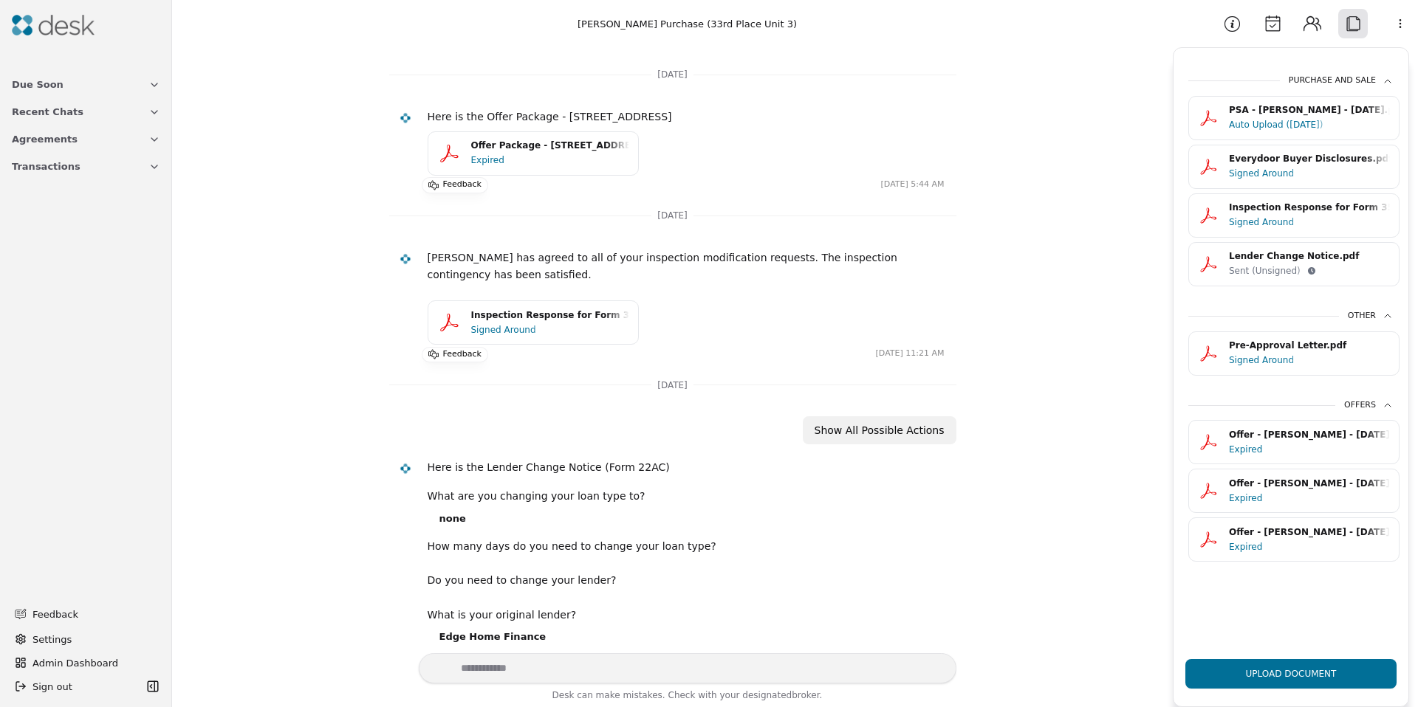
scroll to position [0, 0]
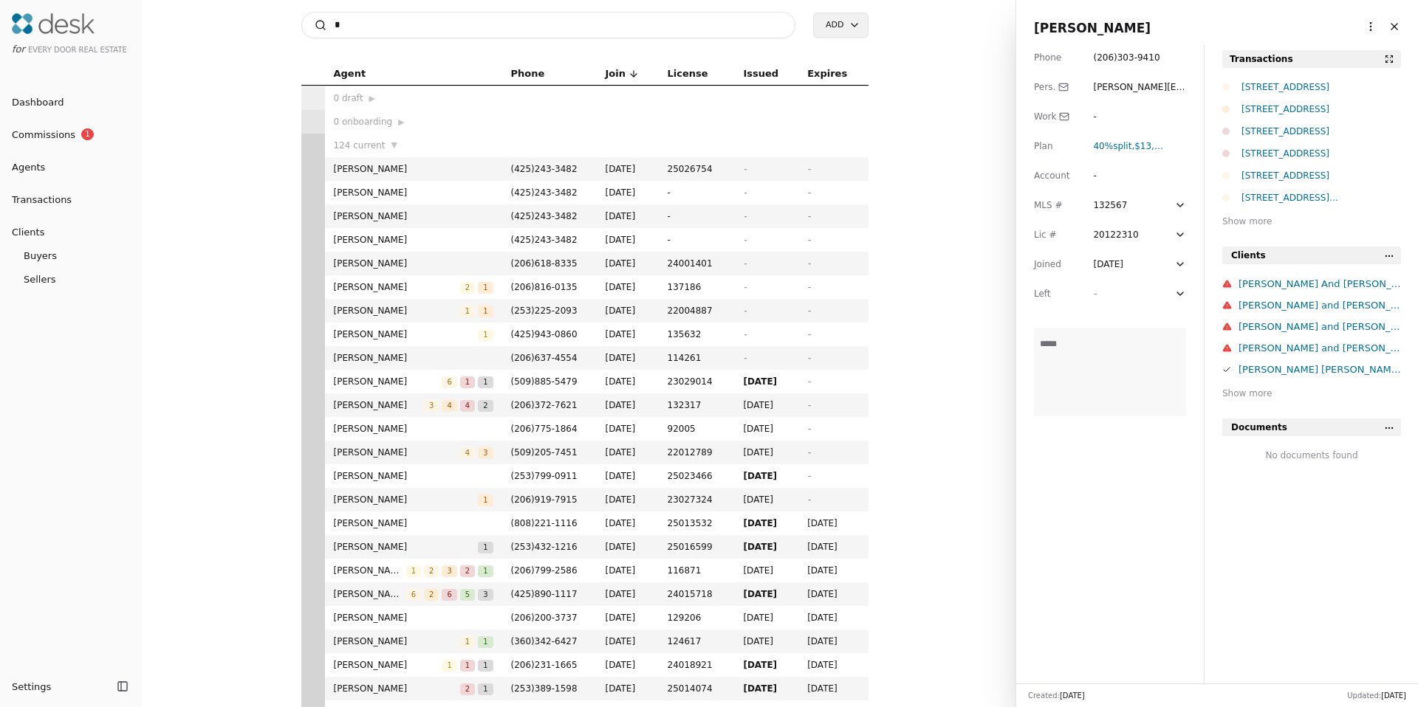
drag, startPoint x: 0, startPoint y: 0, endPoint x: 463, endPoint y: 20, distance: 463.4
click at [463, 20] on input "*" at bounding box center [548, 25] width 495 height 27
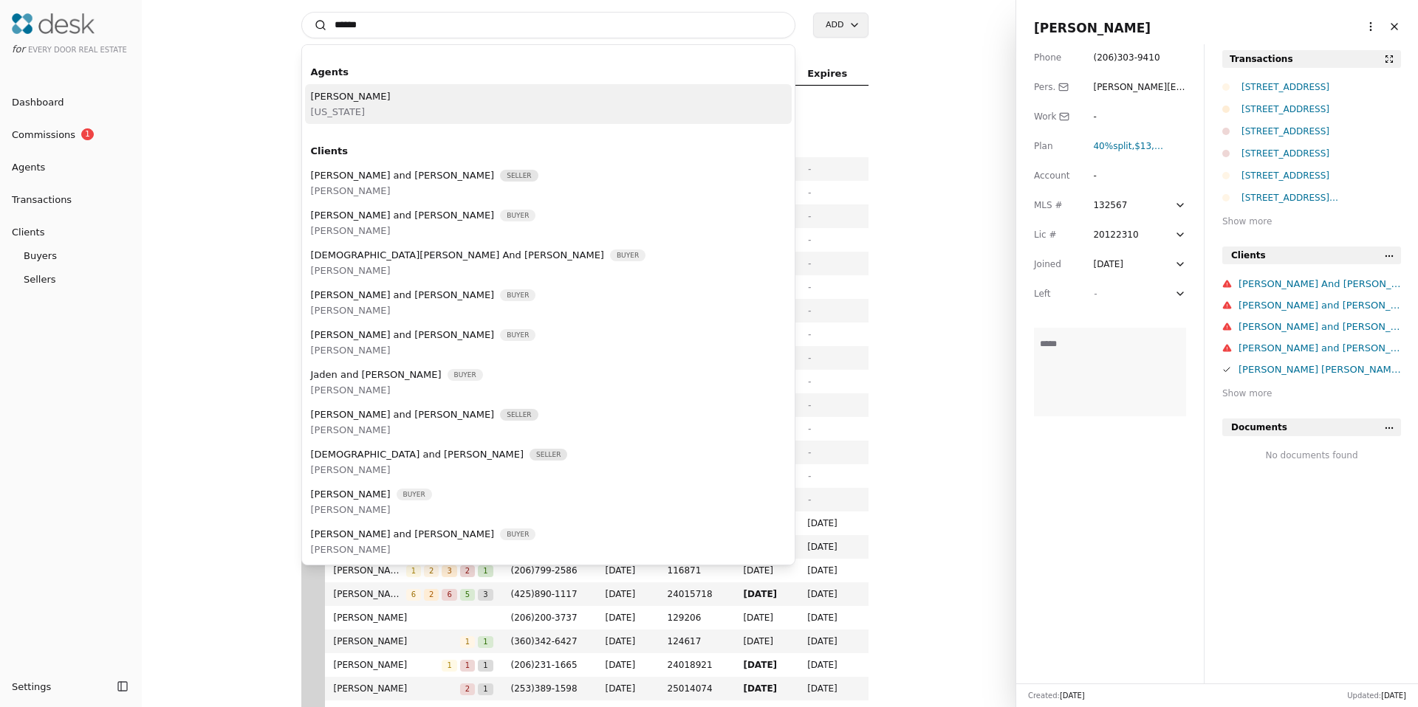
type input "******"
click at [441, 106] on div "Alicia Joslin Washington" at bounding box center [548, 104] width 487 height 40
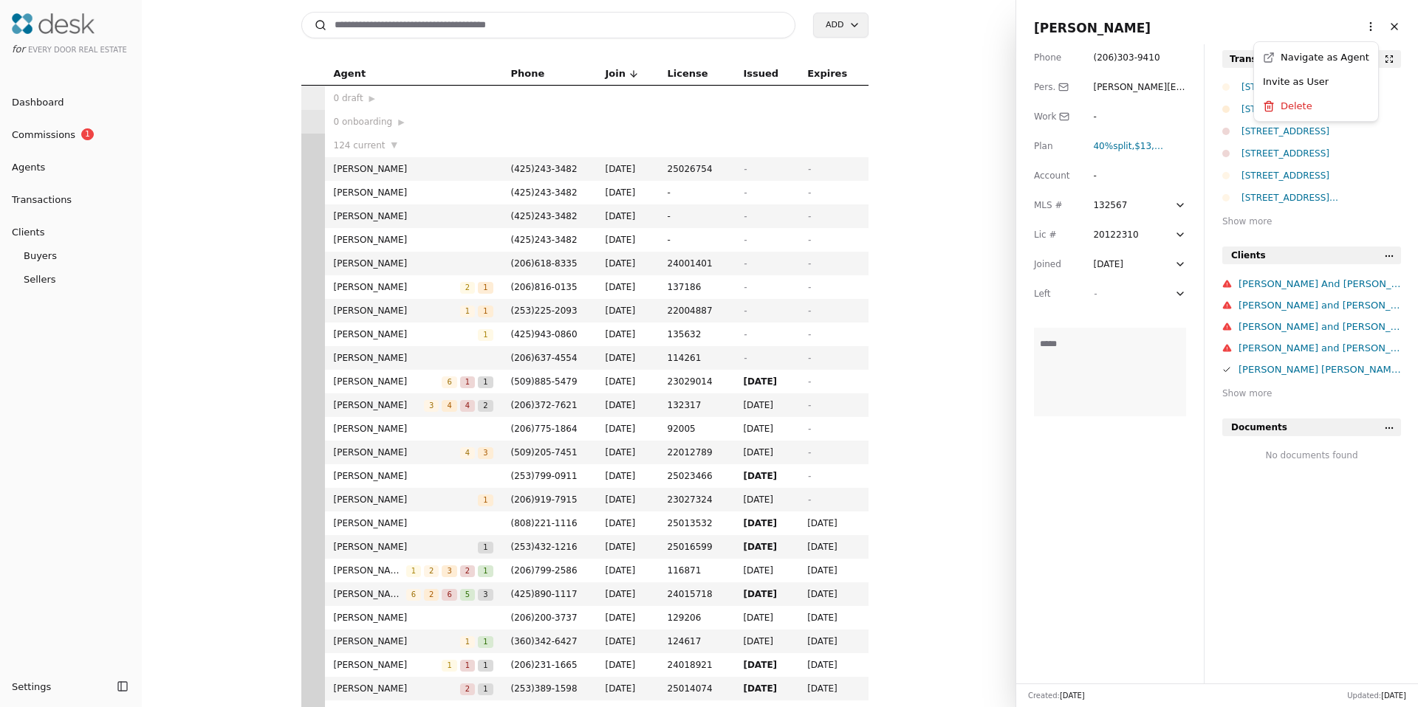
click at [1360, 25] on html "for Every Door Real Estate Dashboard Commissions 1 Agents Transactions Clients …" at bounding box center [709, 353] width 1418 height 707
click at [1328, 54] on link "Navigate as Agent" at bounding box center [1316, 57] width 106 height 16
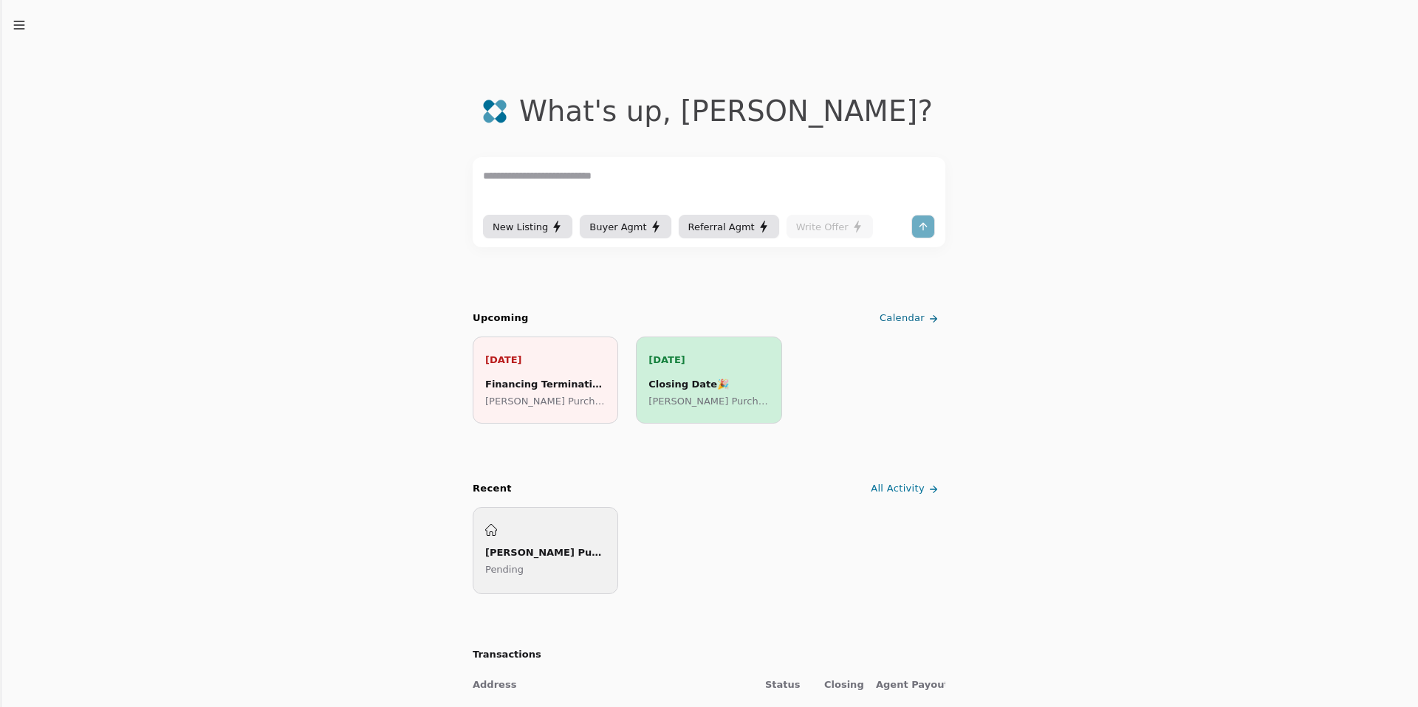
click at [19, 27] on icon "button" at bounding box center [19, 25] width 15 height 15
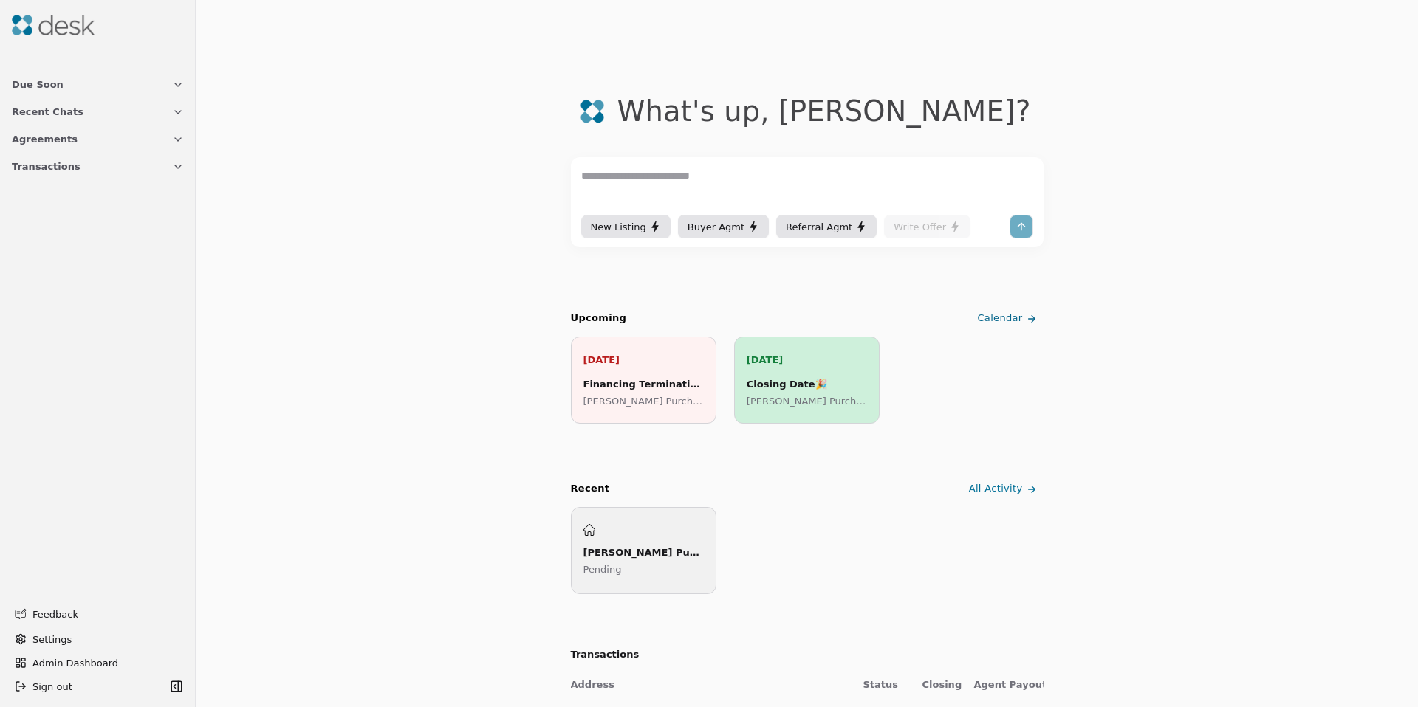
click at [40, 165] on span "Transactions" at bounding box center [46, 167] width 69 height 16
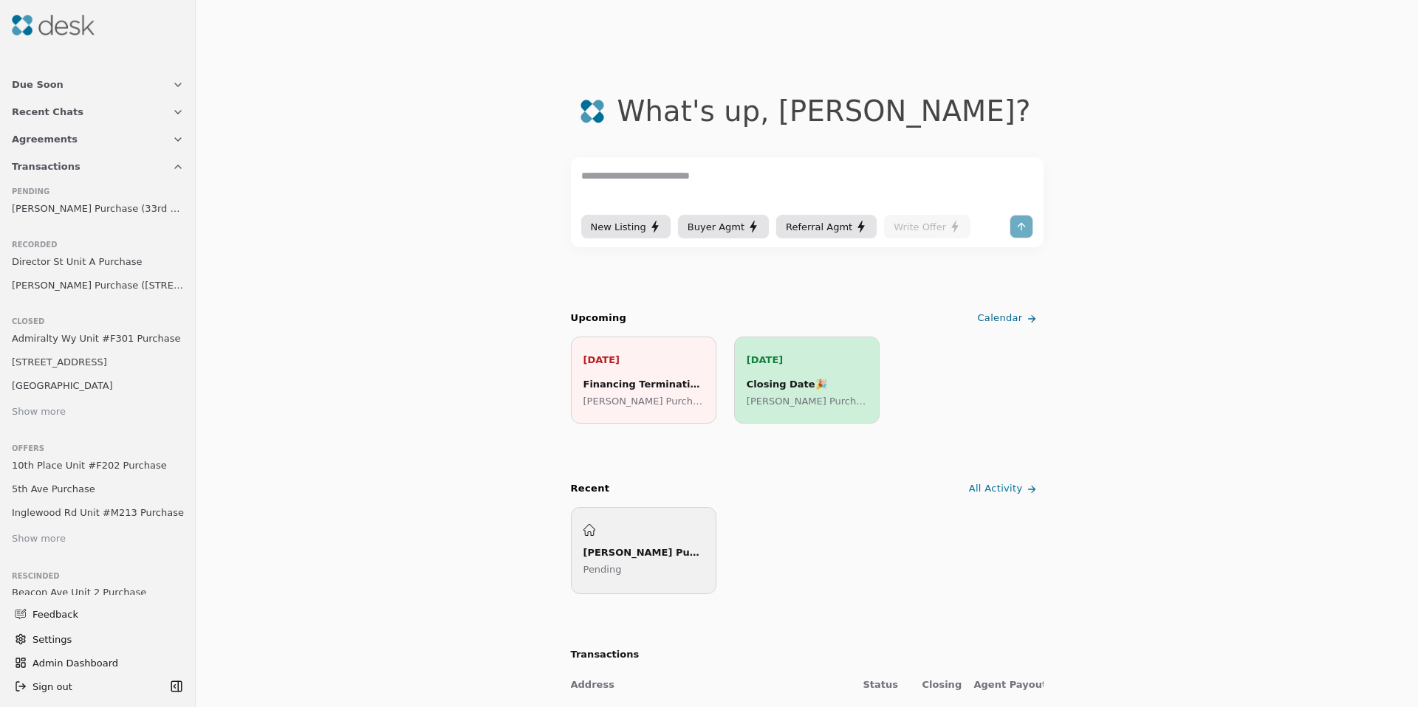
click at [51, 205] on span "[PERSON_NAME] Purchase (33rd Place Unit 3)" at bounding box center [98, 209] width 172 height 16
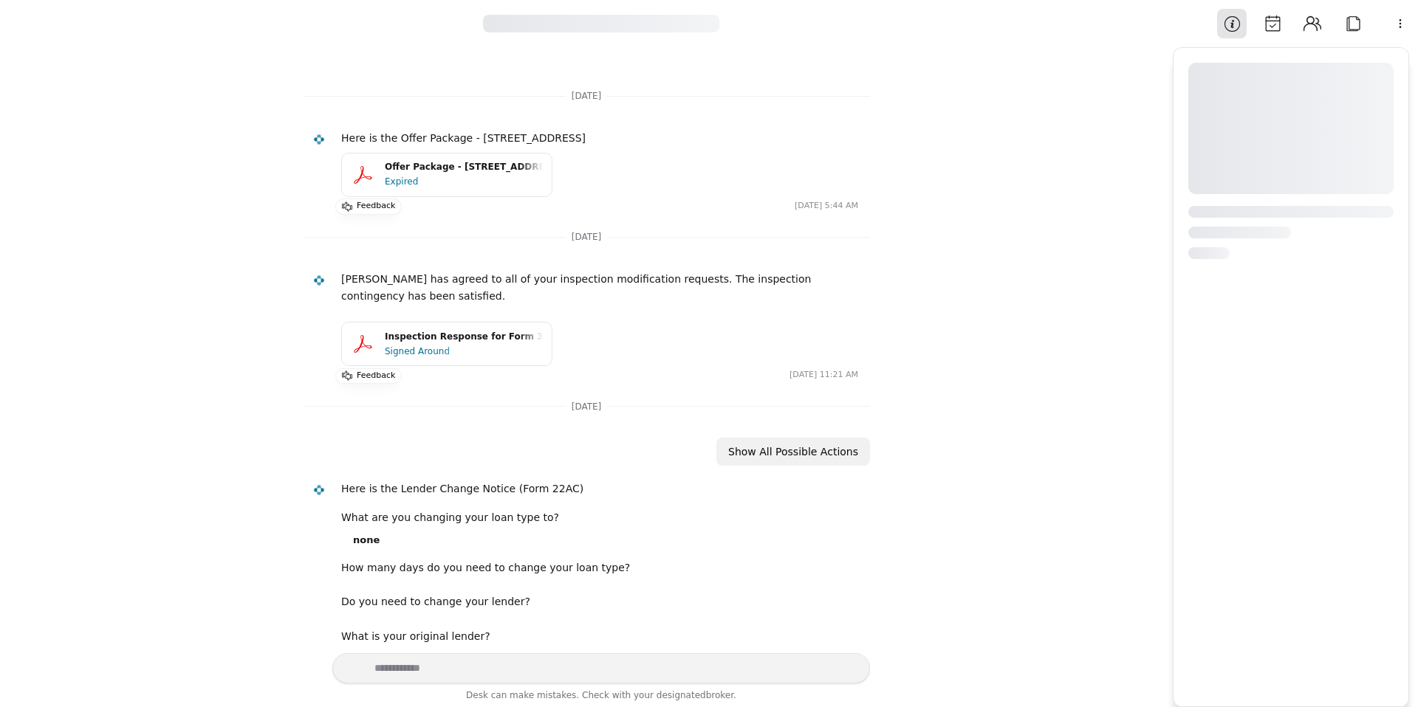
scroll to position [193, 0]
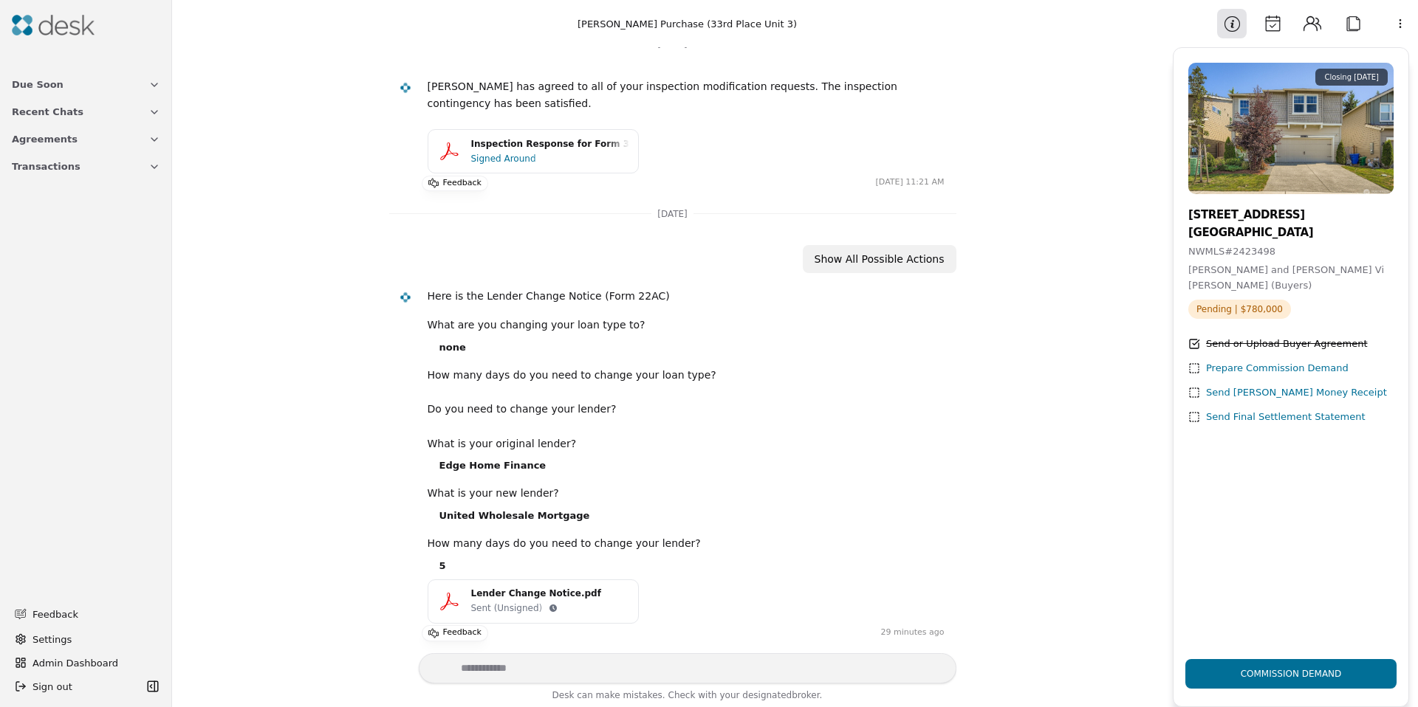
click at [517, 606] on div "Sent (Unsigned)" at bounding box center [510, 608] width 79 height 15
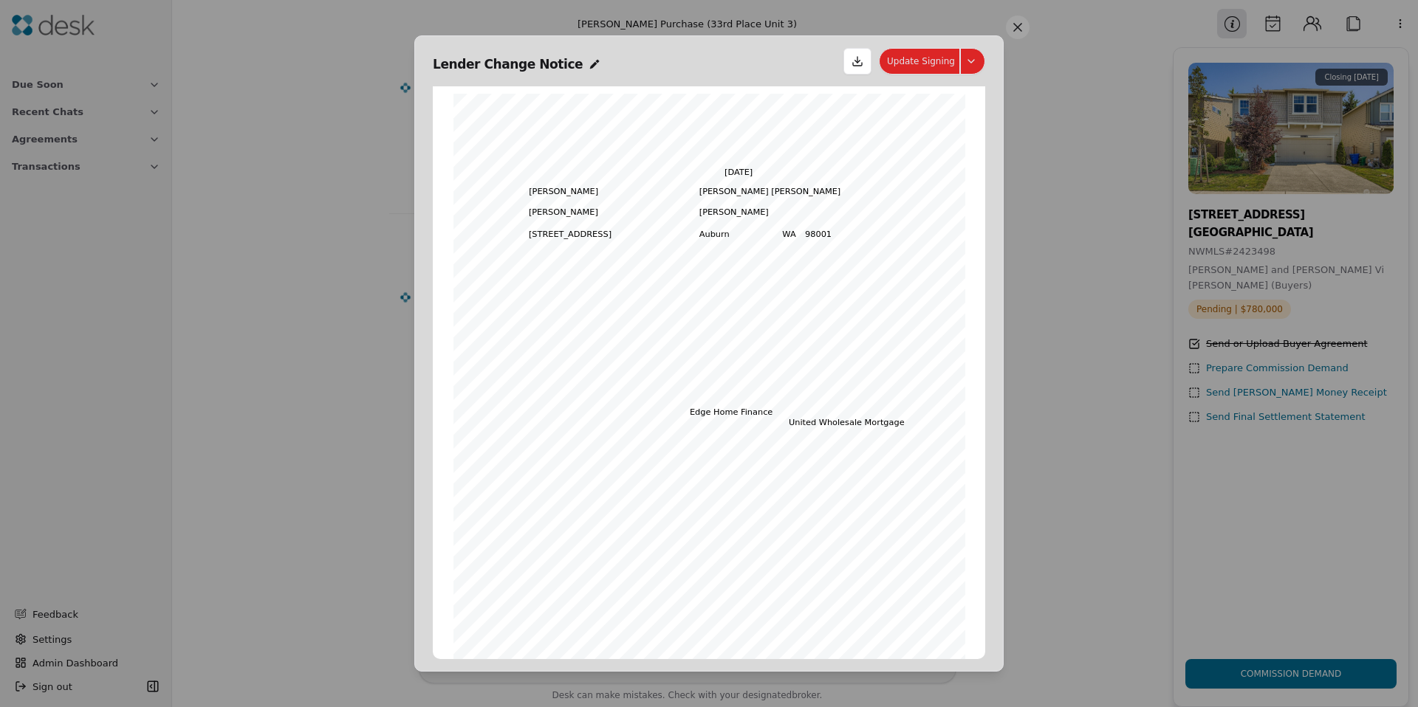
scroll to position [7, 0]
click at [970, 55] on button "Update Signing" at bounding box center [932, 61] width 106 height 27
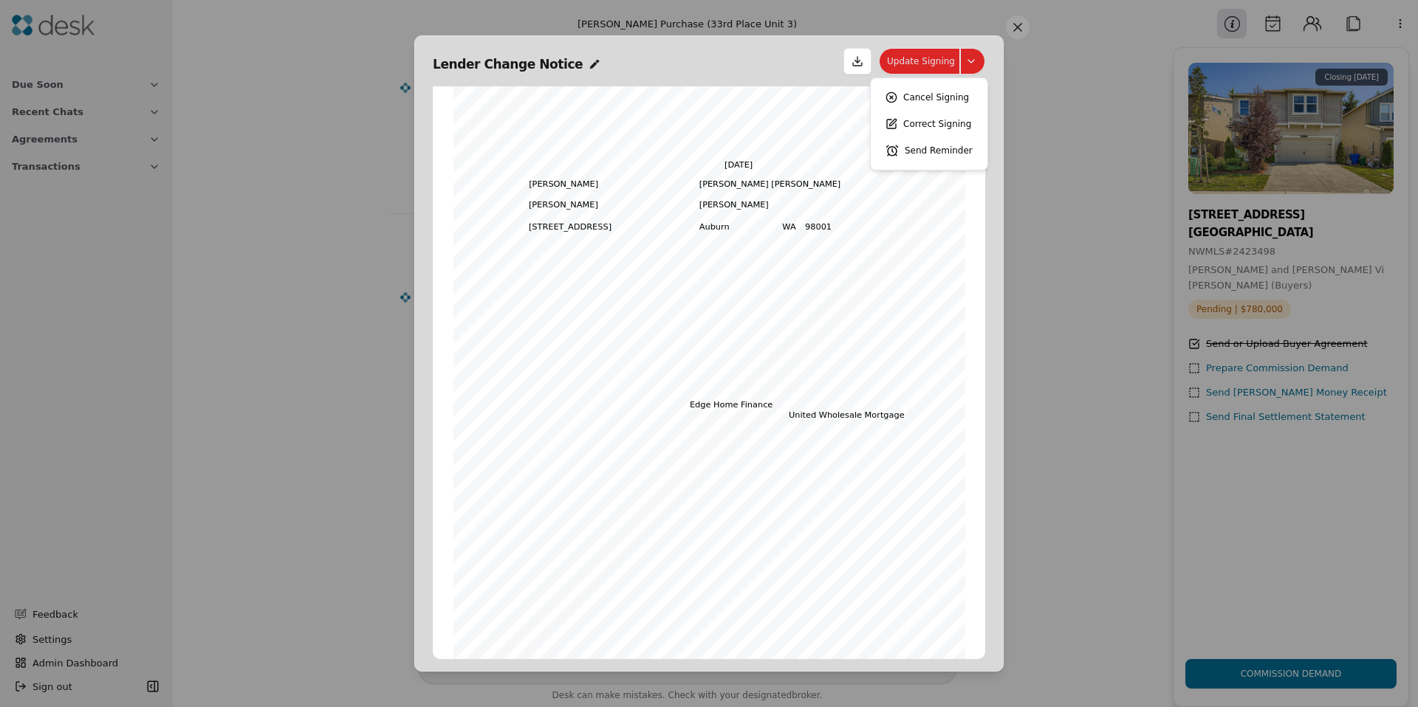
click at [970, 61] on button "Update Signing" at bounding box center [932, 61] width 106 height 27
drag, startPoint x: 1014, startPoint y: 31, endPoint x: 974, endPoint y: 67, distance: 53.8
click at [975, 73] on div "Lender Change Notice Update Signing Form 22AC ©Copyright 2015 Loan/Lender Chang…" at bounding box center [708, 353] width 589 height 637
click at [974, 67] on button "Update Signing" at bounding box center [932, 61] width 106 height 27
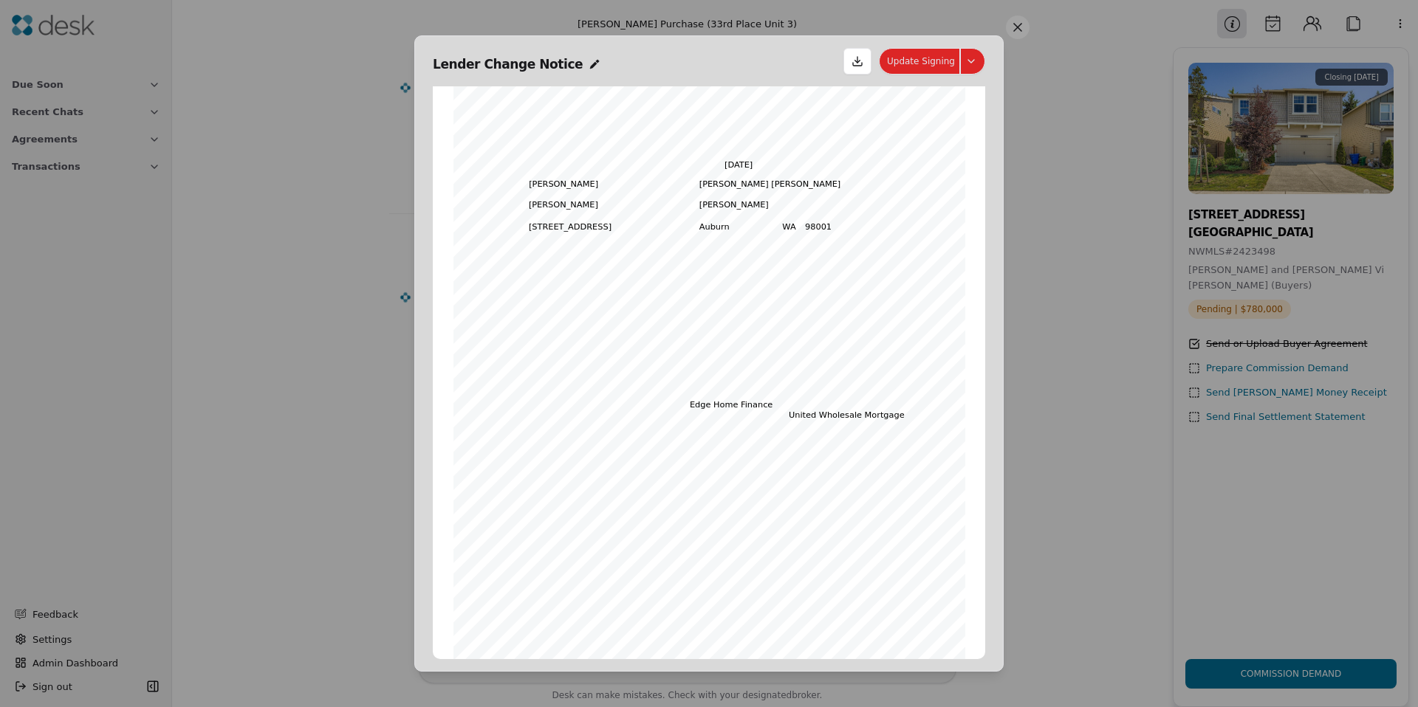
click at [1017, 30] on button at bounding box center [1018, 28] width 24 height 24
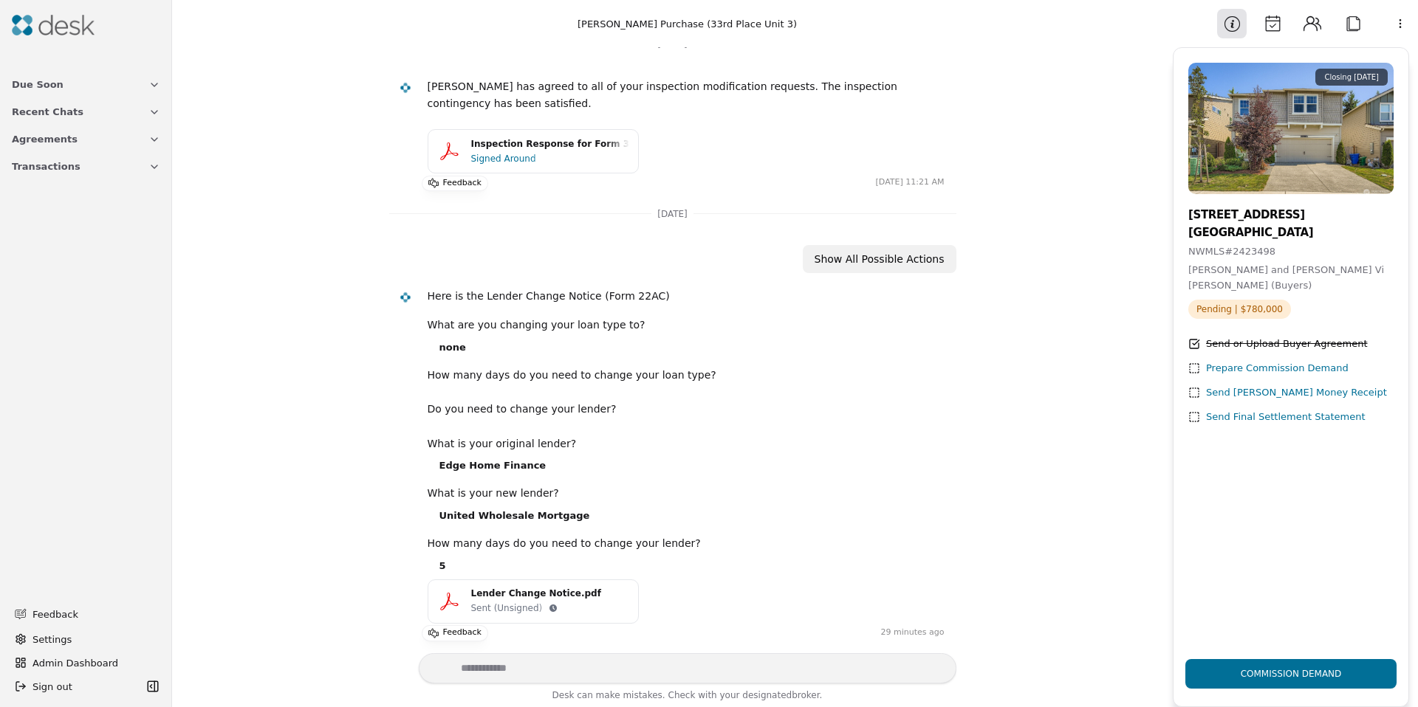
click at [489, 592] on div "Lender Change Notice.pdf" at bounding box center [550, 594] width 158 height 14
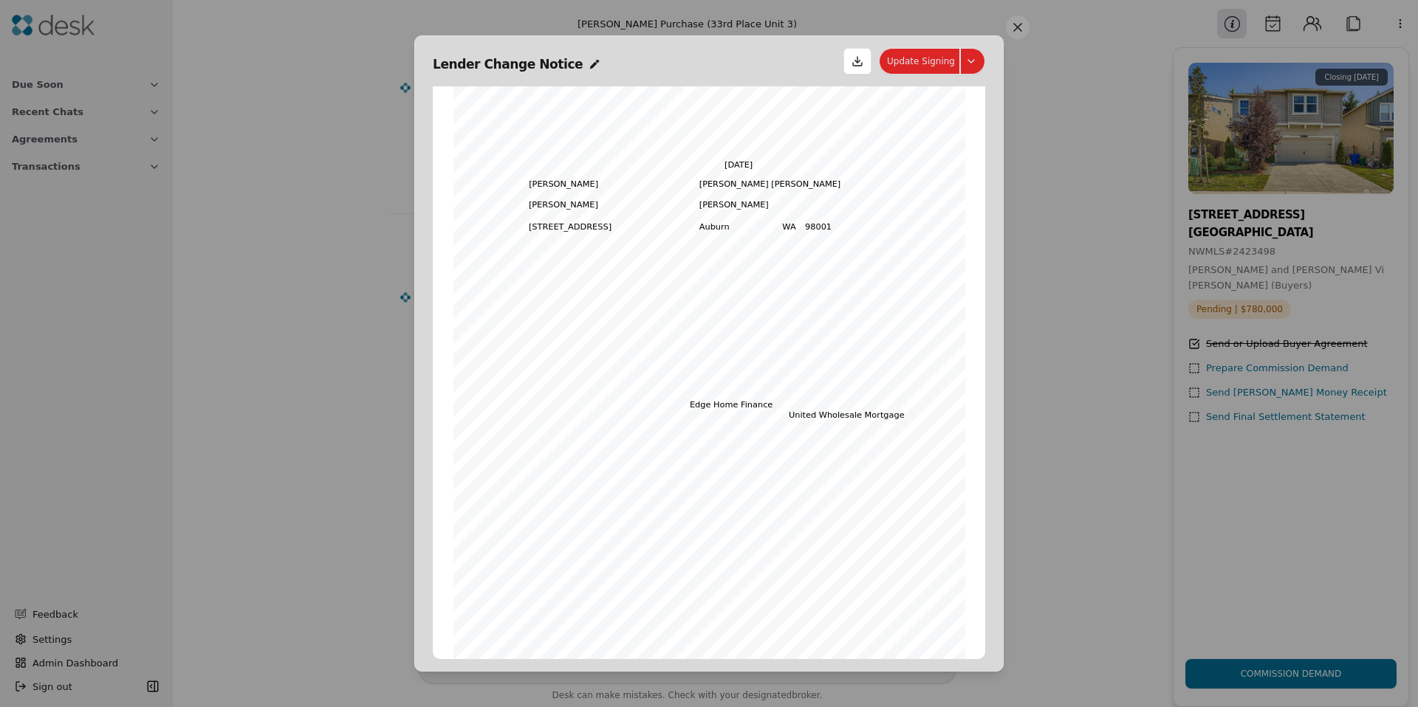
scroll to position [103, 0]
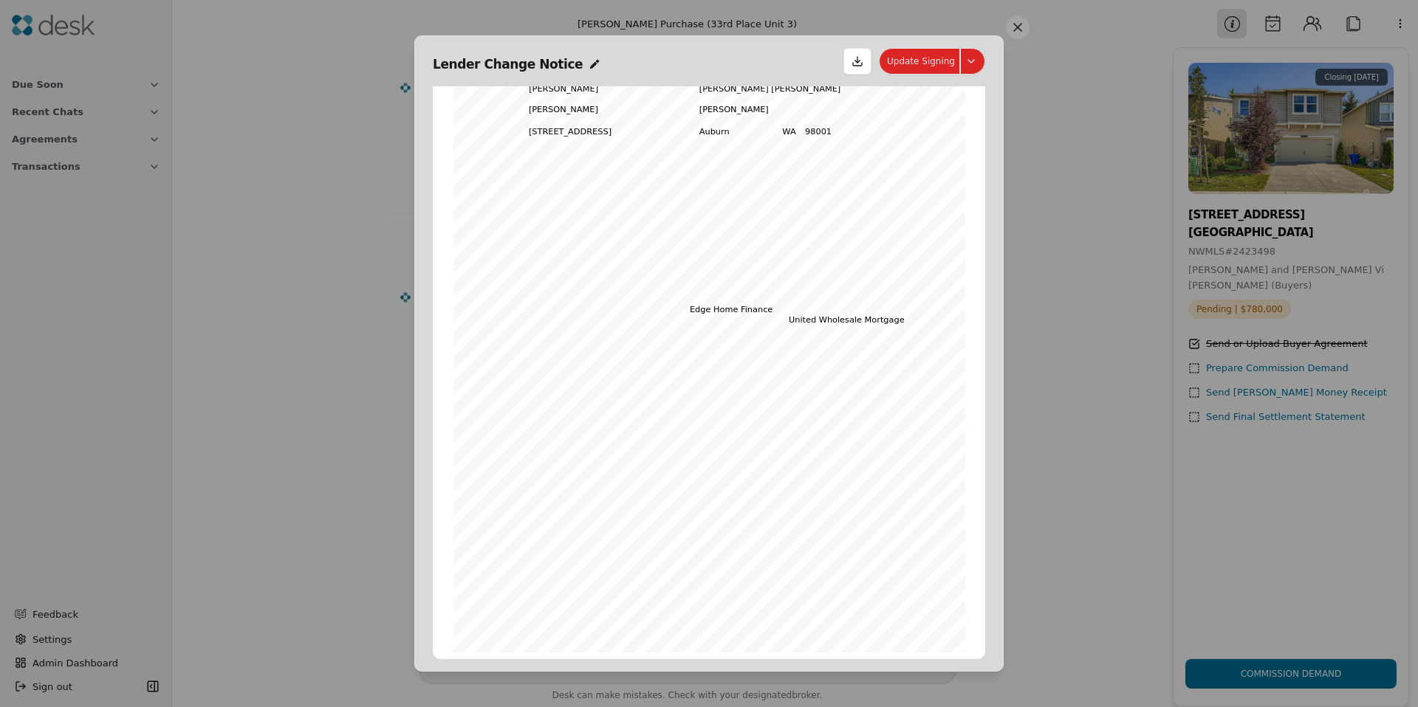
click at [979, 65] on button "Update Signing" at bounding box center [932, 61] width 106 height 27
click at [1025, 20] on button at bounding box center [1018, 28] width 24 height 24
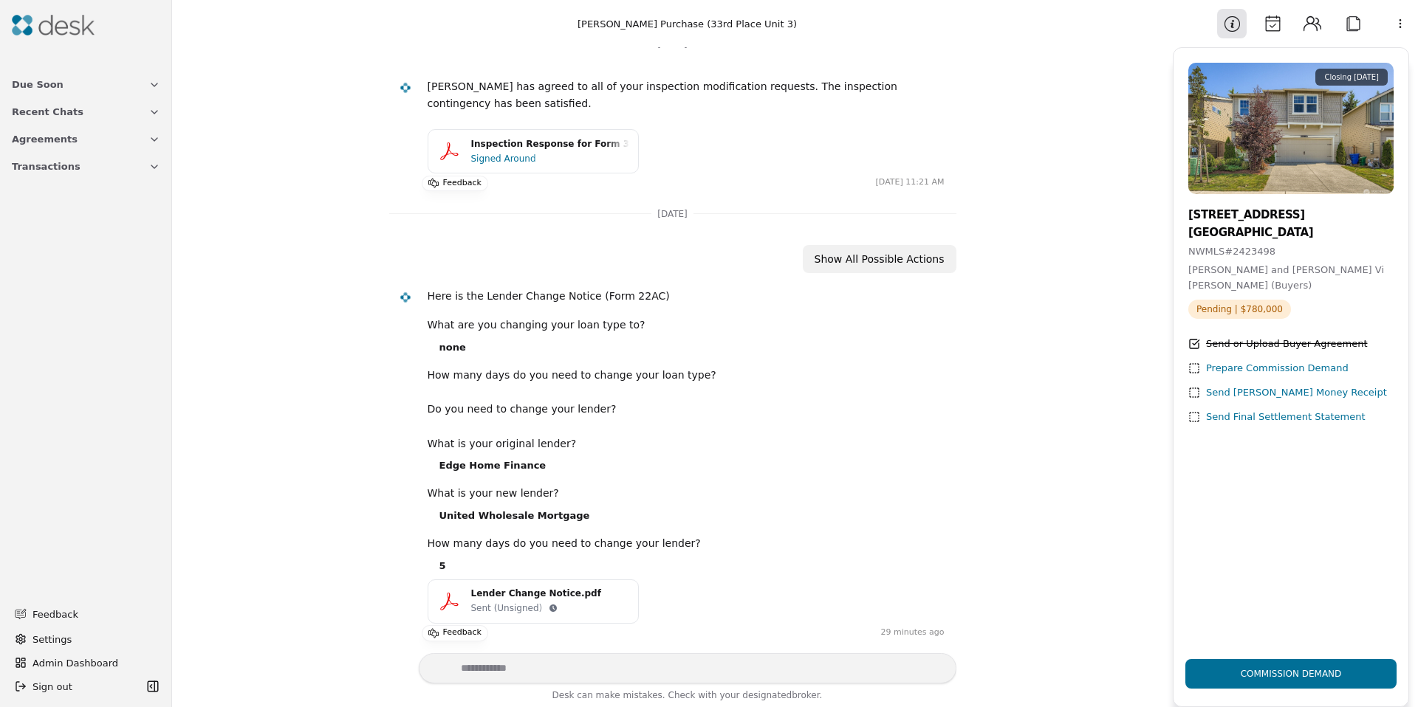
click at [1347, 18] on button "Attach" at bounding box center [1353, 24] width 30 height 30
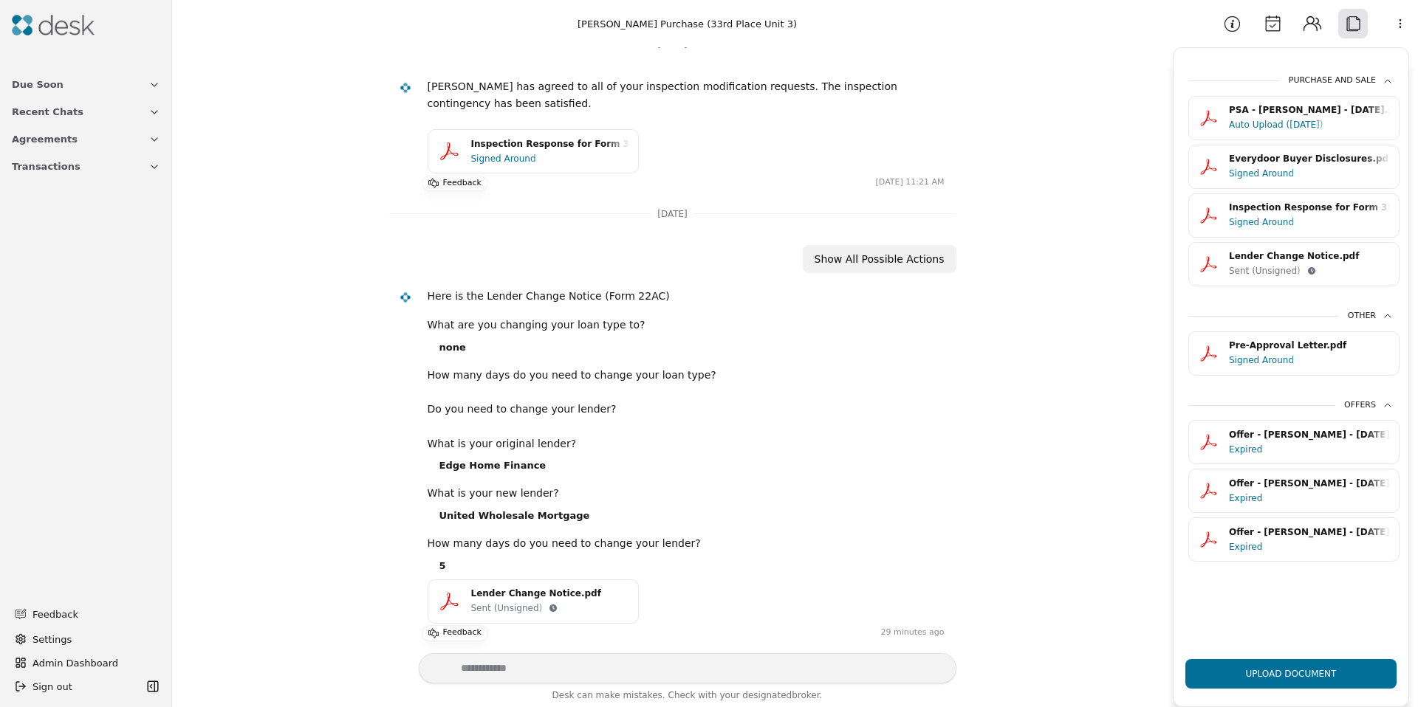
click at [1404, 23] on html "Due Soon Recent Chats Agreements Transactions Feedback Settings Admin Dashboard…" at bounding box center [709, 353] width 1418 height 707
click at [1403, 23] on html "Due Soon Recent Chats Agreements Transactions Feedback Settings Admin Dashboard…" at bounding box center [709, 353] width 1418 height 707
